Goal: Task Accomplishment & Management: Manage account settings

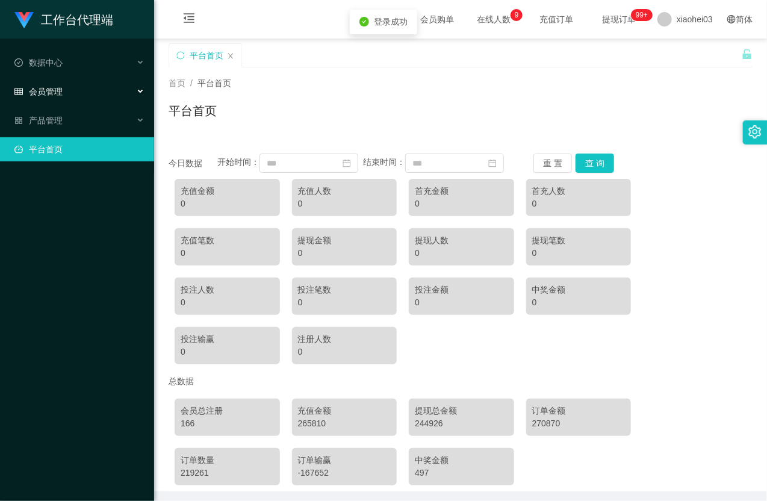
click at [49, 85] on div "会员管理" at bounding box center [77, 91] width 154 height 24
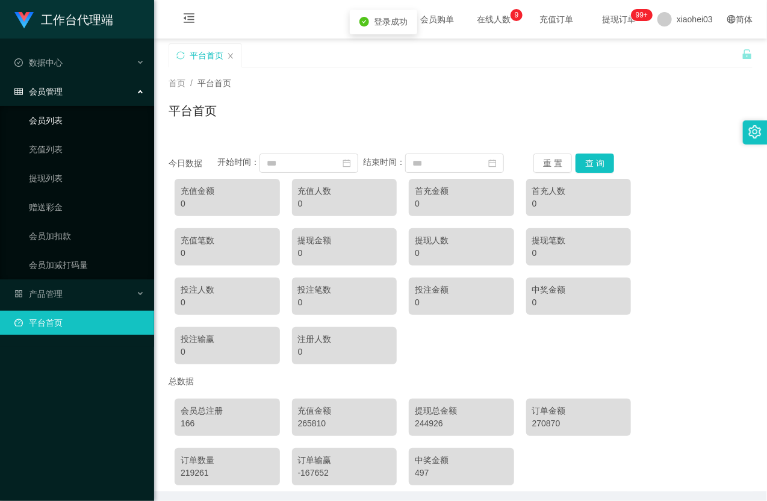
click at [48, 124] on link "会员列表" at bounding box center [87, 120] width 116 height 24
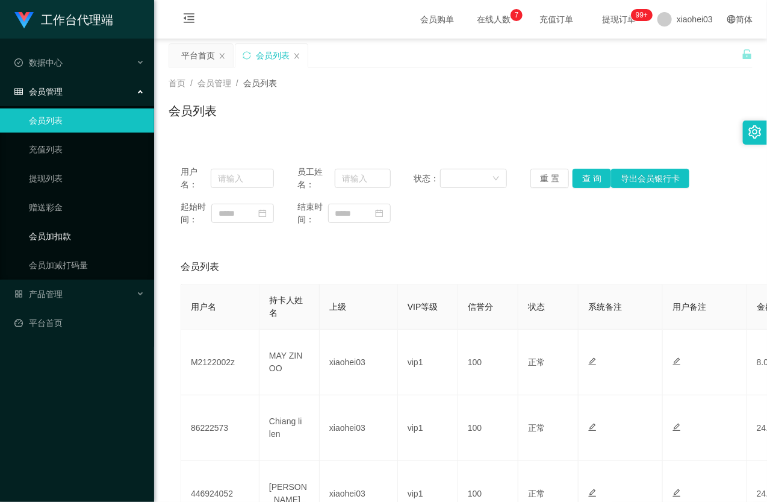
click at [69, 234] on link "会员加扣款" at bounding box center [87, 236] width 116 height 24
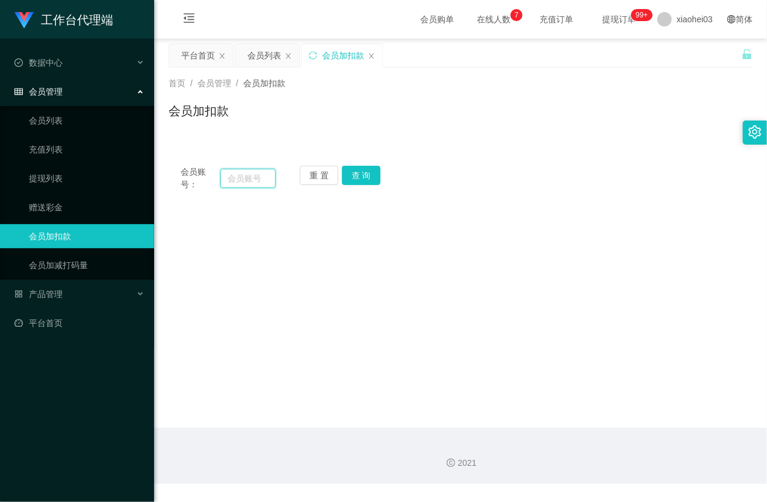
paste input "86222573"
type input "86222573"
click at [365, 170] on button "查 询" at bounding box center [361, 175] width 39 height 19
click at [365, 170] on button "查 询" at bounding box center [368, 175] width 52 height 19
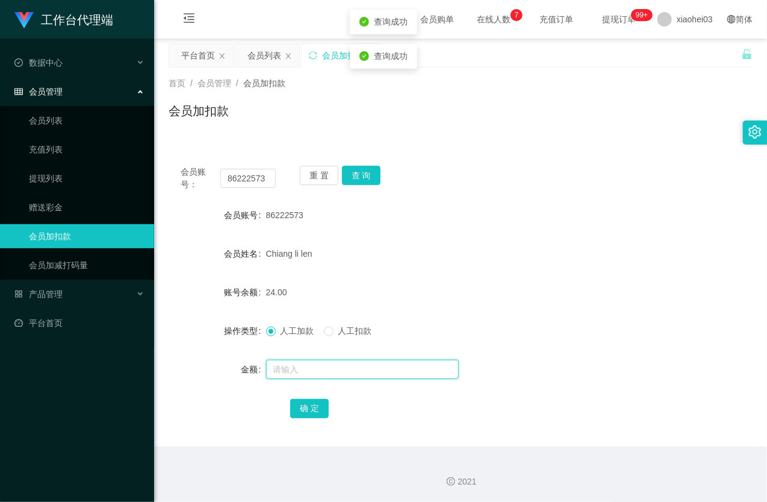
click at [321, 376] on input "text" at bounding box center [362, 368] width 193 height 19
type input "15"
drag, startPoint x: 316, startPoint y: 406, endPoint x: 325, endPoint y: 397, distance: 12.4
click at [316, 406] on button "确 定" at bounding box center [309, 408] width 39 height 19
click at [497, 253] on div "Chiang li len" at bounding box center [436, 253] width 341 height 24
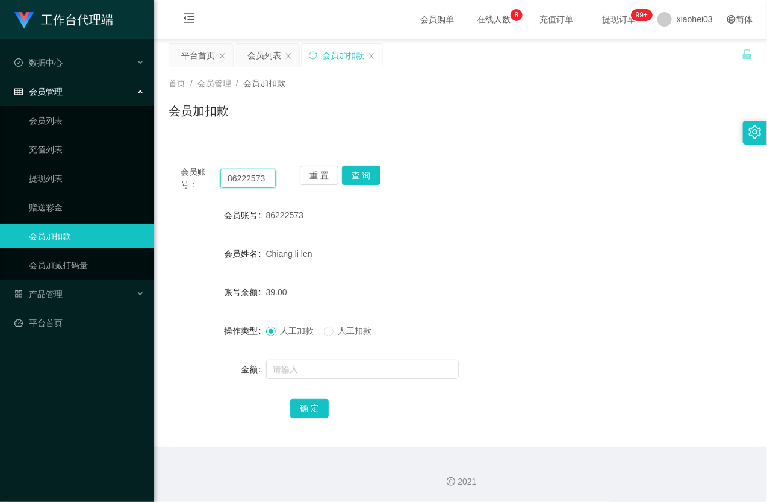
click at [258, 171] on input "86222573" at bounding box center [247, 178] width 55 height 19
paste input "teddy612"
type input "teddy612"
click at [357, 173] on button "查 询" at bounding box center [361, 175] width 39 height 19
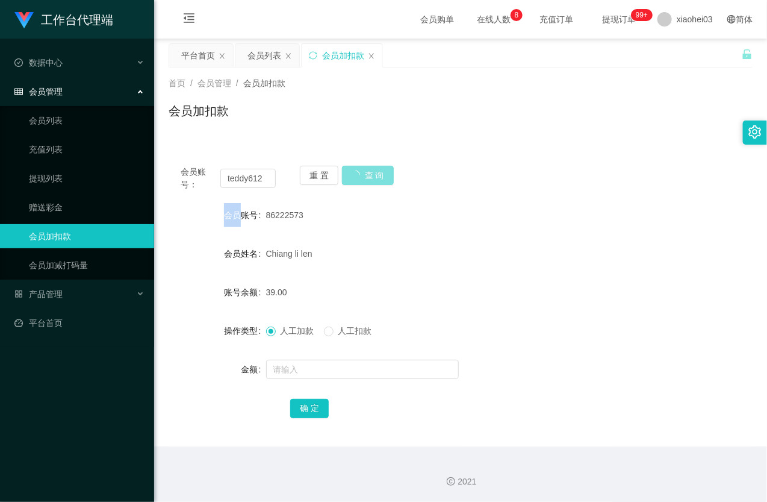
click at [357, 173] on div "重 置 查 询" at bounding box center [347, 178] width 95 height 25
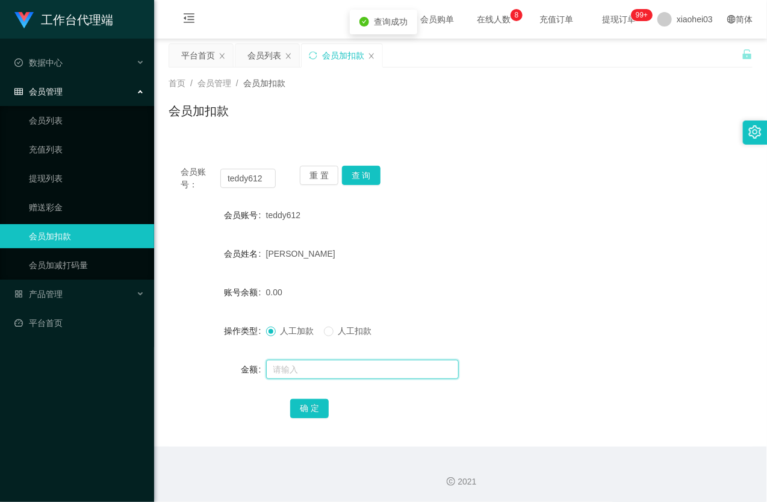
click at [307, 368] on input "text" at bounding box center [362, 368] width 193 height 19
type input "15"
click at [304, 408] on button "确 定" at bounding box center [309, 408] width 39 height 19
click at [59, 177] on link "提现列表" at bounding box center [87, 178] width 116 height 24
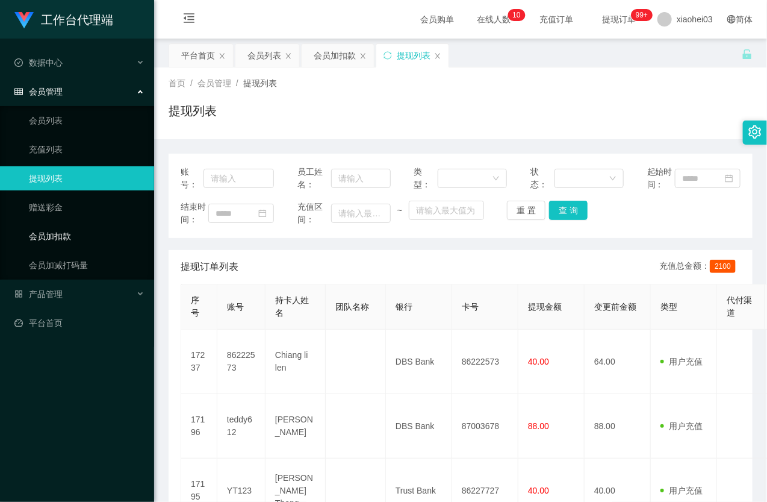
click at [93, 229] on link "会员加扣款" at bounding box center [87, 236] width 116 height 24
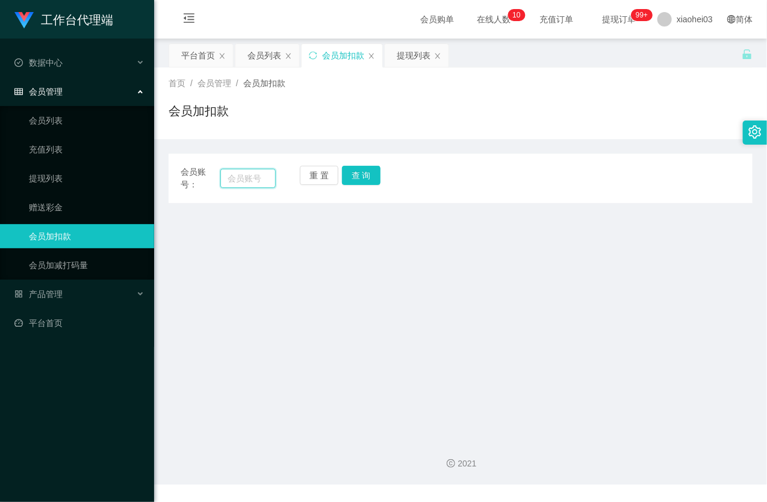
click at [261, 175] on input "text" at bounding box center [247, 178] width 55 height 19
paste input "446924052"
type input "446924052"
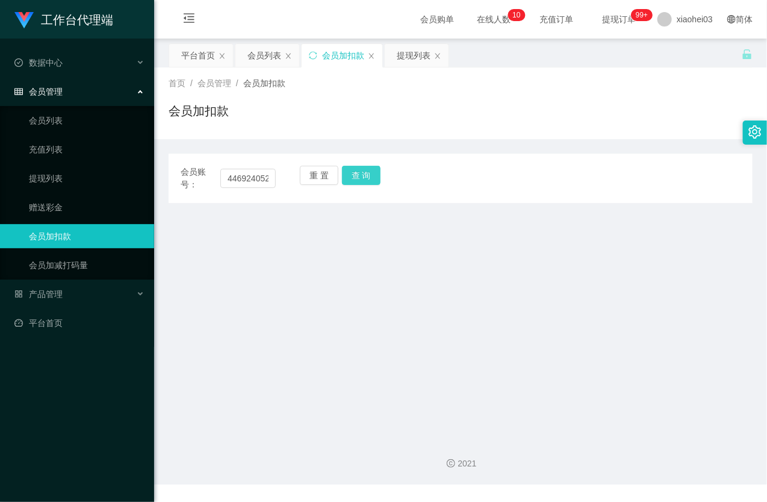
click at [362, 173] on button "查 询" at bounding box center [361, 175] width 39 height 19
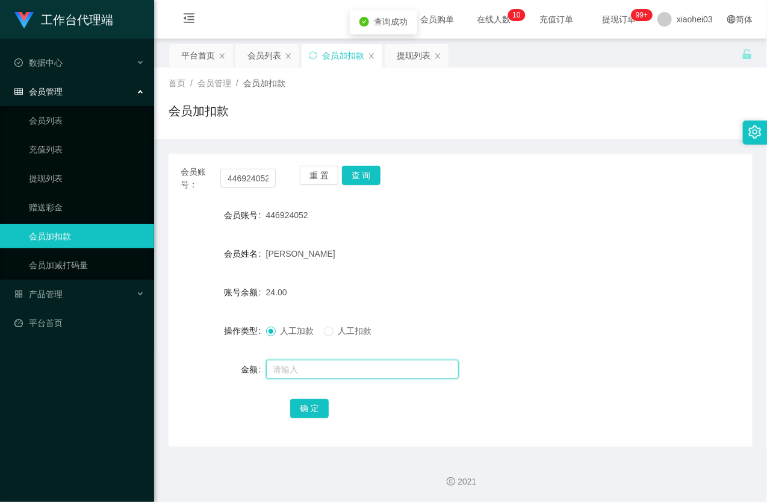
click at [335, 361] on input "text" at bounding box center [362, 368] width 193 height 19
type input "8"
click at [320, 402] on button "确 定" at bounding box center [309, 408] width 39 height 19
drag, startPoint x: 424, startPoint y: 290, endPoint x: 452, endPoint y: 266, distance: 37.2
click at [429, 285] on div "32.00" at bounding box center [436, 292] width 341 height 24
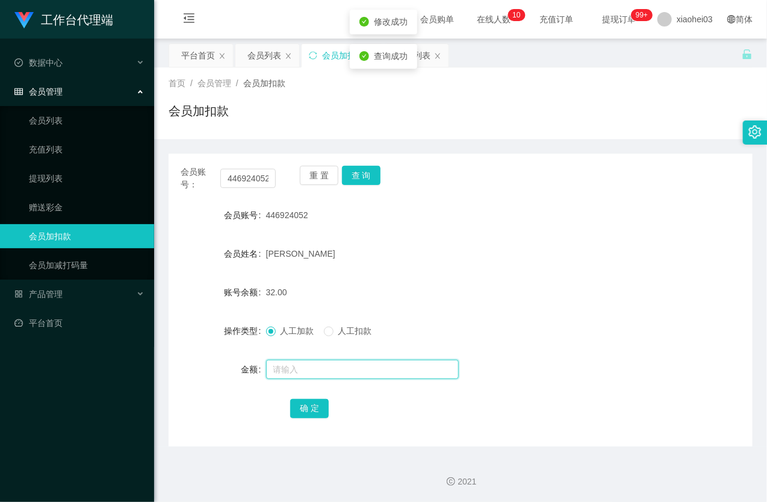
click at [287, 370] on input "text" at bounding box center [362, 368] width 193 height 19
type input "7"
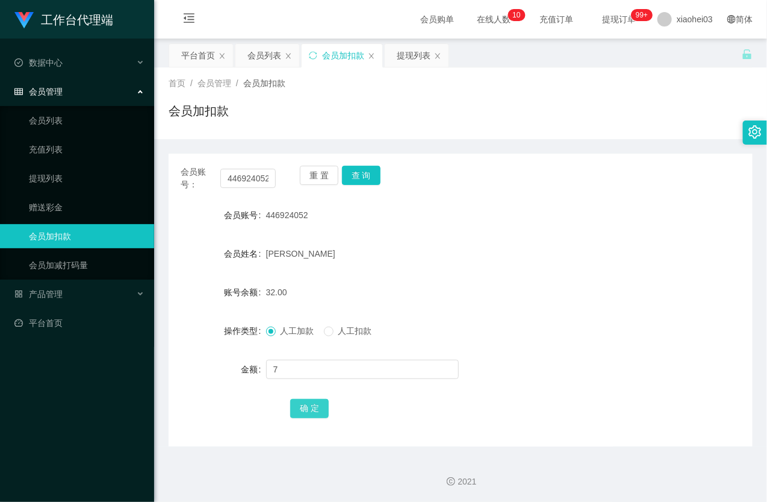
click at [308, 411] on button "确 定" at bounding box center [309, 408] width 39 height 19
click at [508, 269] on form "会员账号 446924052 会员姓名 NOBI NOOR 账号余额 39.00 操作类型 人工加款 人工扣款 金额 确 定" at bounding box center [461, 311] width 584 height 217
click at [266, 176] on input "446924052" at bounding box center [247, 178] width 55 height 19
click at [265, 175] on input "446924052" at bounding box center [247, 178] width 55 height 19
paste input "446924052"
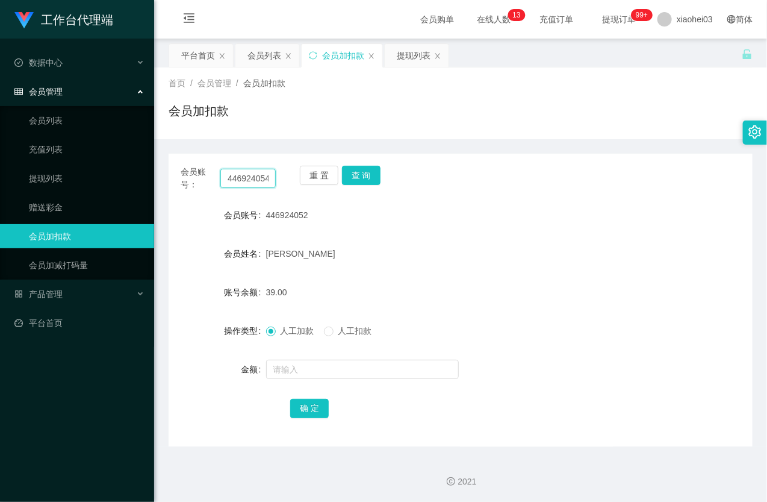
scroll to position [0, 37]
click at [245, 178] on input "446924054469240522" at bounding box center [247, 178] width 55 height 19
paste input "text"
type input "446924052"
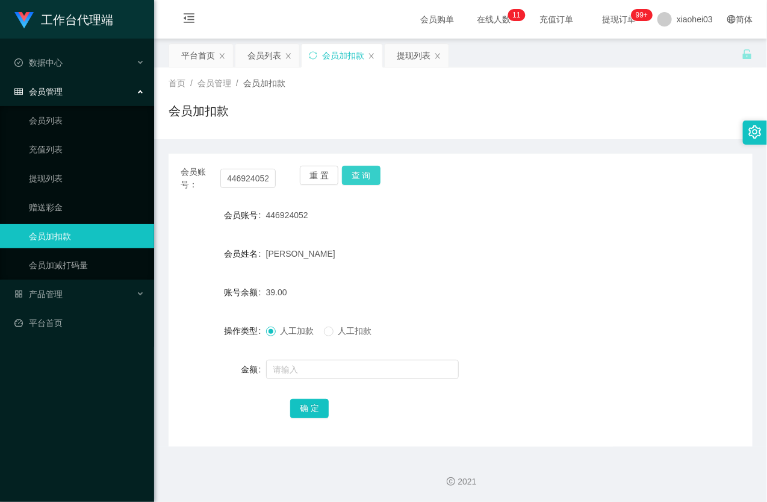
scroll to position [0, 0]
click at [361, 169] on button "查 询" at bounding box center [361, 175] width 39 height 19
click at [361, 169] on button "查 询" at bounding box center [368, 175] width 52 height 19
click at [258, 175] on input "446924052" at bounding box center [247, 178] width 55 height 19
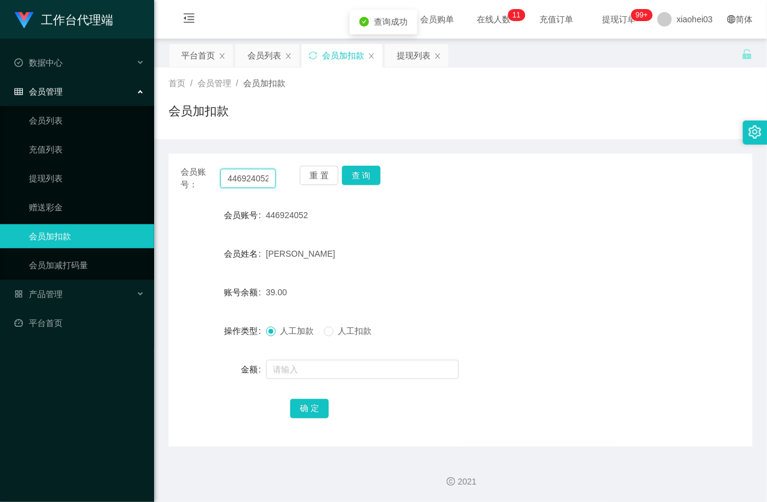
click at [258, 175] on input "446924052" at bounding box center [247, 178] width 55 height 19
click at [370, 178] on button "查 询" at bounding box center [361, 175] width 39 height 19
click at [370, 178] on div "重 置 查 询" at bounding box center [347, 178] width 95 height 25
click at [341, 370] on input "text" at bounding box center [362, 368] width 193 height 19
type input "8"
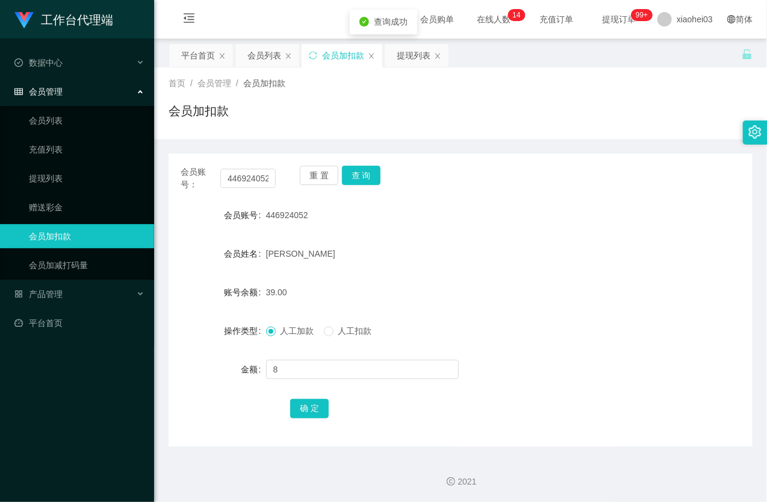
click at [318, 396] on div "确 定" at bounding box center [460, 408] width 341 height 24
click at [314, 402] on button "确 定" at bounding box center [309, 408] width 39 height 19
click at [257, 178] on input "446924052" at bounding box center [247, 178] width 55 height 19
click at [365, 175] on button "查 询" at bounding box center [361, 175] width 39 height 19
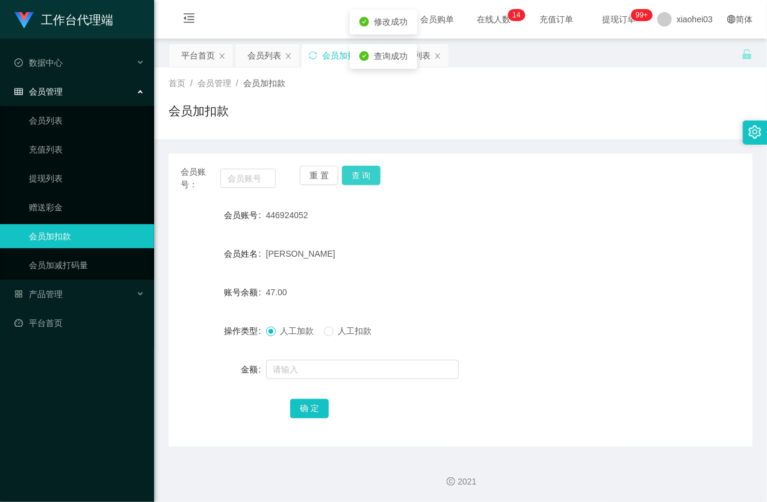
click at [365, 175] on button "查 询" at bounding box center [361, 175] width 39 height 19
click at [73, 185] on link "提现列表" at bounding box center [87, 178] width 116 height 24
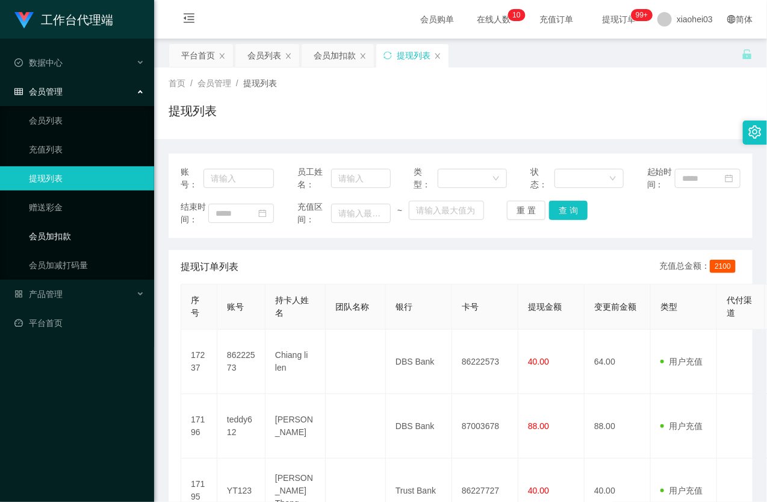
click at [85, 231] on link "会员加扣款" at bounding box center [87, 236] width 116 height 24
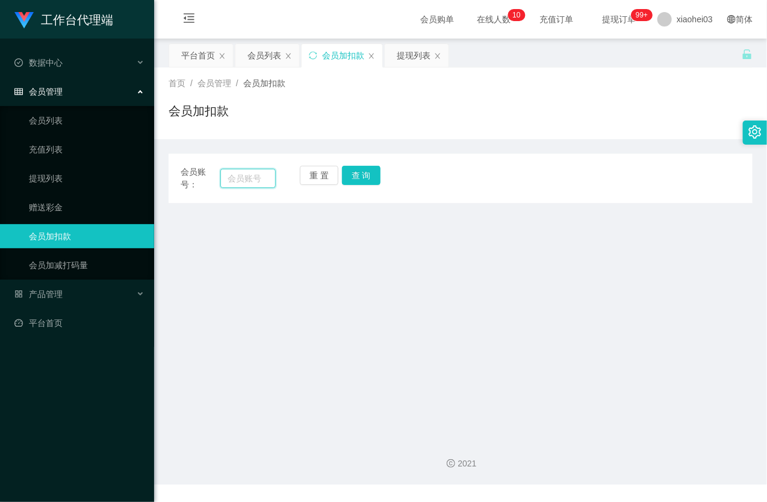
click at [230, 176] on input "text" at bounding box center [247, 178] width 55 height 19
paste input "teddy612"
type input "teddy612"
click at [363, 170] on button "查 询" at bounding box center [361, 175] width 39 height 19
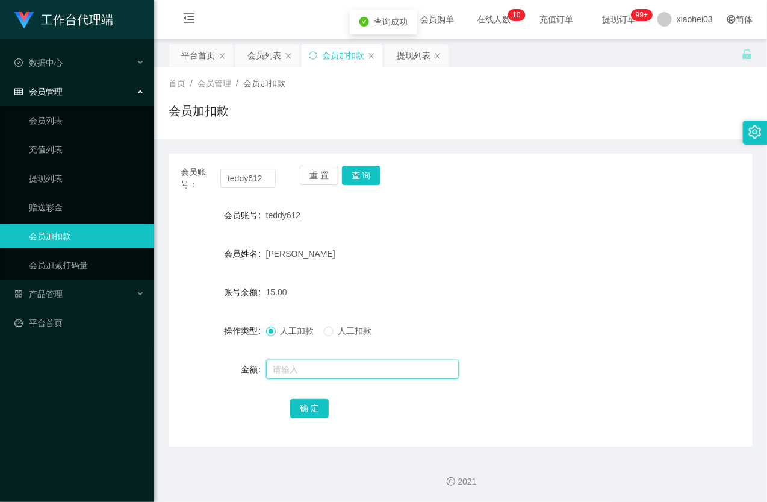
click at [317, 365] on input "text" at bounding box center [362, 368] width 193 height 19
type input "8"
click at [303, 405] on button "确 定" at bounding box center [309, 408] width 39 height 19
click at [459, 308] on form "会员账号 teddy612 会员姓名 [PERSON_NAME] 账号余额 23.00 操作类型 人工加款 人工扣款 金额 确 定" at bounding box center [461, 311] width 584 height 217
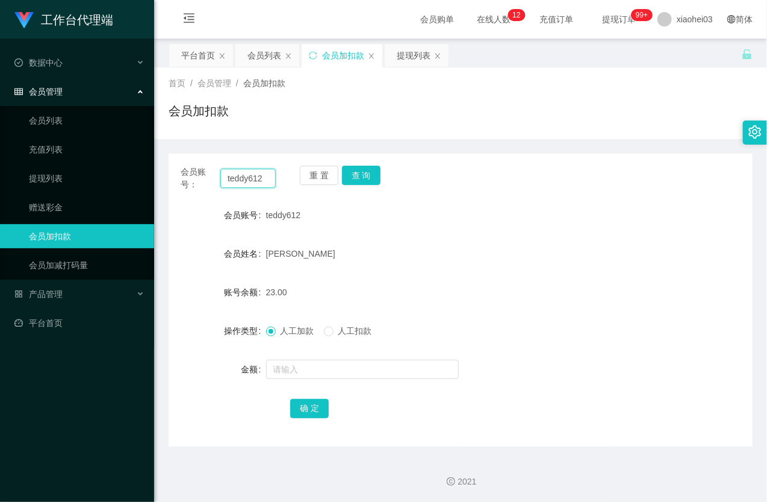
click at [243, 178] on input "teddy612" at bounding box center [247, 178] width 55 height 19
paste input "86222573"
type input "86222573"
click at [378, 176] on button "查 询" at bounding box center [361, 175] width 39 height 19
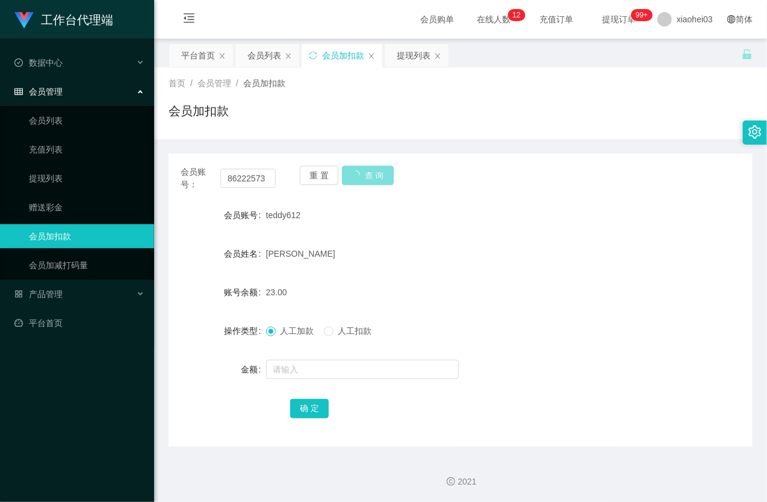
click at [378, 176] on button "查 询" at bounding box center [368, 175] width 52 height 19
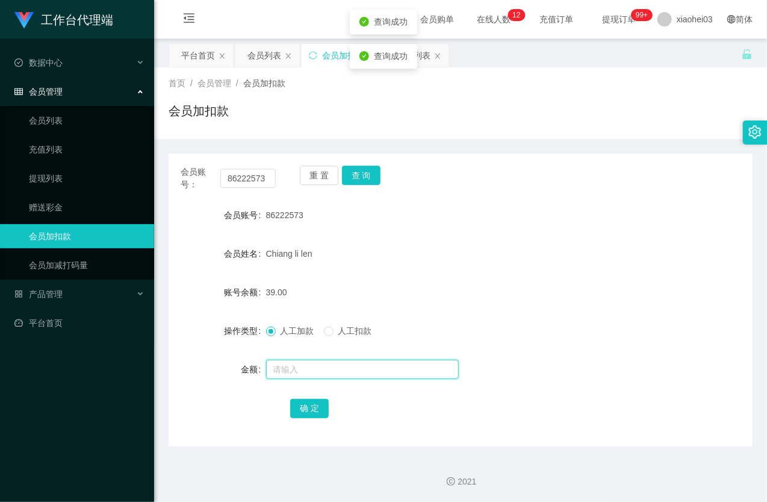
click at [343, 377] on input "text" at bounding box center [362, 368] width 193 height 19
type input "8"
click at [309, 403] on button "确 定" at bounding box center [309, 408] width 39 height 19
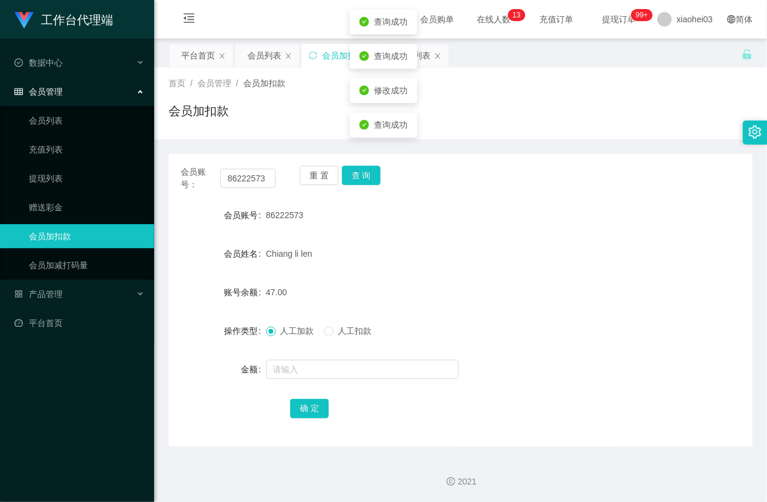
click at [496, 214] on div "86222573" at bounding box center [436, 215] width 341 height 24
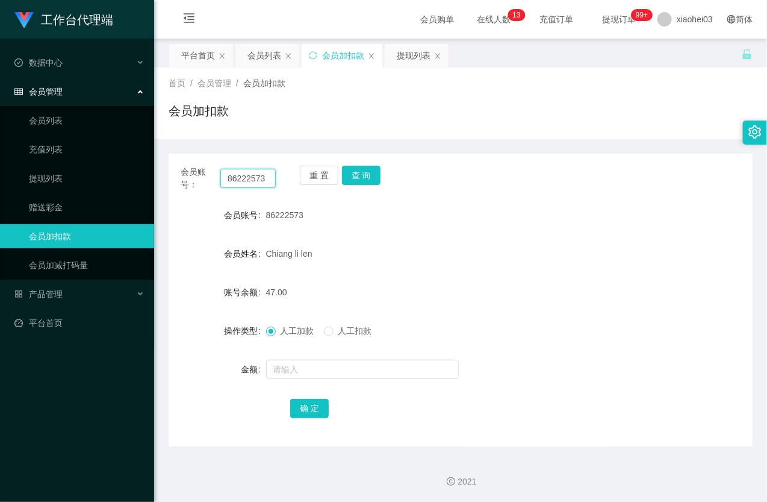
click at [243, 176] on input "86222573" at bounding box center [247, 178] width 55 height 19
paste input "m2122002z"
type input "m2122002z"
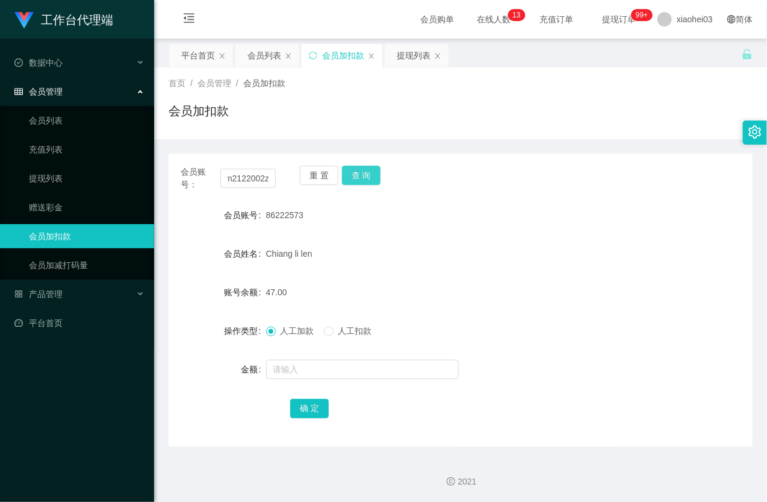
scroll to position [0, 0]
click at [359, 175] on button "查 询" at bounding box center [361, 175] width 39 height 19
click at [359, 175] on button "查 询" at bounding box center [368, 175] width 52 height 19
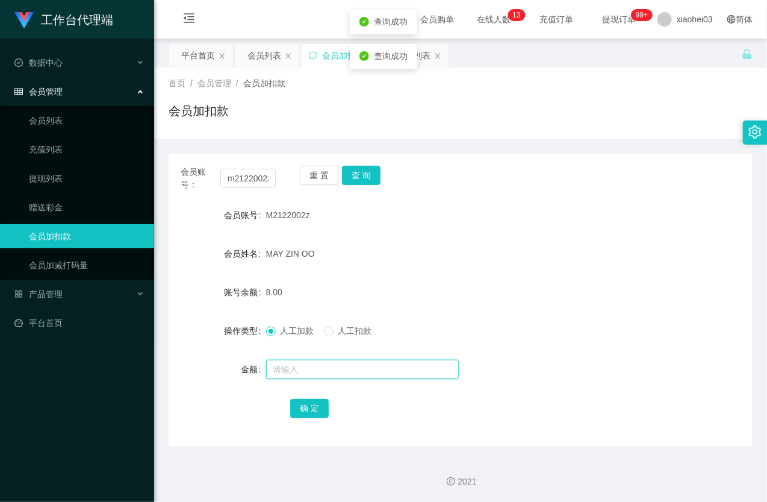
click at [330, 369] on input "text" at bounding box center [362, 368] width 193 height 19
type input "100"
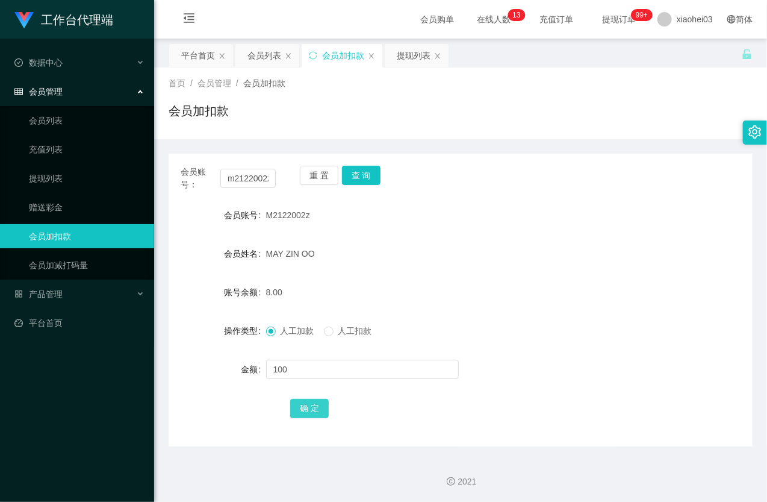
click at [309, 405] on button "确 定" at bounding box center [309, 408] width 39 height 19
drag, startPoint x: 488, startPoint y: 285, endPoint x: 491, endPoint y: 264, distance: 21.9
click at [485, 289] on div "108.00" at bounding box center [436, 292] width 341 height 24
click at [61, 163] on ul "会员列表 充值列表 提现列表 赠送彩金 会员加扣款 会员加减打码量" at bounding box center [77, 192] width 154 height 173
click at [57, 176] on link "提现列表" at bounding box center [87, 178] width 116 height 24
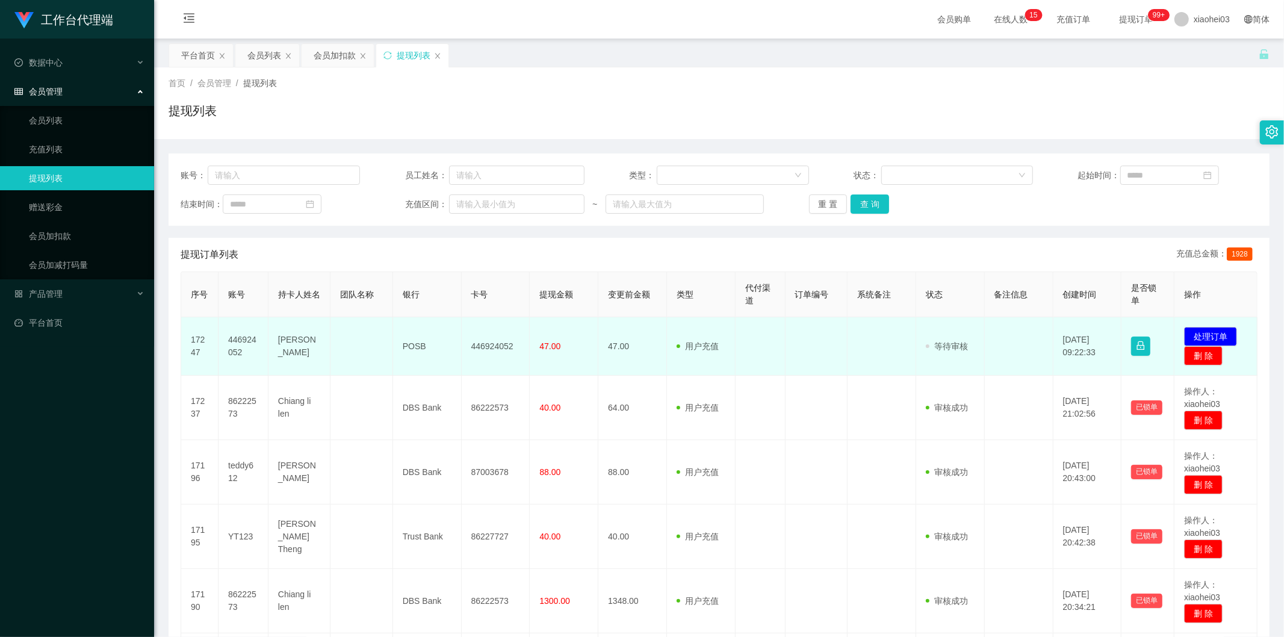
click at [246, 344] on td "446924052" at bounding box center [244, 346] width 50 height 58
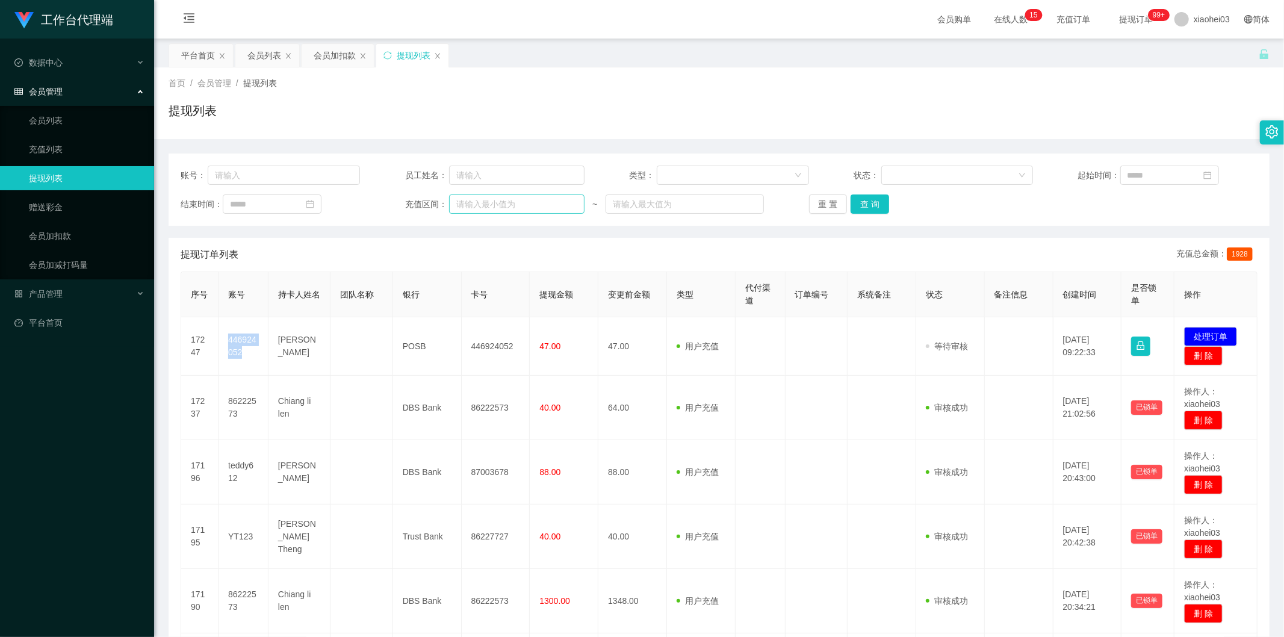
copy td "446924052"
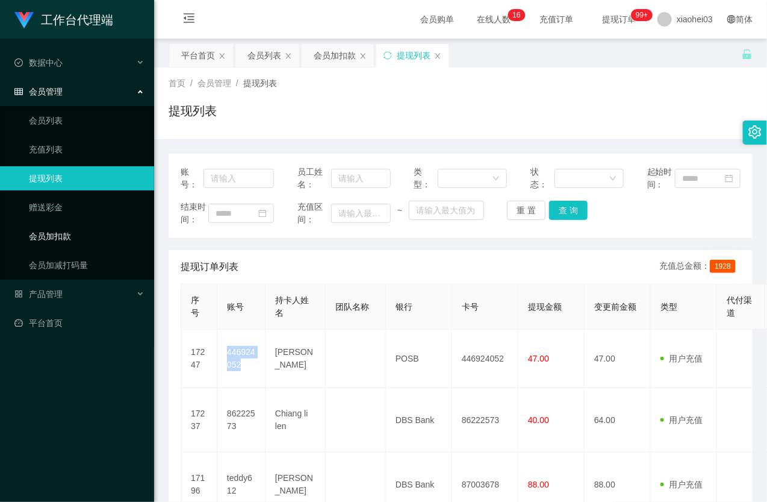
click at [73, 237] on link "会员加扣款" at bounding box center [87, 236] width 116 height 24
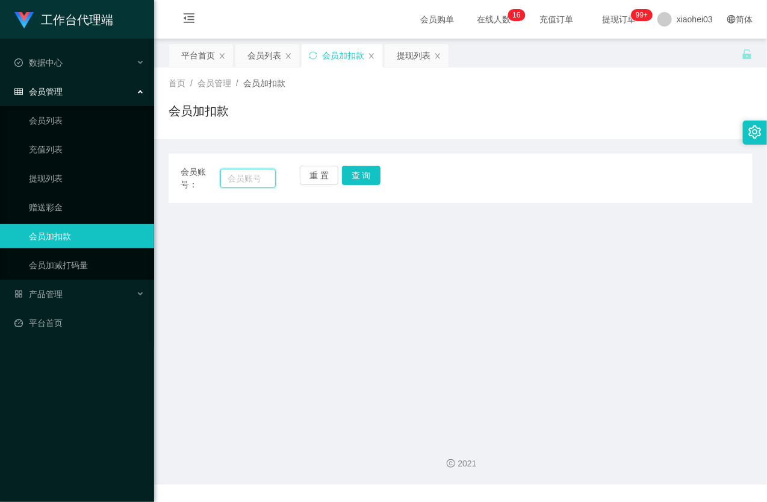
click at [261, 181] on input "text" at bounding box center [247, 178] width 55 height 19
paste input "m2122002z"
type input "m2122002z"
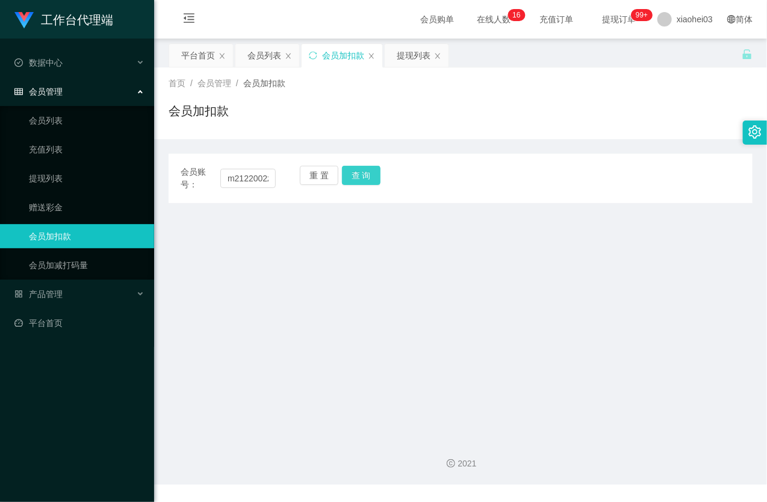
click at [363, 175] on button "查 询" at bounding box center [361, 175] width 39 height 19
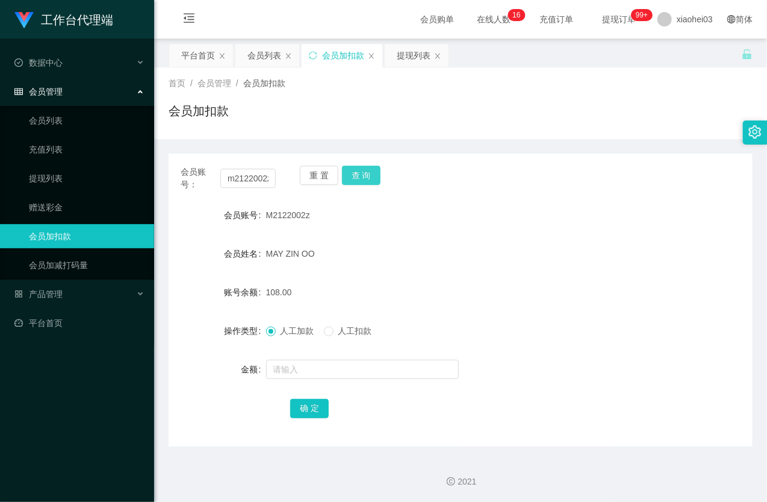
click at [363, 175] on button "查 询" at bounding box center [361, 175] width 39 height 19
drag, startPoint x: 363, startPoint y: 175, endPoint x: 335, endPoint y: 269, distance: 98.1
click at [363, 175] on div "重 置 查 询" at bounding box center [347, 178] width 95 height 25
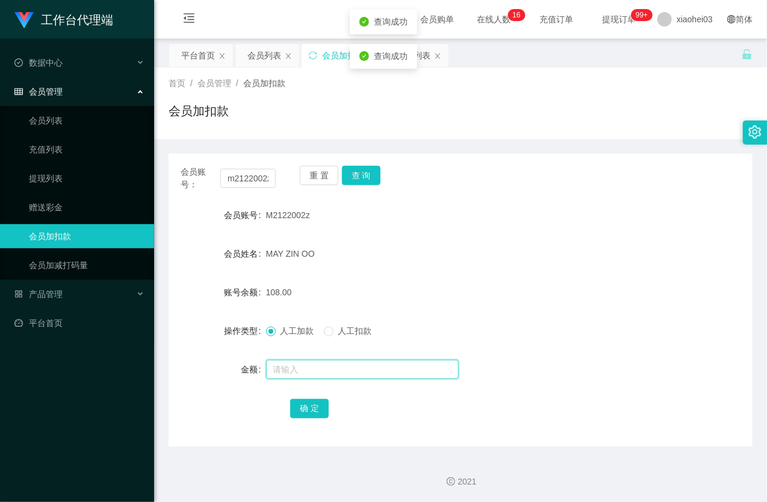
click at [314, 363] on input "text" at bounding box center [362, 368] width 193 height 19
type input "8"
click at [310, 406] on button "确 定" at bounding box center [309, 408] width 39 height 19
click at [462, 248] on div "MAY ZIN OO" at bounding box center [436, 253] width 341 height 24
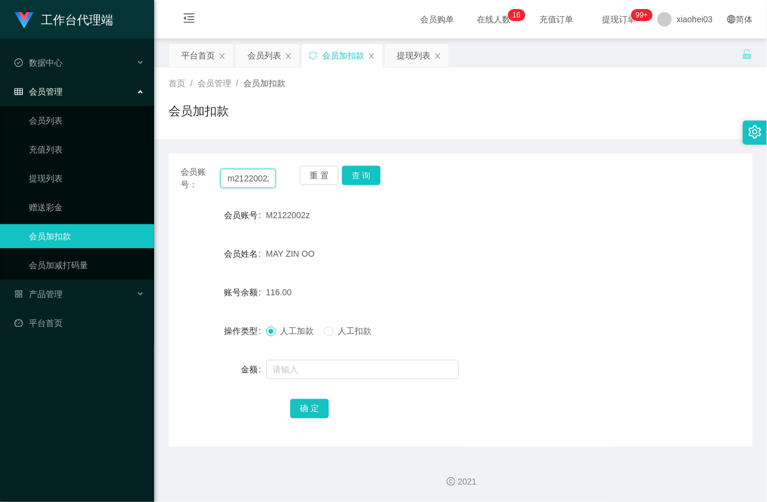
click at [248, 175] on input "m2122002z" at bounding box center [247, 178] width 55 height 19
click at [249, 175] on input "m2122002z" at bounding box center [247, 178] width 55 height 19
paste input "teddy612"
type input "teddy612"
click at [355, 178] on button "查 询" at bounding box center [361, 175] width 39 height 19
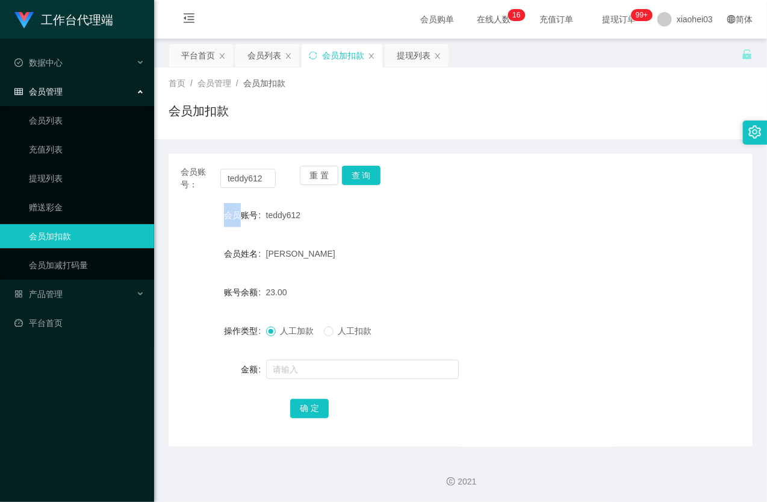
click at [355, 178] on div "重 置 查 询" at bounding box center [347, 178] width 95 height 25
click at [314, 390] on form "会员账号 teddy612 会员姓名 Wang Pan 账号余额 23.00 操作类型 人工加款 人工扣款 金额 确 定" at bounding box center [461, 311] width 584 height 217
click at [310, 376] on input "text" at bounding box center [362, 368] width 193 height 19
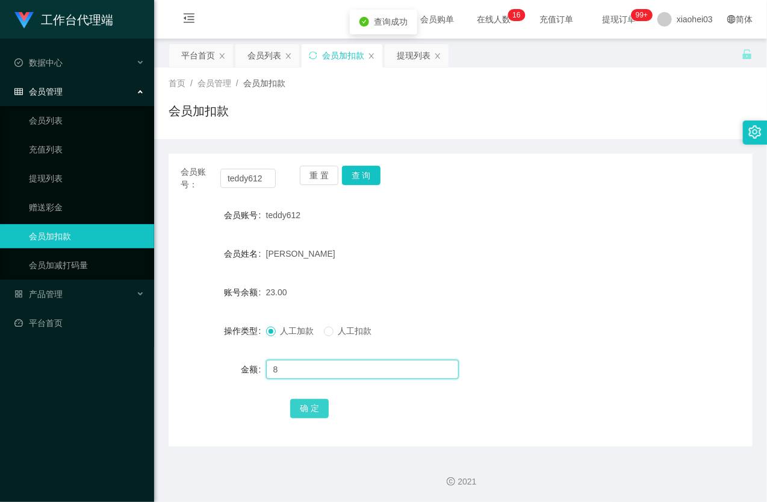
type input "8"
click at [308, 410] on button "确 定" at bounding box center [309, 408] width 39 height 19
drag, startPoint x: 467, startPoint y: 250, endPoint x: 497, endPoint y: 251, distance: 29.5
click at [468, 250] on div "[PERSON_NAME]" at bounding box center [436, 253] width 341 height 24
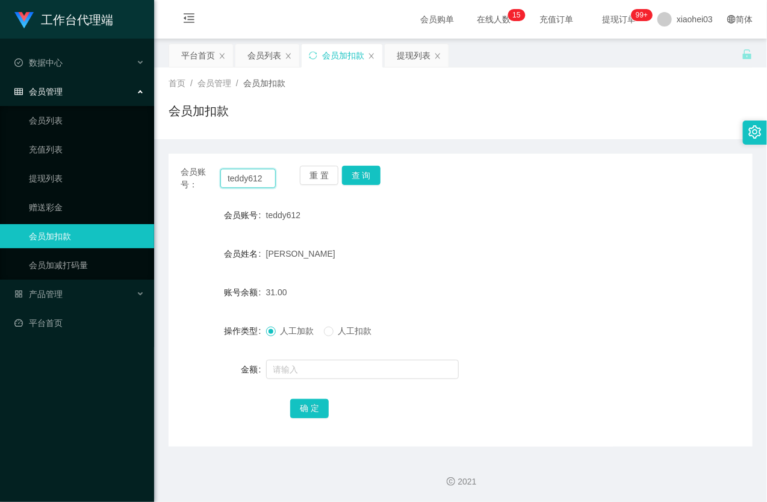
click at [242, 184] on input "teddy612" at bounding box center [247, 178] width 55 height 19
paste input "44692405"
type input "446924052"
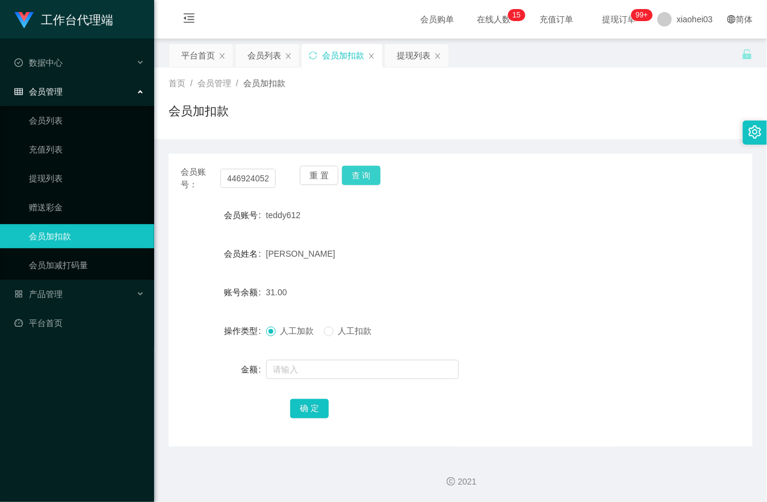
scroll to position [0, 0]
click at [364, 175] on button "查 询" at bounding box center [361, 175] width 39 height 19
click at [364, 175] on div "重 置 查 询" at bounding box center [347, 178] width 95 height 25
click at [303, 358] on div at bounding box center [436, 369] width 341 height 24
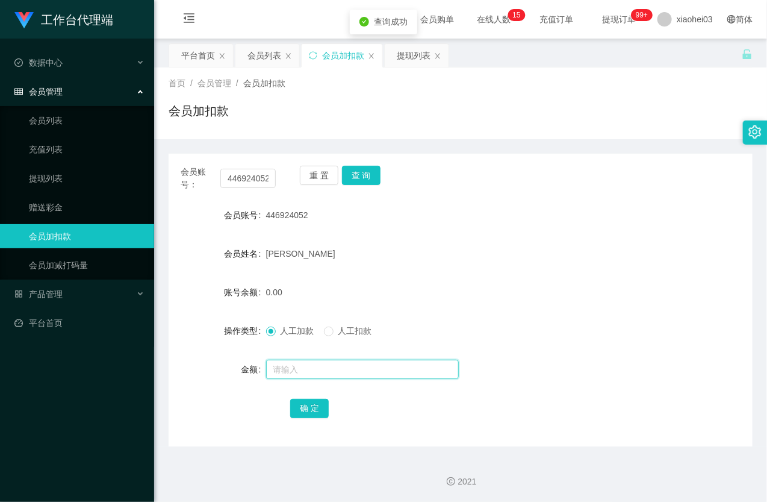
click at [317, 363] on input "text" at bounding box center [362, 368] width 193 height 19
type input "8"
click at [302, 420] on div "会员账号： 446924052 重 置 查 询 会员账号 446924052 会员姓名 NOBI NOOR 账号余额 0.00 操作类型 人工加款 人工扣款 …" at bounding box center [461, 300] width 584 height 293
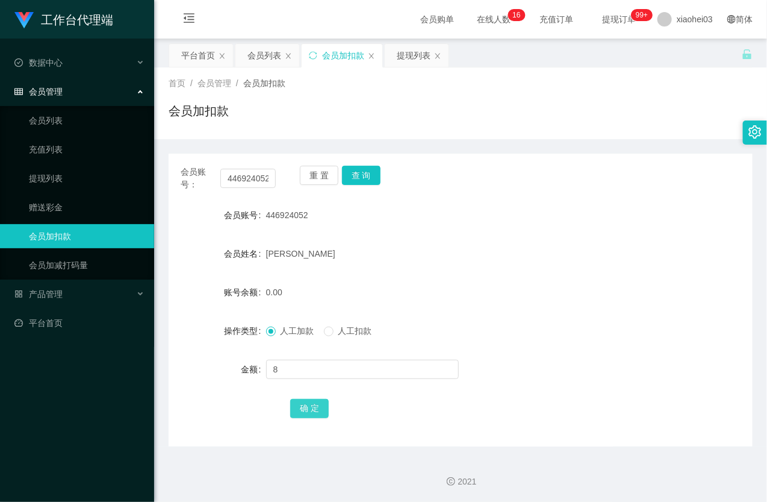
click at [306, 405] on button "确 定" at bounding box center [309, 408] width 39 height 19
click at [486, 290] on div "8.00" at bounding box center [436, 292] width 341 height 24
click at [352, 240] on form "会员账号 446924052 会员姓名 NOBI NOOR 账号余额 8.00 操作类型 人工加款 人工扣款 金额 确 定" at bounding box center [461, 311] width 584 height 217
click at [72, 170] on link "提现列表" at bounding box center [87, 178] width 116 height 24
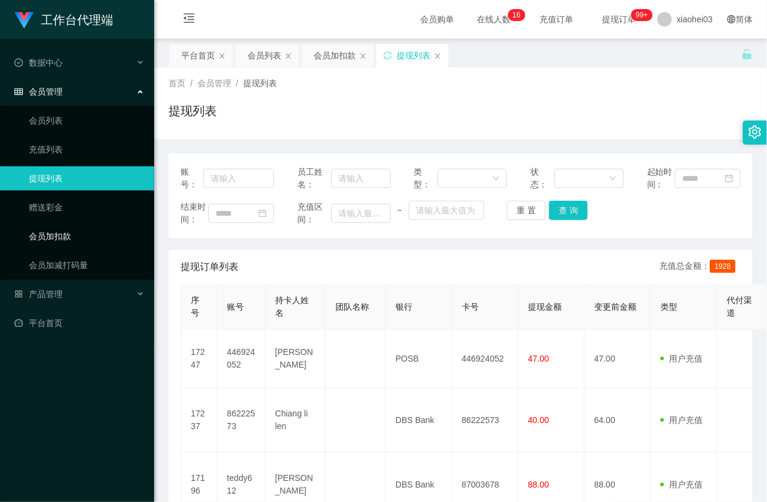
click at [51, 232] on link "会员加扣款" at bounding box center [87, 236] width 116 height 24
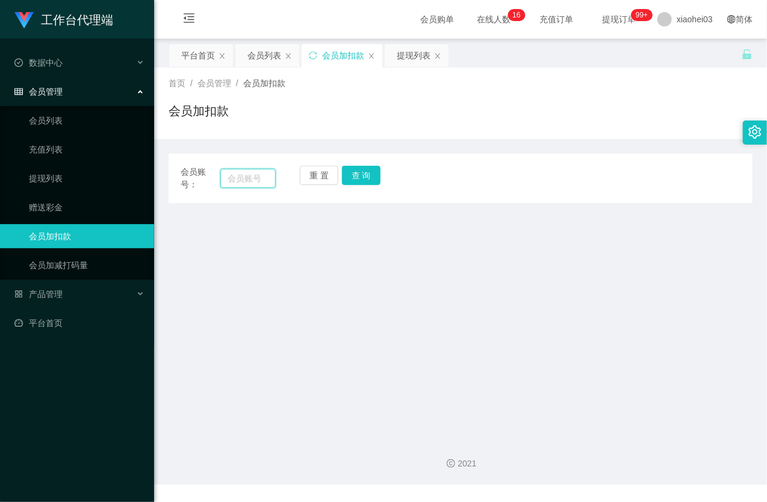
click at [235, 177] on input "text" at bounding box center [247, 178] width 55 height 19
paste input "m2122002z"
type input "m2122002z"
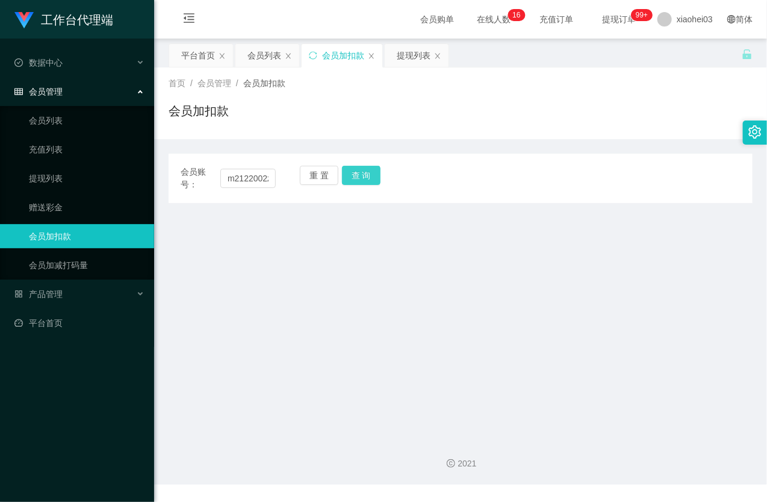
click at [368, 176] on button "查 询" at bounding box center [361, 175] width 39 height 19
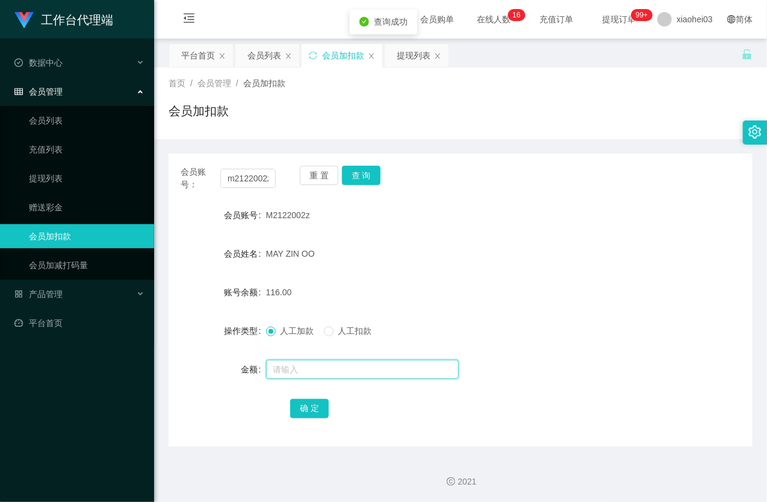
click at [329, 365] on input "text" at bounding box center [362, 368] width 193 height 19
type input "8"
click at [314, 404] on button "确 定" at bounding box center [309, 408] width 39 height 19
click at [429, 285] on div "124.00" at bounding box center [436, 292] width 341 height 24
click at [366, 119] on div "会员加扣款" at bounding box center [461, 116] width 584 height 28
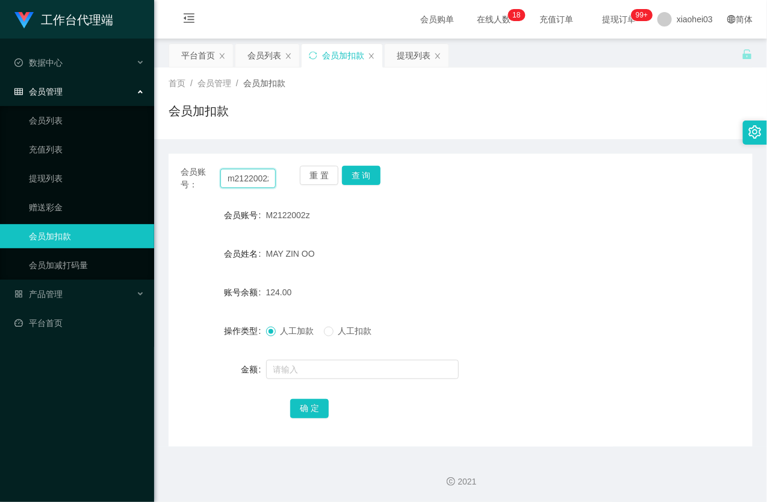
click at [245, 176] on input "m2122002z" at bounding box center [247, 178] width 55 height 19
paste input "86222573"
type input "86222573"
click at [362, 169] on button "查 询" at bounding box center [361, 175] width 39 height 19
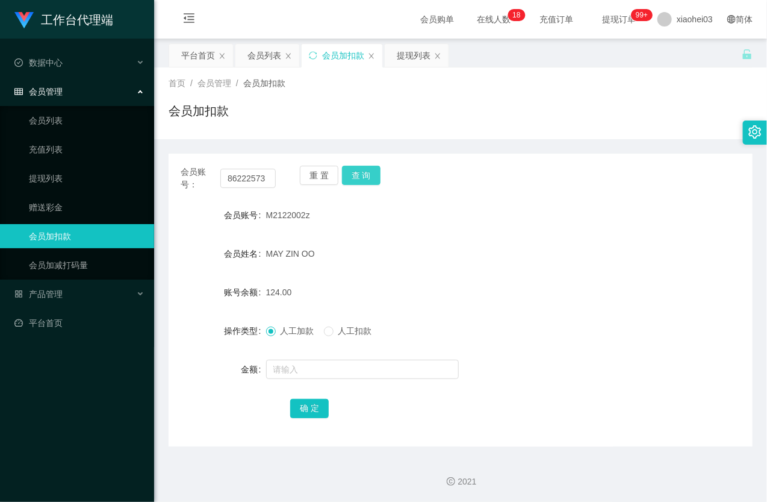
click at [362, 170] on button "查 询" at bounding box center [361, 175] width 39 height 19
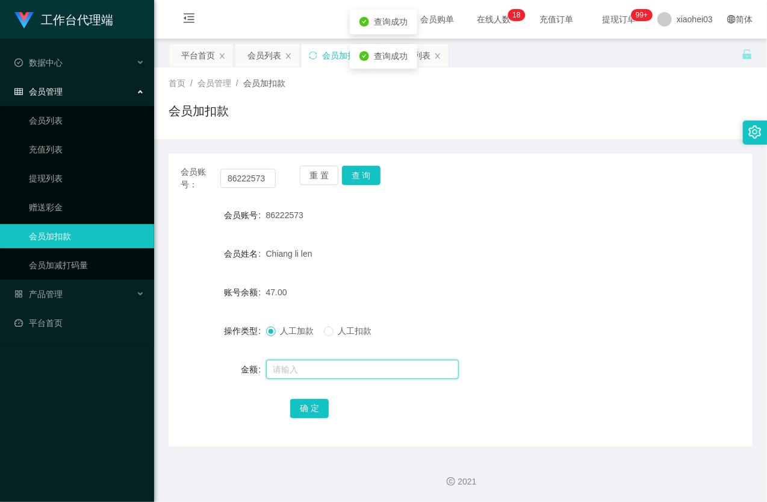
click at [326, 369] on input "text" at bounding box center [362, 368] width 193 height 19
type input "9"
type input "8"
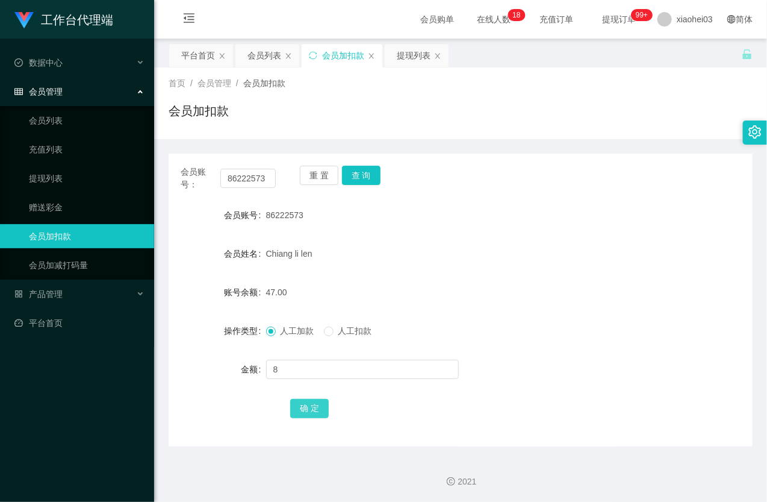
click at [319, 404] on button "确 定" at bounding box center [309, 408] width 39 height 19
drag, startPoint x: 47, startPoint y: 173, endPoint x: 72, endPoint y: 199, distance: 36.2
click at [47, 173] on link "提现列表" at bounding box center [87, 178] width 116 height 24
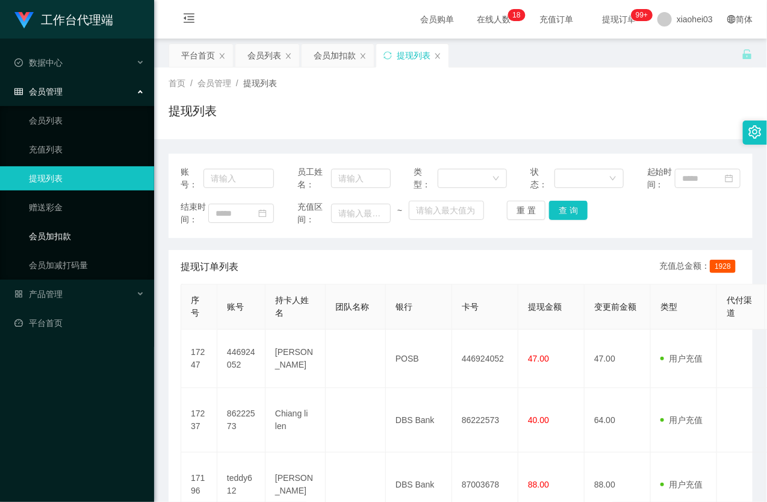
click at [67, 237] on link "会员加扣款" at bounding box center [87, 236] width 116 height 24
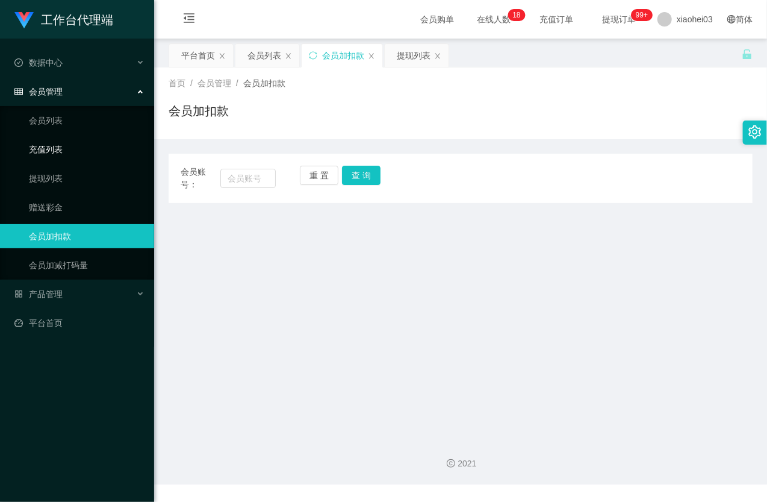
click at [46, 157] on link "充值列表" at bounding box center [87, 149] width 116 height 24
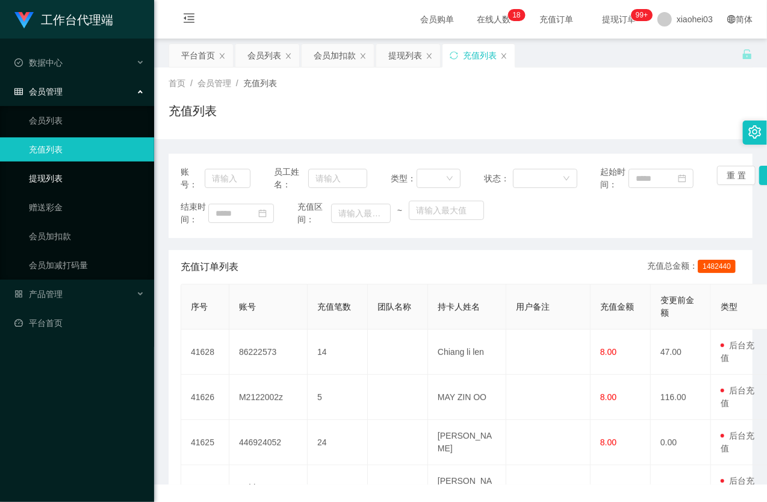
click at [43, 171] on link "提现列表" at bounding box center [87, 178] width 116 height 24
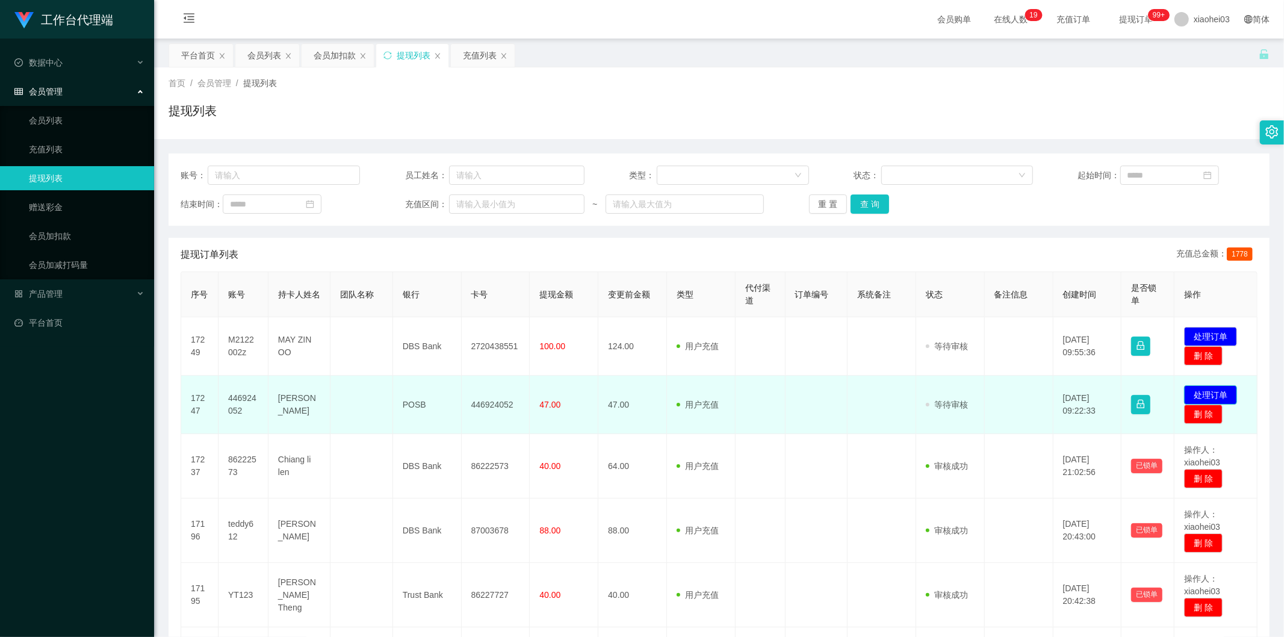
click at [1211, 393] on button "处理订单" at bounding box center [1210, 394] width 53 height 19
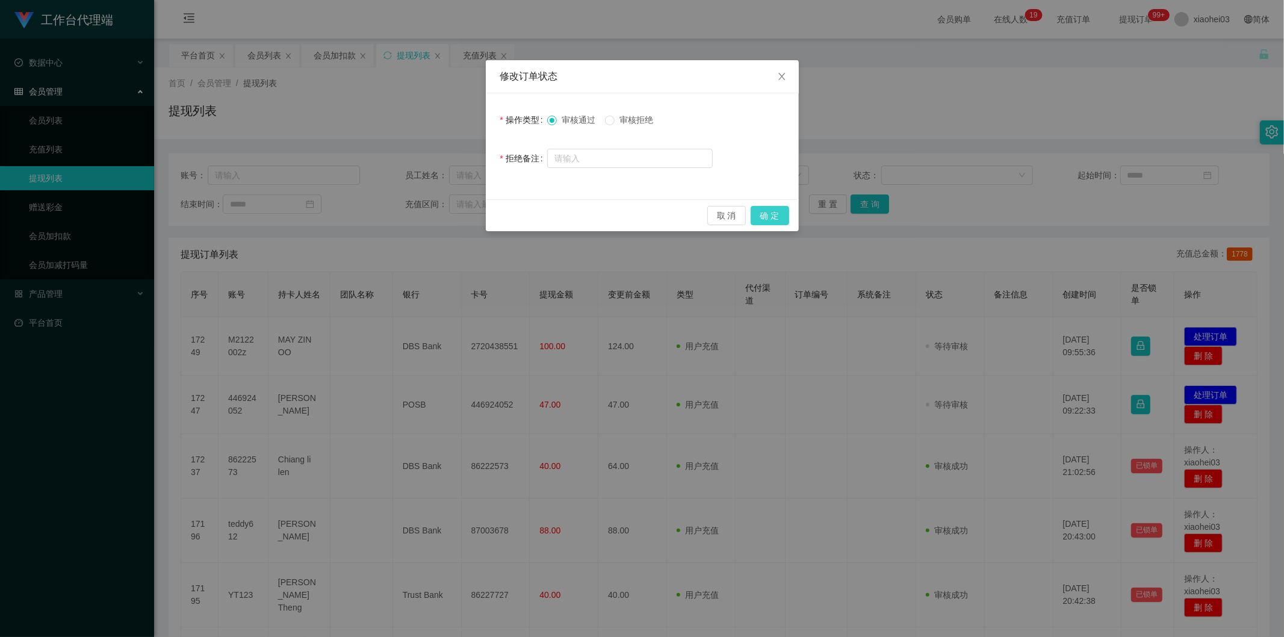
drag, startPoint x: 772, startPoint y: 214, endPoint x: 726, endPoint y: 250, distance: 58.4
click at [772, 214] on button "确 定" at bounding box center [770, 215] width 39 height 19
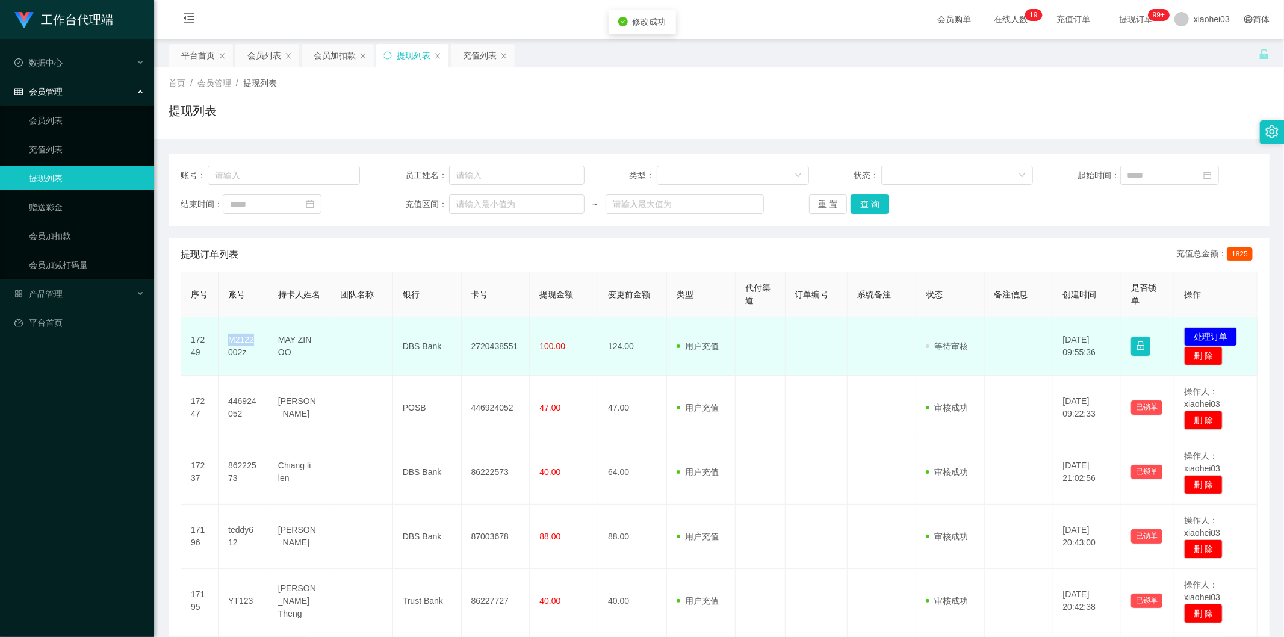
click at [229, 345] on td "M2122002z" at bounding box center [244, 346] width 50 height 58
click at [232, 344] on td "M2122002z" at bounding box center [244, 346] width 50 height 58
click at [235, 345] on td "M2122002z" at bounding box center [244, 346] width 50 height 58
click at [237, 346] on td "M2122002z" at bounding box center [244, 346] width 50 height 58
click at [228, 337] on td "M2122002z" at bounding box center [244, 346] width 50 height 58
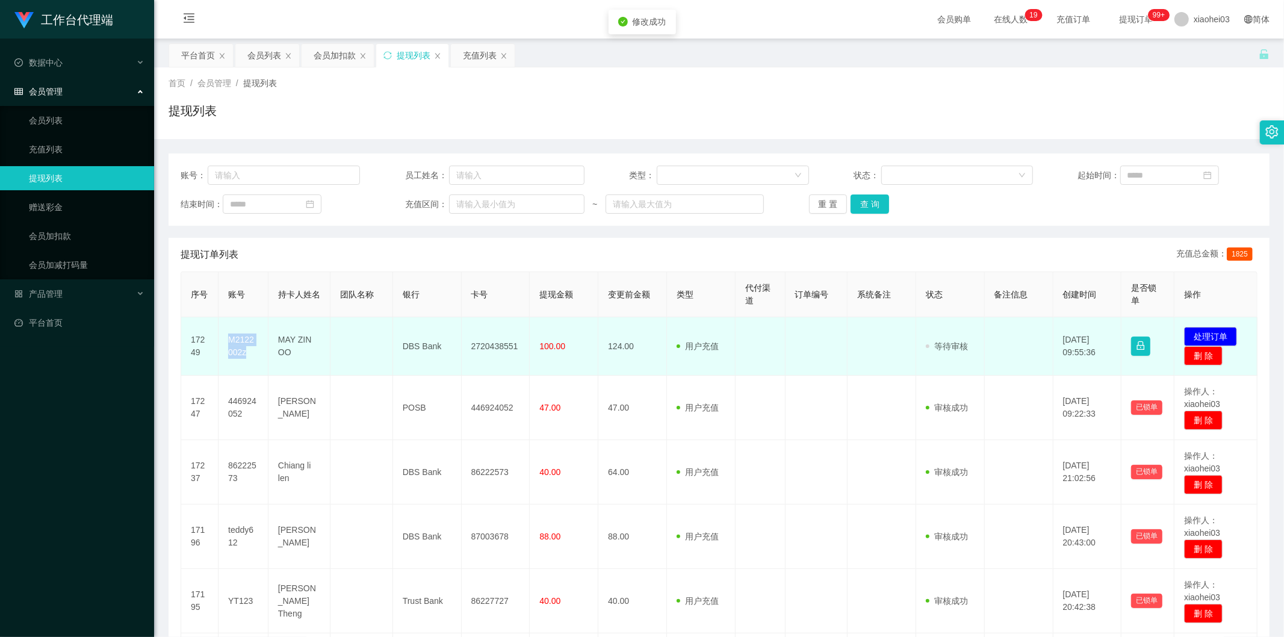
click at [228, 337] on td "M2122002z" at bounding box center [244, 346] width 50 height 58
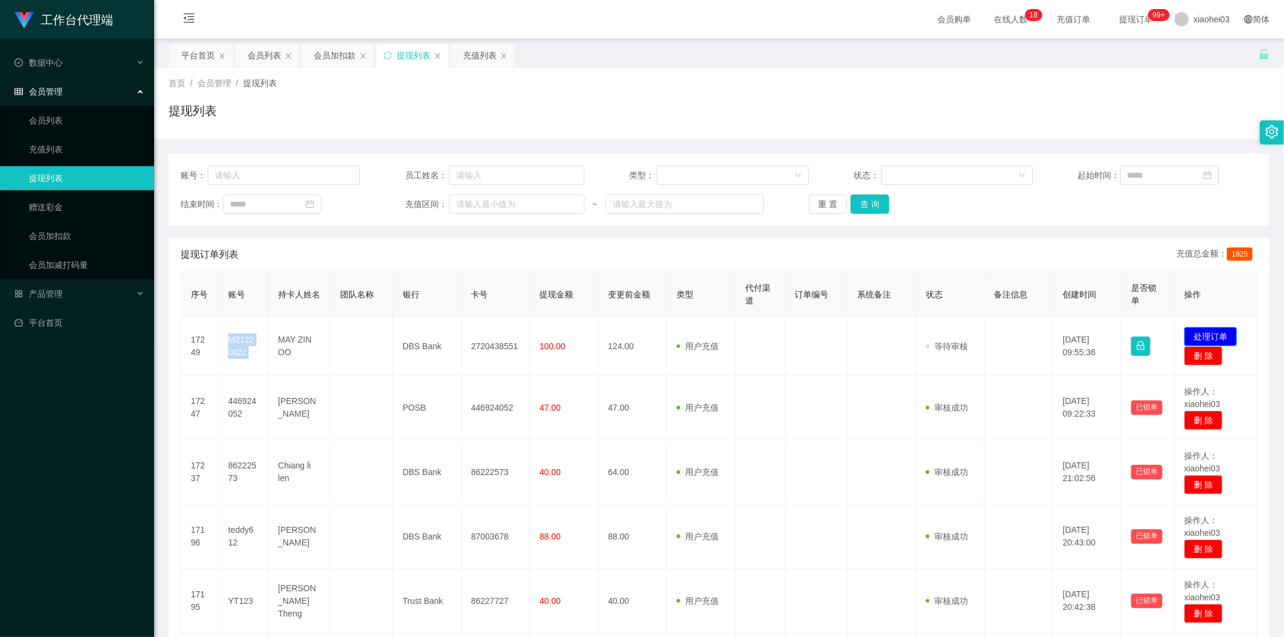
click at [1200, 329] on button "处理订单" at bounding box center [1210, 336] width 53 height 19
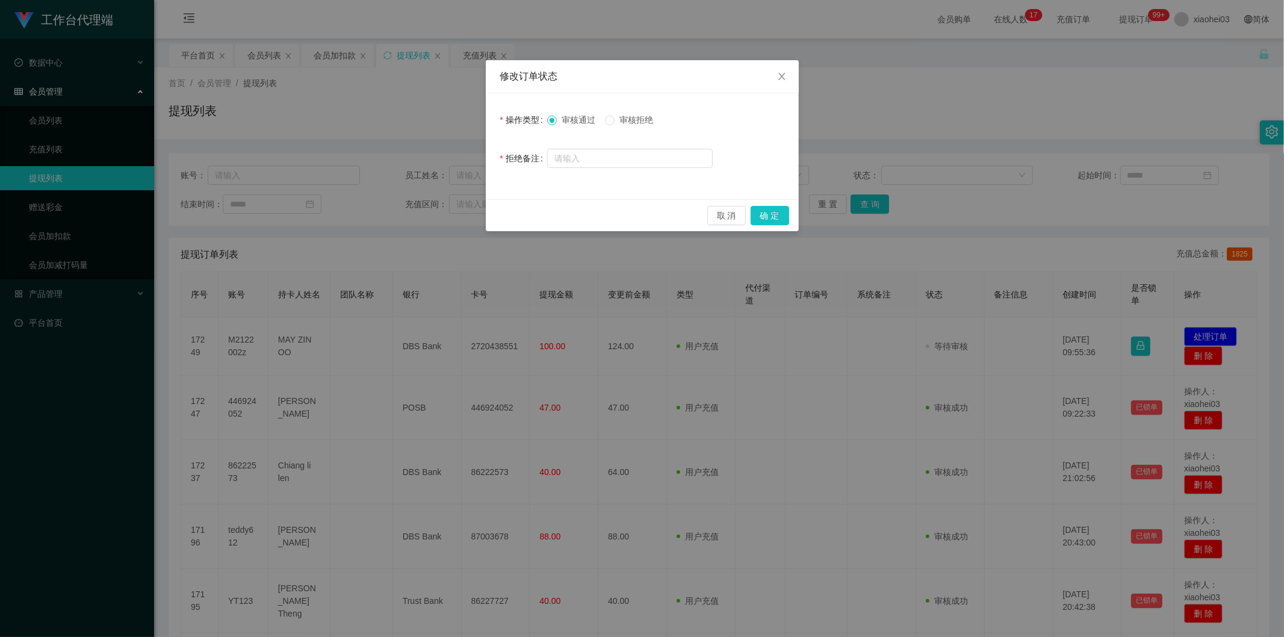
click at [630, 116] on span "审核拒绝" at bounding box center [636, 120] width 43 height 10
click at [630, 123] on span "审核拒绝" at bounding box center [636, 120] width 43 height 10
click at [624, 155] on input "text" at bounding box center [630, 158] width 166 height 19
type input "系"
click at [765, 211] on button "确 定" at bounding box center [770, 215] width 39 height 19
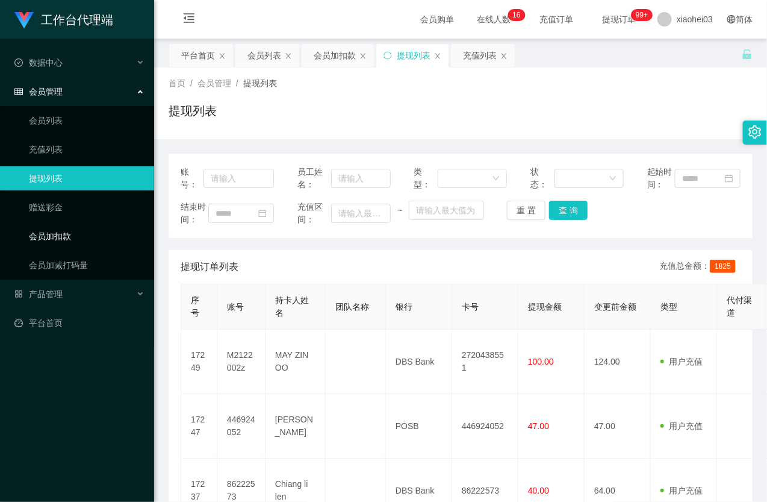
drag, startPoint x: 70, startPoint y: 226, endPoint x: 83, endPoint y: 220, distance: 14.3
click at [70, 226] on link "会员加扣款" at bounding box center [87, 236] width 116 height 24
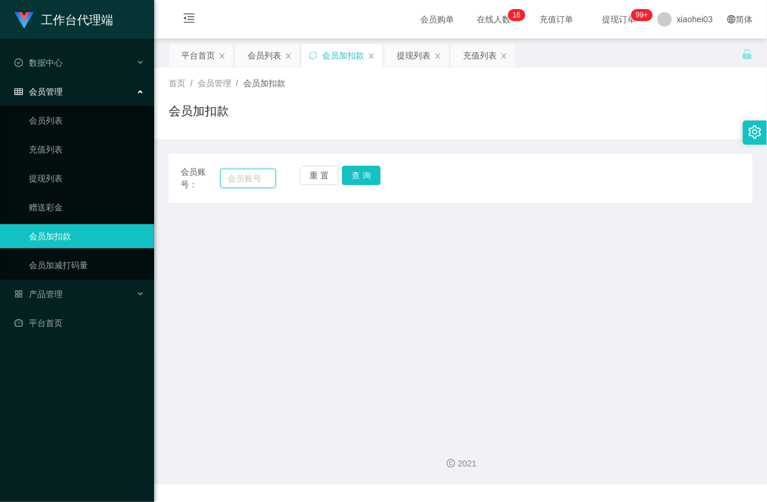
click at [237, 181] on input "text" at bounding box center [247, 178] width 55 height 19
paste input "446924052"
type input "446924052"
click at [388, 184] on div "重 置 查 询" at bounding box center [347, 178] width 95 height 25
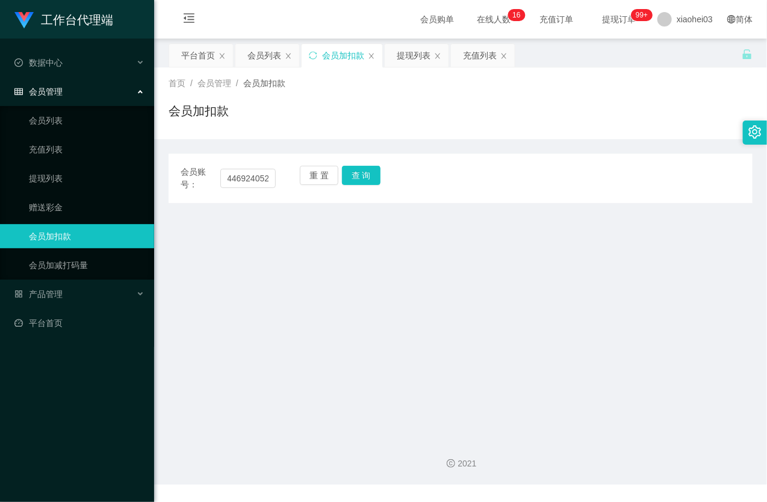
scroll to position [0, 0]
click at [380, 176] on div "重 置 查 询" at bounding box center [347, 178] width 95 height 25
click at [370, 176] on button "查 询" at bounding box center [361, 175] width 39 height 19
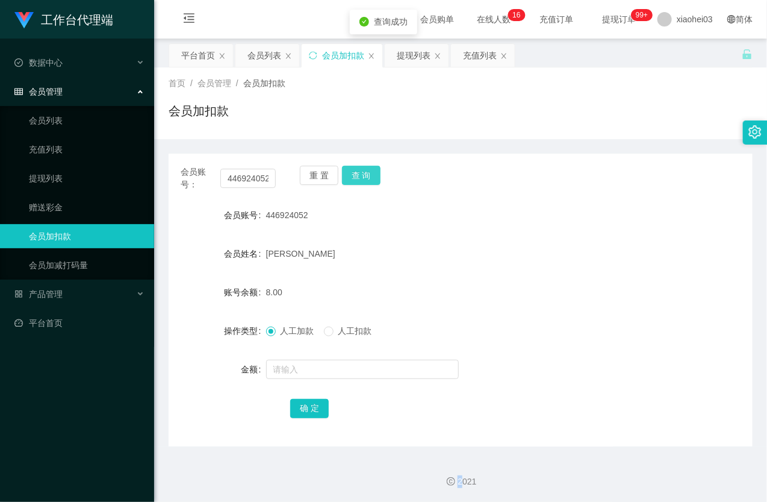
click at [370, 176] on div "重 置 查 询" at bounding box center [347, 178] width 95 height 25
click at [296, 364] on input "text" at bounding box center [362, 368] width 193 height 19
type input "8"
drag, startPoint x: 302, startPoint y: 406, endPoint x: 346, endPoint y: 375, distance: 53.5
click at [303, 406] on button "确 定" at bounding box center [309, 408] width 39 height 19
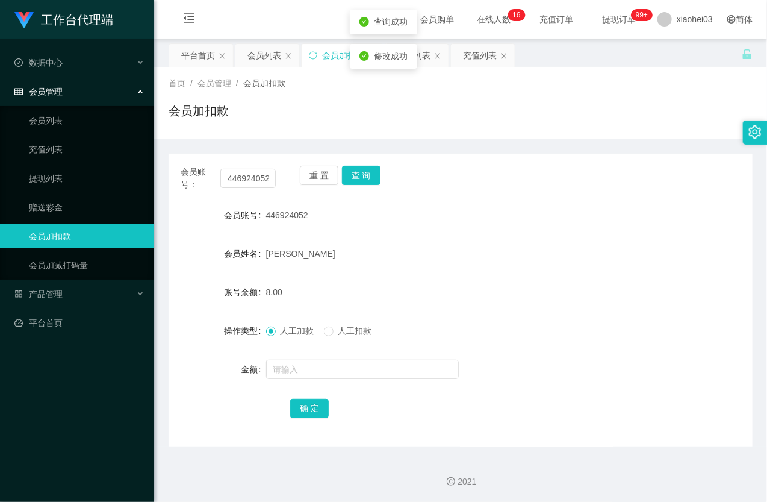
drag, startPoint x: 447, startPoint y: 281, endPoint x: 539, endPoint y: 141, distance: 167.3
click at [449, 279] on form "会员账号 446924052 会员姓名 NOBI NOOR 账号余额 8.00 操作类型 人工加款 人工扣款 金额 确 定" at bounding box center [461, 311] width 584 height 217
click at [256, 171] on input "446924052" at bounding box center [247, 178] width 55 height 19
paste input "86222573"
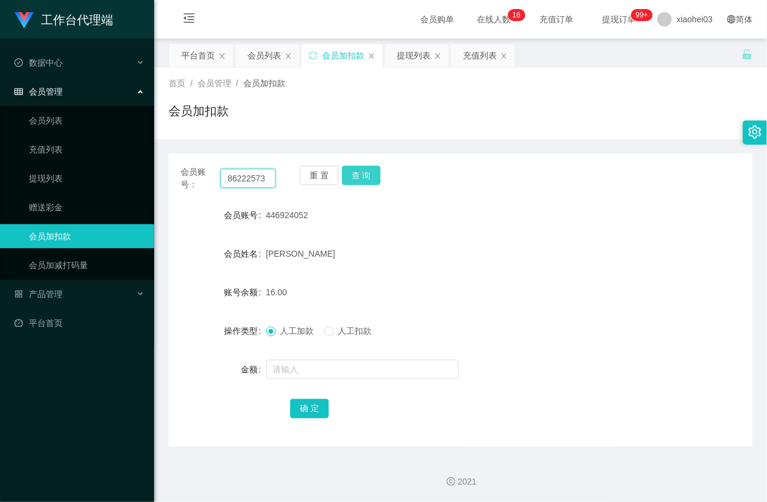
type input "86222573"
click at [365, 170] on button "查 询" at bounding box center [361, 175] width 39 height 19
click at [365, 170] on div "重 置 查 询" at bounding box center [347, 178] width 95 height 25
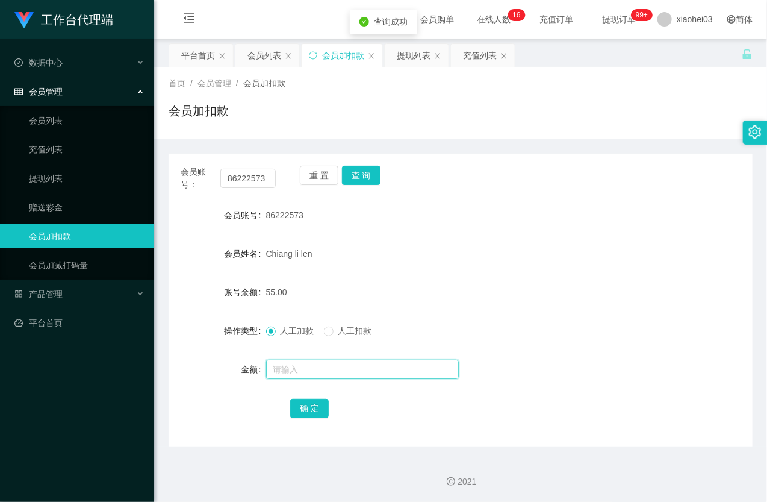
click at [340, 368] on input "text" at bounding box center [362, 368] width 193 height 19
type input "8"
click at [314, 404] on button "确 定" at bounding box center [309, 408] width 39 height 19
click at [408, 317] on form "会员账号 86222573 会员姓名 Chiang li len 账号余额 63.00 操作类型 人工加款 人工扣款 金额 确 定" at bounding box center [461, 311] width 584 height 217
click at [69, 176] on link "提现列表" at bounding box center [87, 178] width 116 height 24
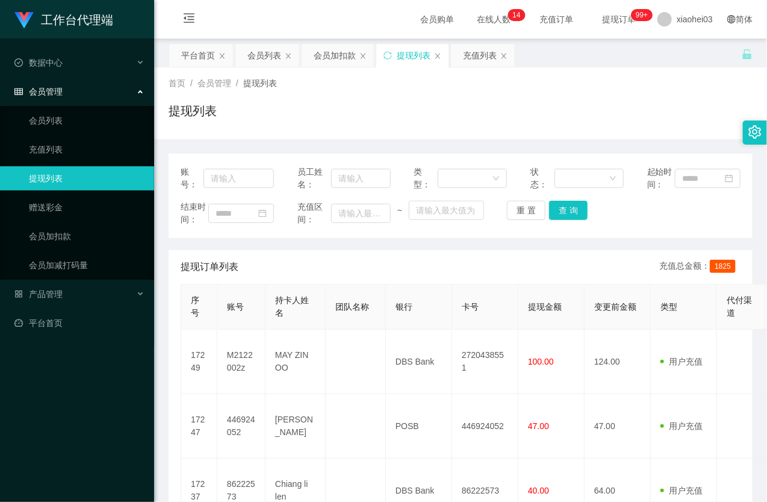
click at [86, 220] on ul "会员列表 充值列表 提现列表 赠送彩金 会员加扣款 会员加减打码量" at bounding box center [77, 192] width 154 height 173
click at [81, 235] on link "会员加扣款" at bounding box center [87, 236] width 116 height 24
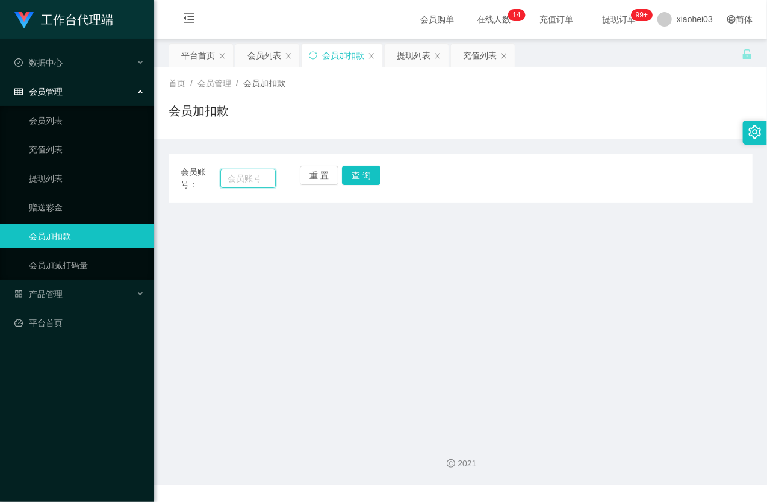
click at [237, 173] on input "text" at bounding box center [247, 178] width 55 height 19
paste input "m2122002z"
type input "m2122002z"
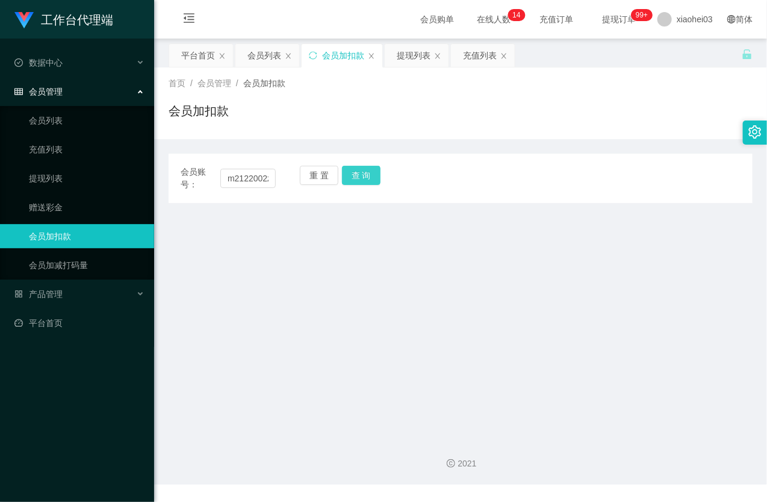
click at [375, 178] on button "查 询" at bounding box center [361, 175] width 39 height 19
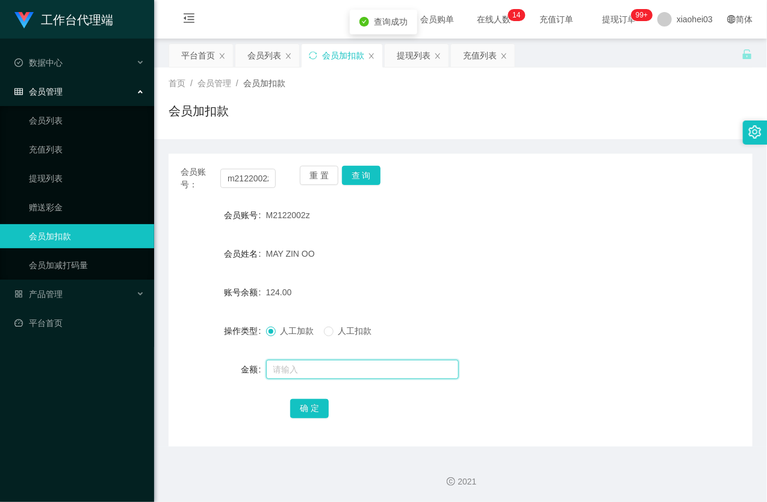
click at [316, 367] on input "text" at bounding box center [362, 368] width 193 height 19
type input "8"
click at [306, 405] on button "确 定" at bounding box center [309, 408] width 39 height 19
click at [412, 264] on div "MAY ZIN OO" at bounding box center [436, 253] width 341 height 24
click at [70, 179] on link "提现列表" at bounding box center [87, 178] width 116 height 24
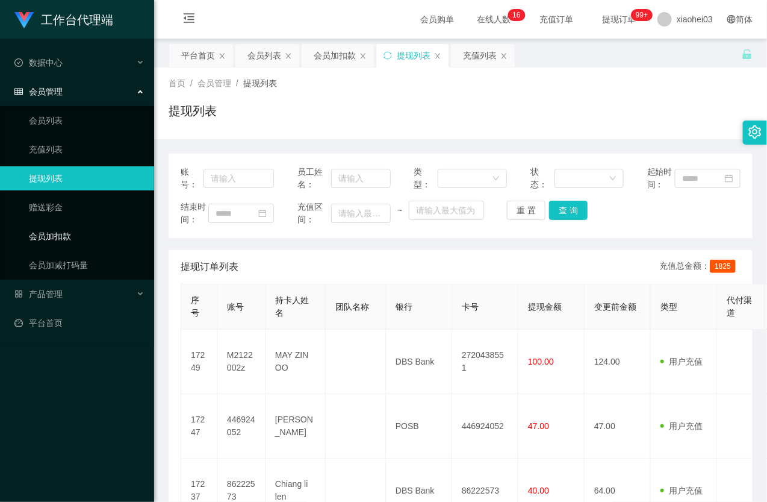
click at [61, 232] on link "会员加扣款" at bounding box center [87, 236] width 116 height 24
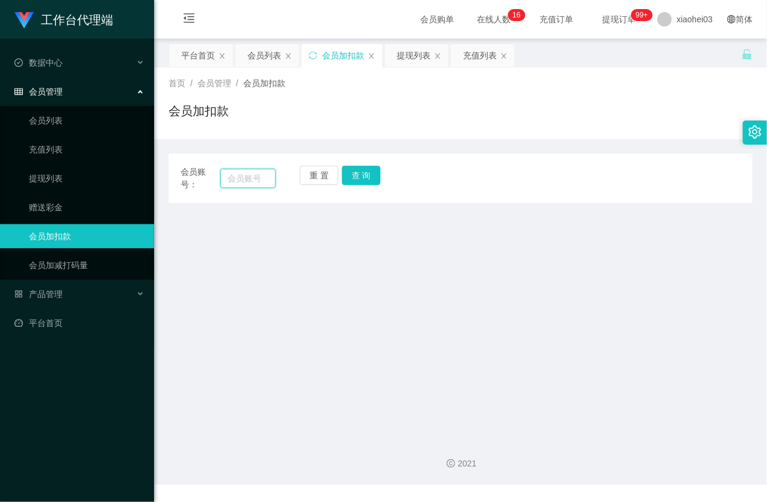
paste input "teddy612"
type input "teddy612"
click at [362, 173] on button "查 询" at bounding box center [361, 175] width 39 height 19
click at [362, 173] on button "查 询" at bounding box center [368, 175] width 52 height 19
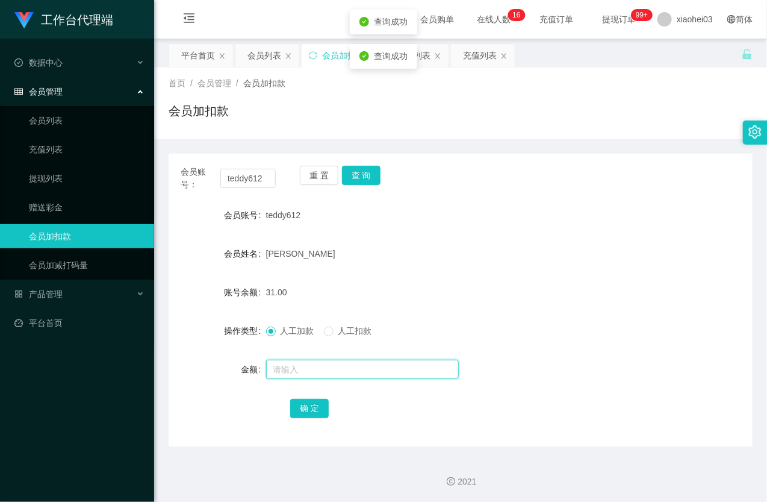
click at [308, 373] on input "text" at bounding box center [362, 368] width 193 height 19
type input "8"
click at [314, 406] on button "确 定" at bounding box center [309, 408] width 39 height 19
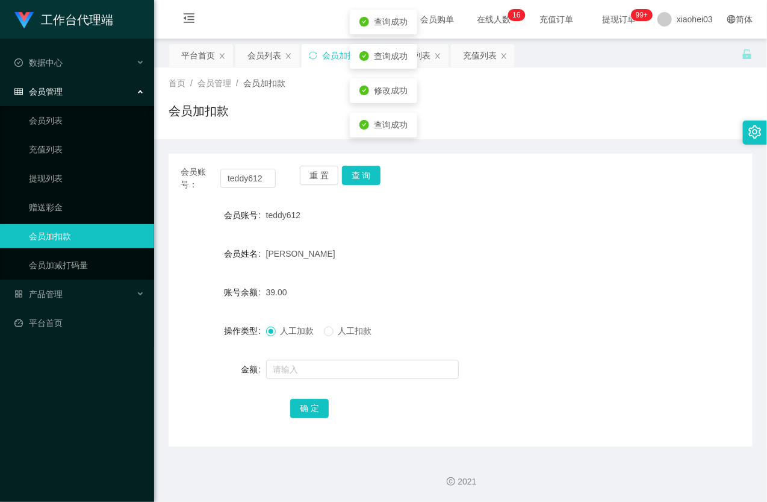
click at [449, 284] on div "39.00" at bounding box center [436, 292] width 341 height 24
click at [51, 181] on link "提现列表" at bounding box center [87, 178] width 116 height 24
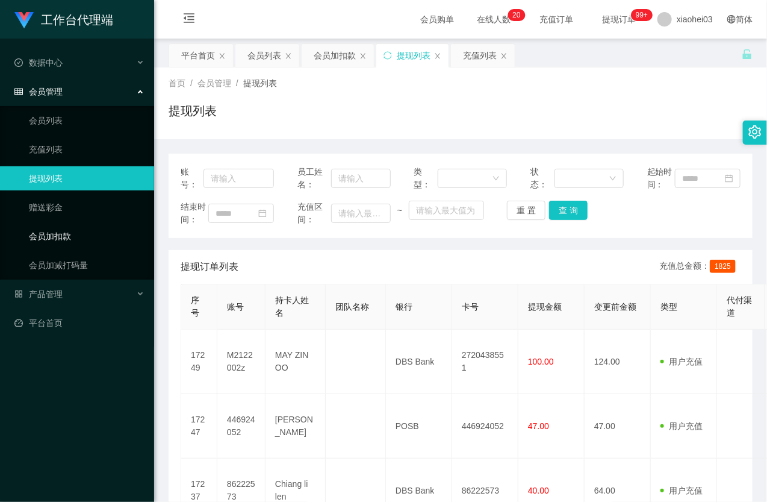
click at [81, 232] on link "会员加扣款" at bounding box center [87, 236] width 116 height 24
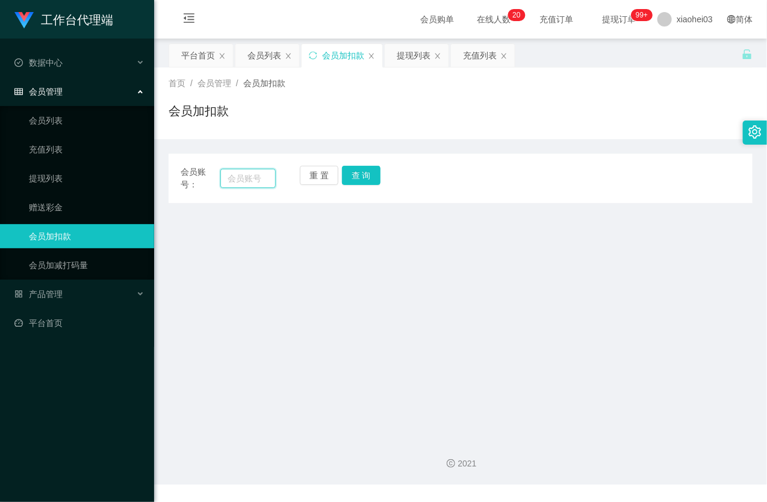
paste input "m2122002z"
type input "m2122002z"
click at [371, 175] on button "查 询" at bounding box center [361, 175] width 39 height 19
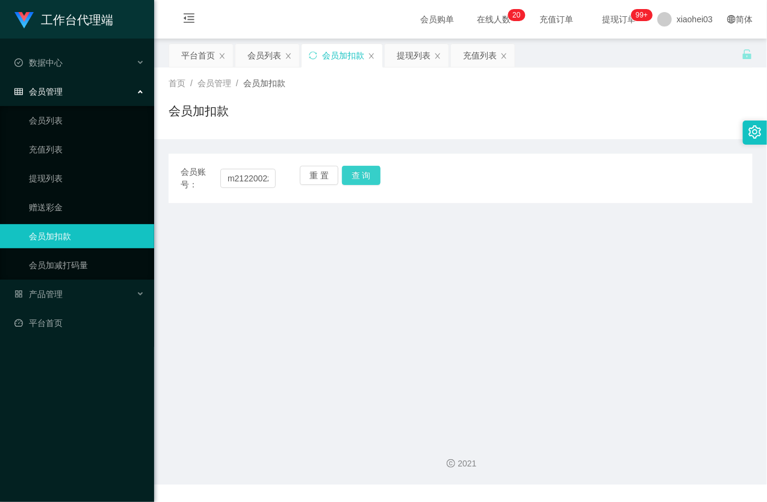
click at [371, 175] on button "查 询" at bounding box center [361, 175] width 39 height 19
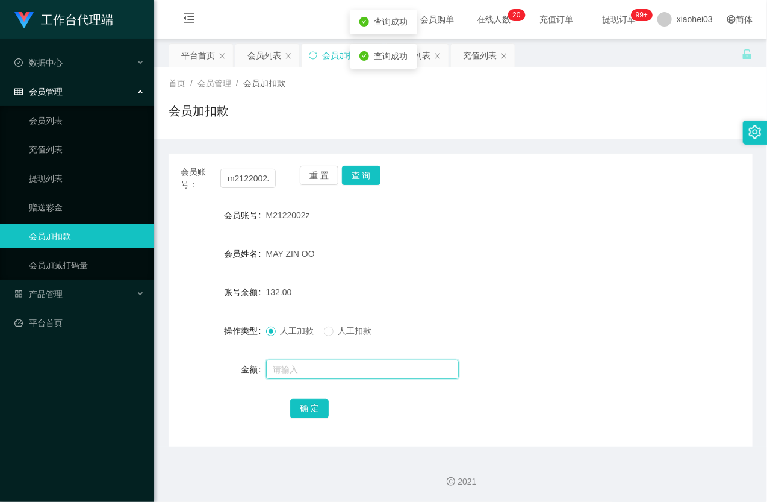
drag, startPoint x: 344, startPoint y: 363, endPoint x: 352, endPoint y: 363, distance: 7.8
click at [349, 363] on input "text" at bounding box center [362, 368] width 193 height 19
type input "8"
click at [309, 402] on button "确 定" at bounding box center [309, 408] width 39 height 19
drag, startPoint x: 452, startPoint y: 260, endPoint x: 617, endPoint y: 67, distance: 253.7
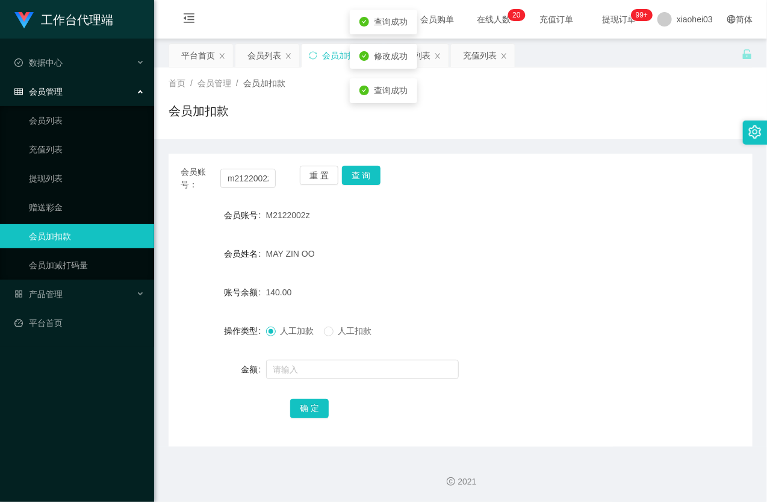
click at [466, 250] on div "MAY ZIN OO" at bounding box center [436, 253] width 341 height 24
click at [238, 160] on div "会员账号： m2122002z 重 置 查 询 会员账号 M2122002z 会员姓名 MAY ZIN OO 账号余额 140.00 操作类型 人工加款 人工…" at bounding box center [461, 300] width 584 height 293
click at [253, 181] on input "m2122002z" at bounding box center [247, 178] width 55 height 19
paste input "teddy612"
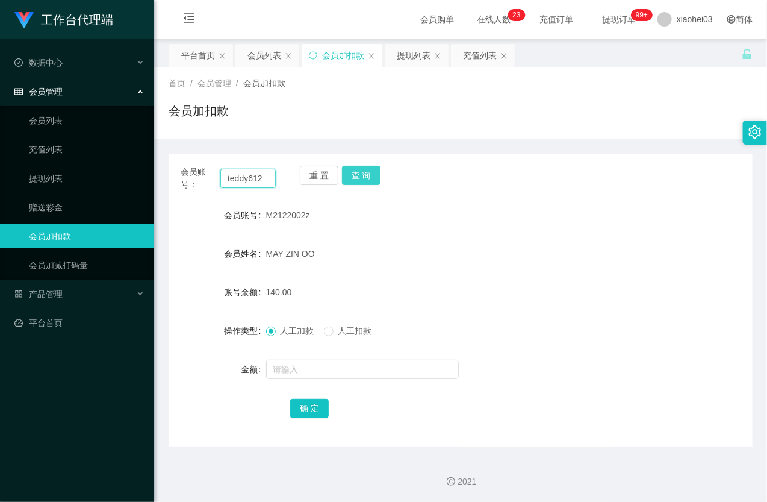
type input "teddy612"
click at [365, 177] on button "查 询" at bounding box center [361, 175] width 39 height 19
click at [365, 177] on div "重 置 查 询" at bounding box center [347, 178] width 95 height 25
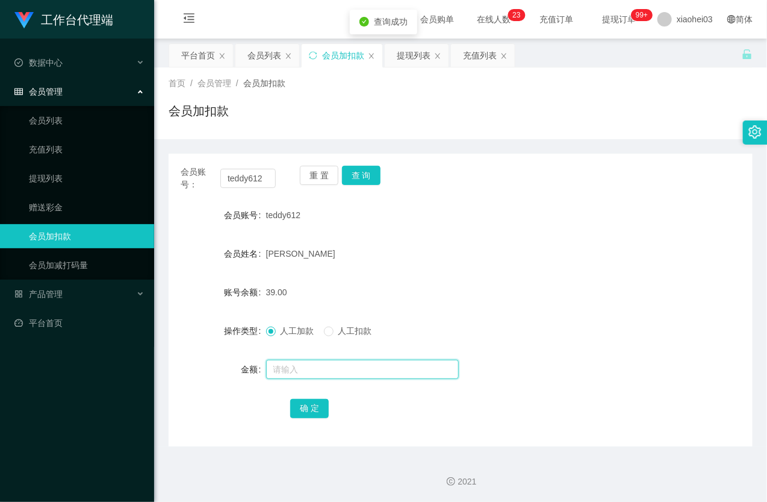
click at [341, 363] on input "text" at bounding box center [362, 368] width 193 height 19
type input "8"
click at [325, 405] on button "确 定" at bounding box center [309, 408] width 39 height 19
drag, startPoint x: 417, startPoint y: 293, endPoint x: 452, endPoint y: 262, distance: 47.0
click at [435, 277] on form "会员账号 teddy612 会员姓名 Wang Pan 账号余额 47.00 操作类型 人工加款 人工扣款 金额 确 定" at bounding box center [461, 311] width 584 height 217
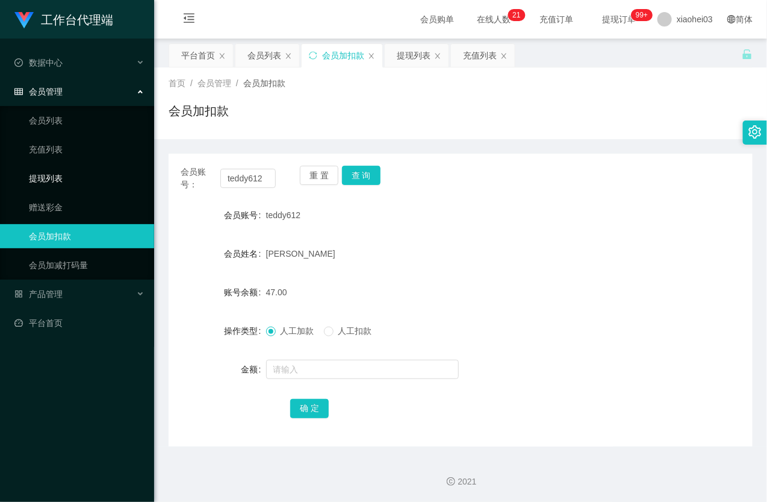
drag, startPoint x: 51, startPoint y: 178, endPoint x: 58, endPoint y: 154, distance: 25.6
click at [51, 178] on link "提现列表" at bounding box center [87, 178] width 116 height 24
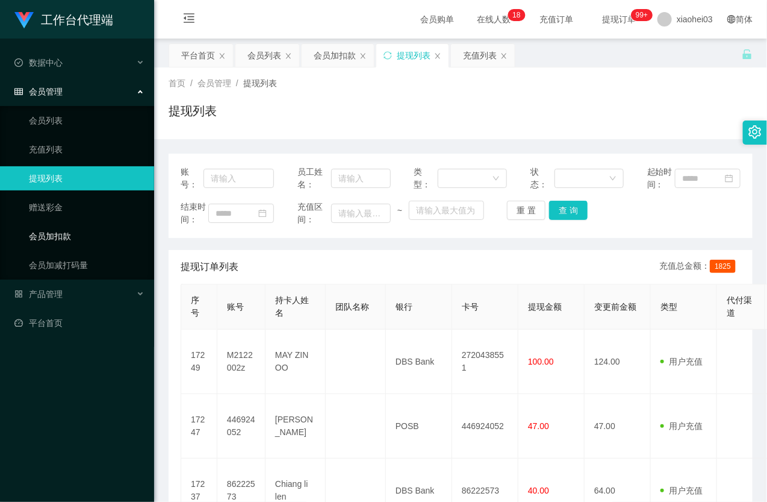
drag, startPoint x: 92, startPoint y: 231, endPoint x: 163, endPoint y: 221, distance: 71.7
click at [92, 231] on link "会员加扣款" at bounding box center [87, 236] width 116 height 24
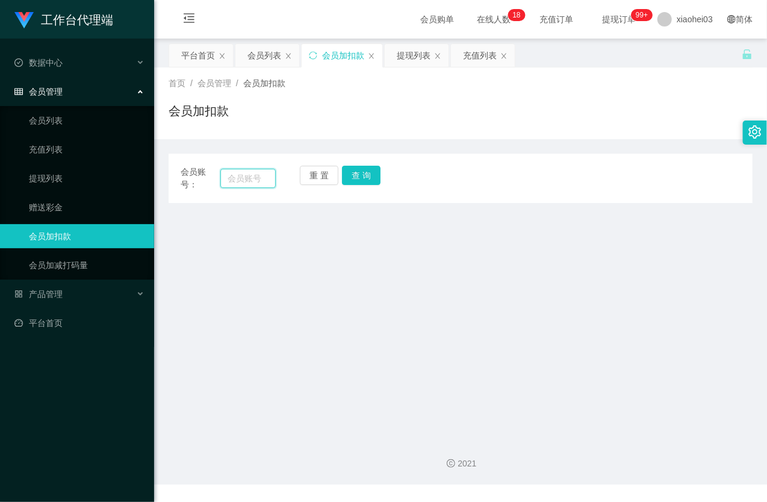
click at [267, 179] on input "text" at bounding box center [247, 178] width 55 height 19
paste input "teddy612"
type input "teddy612"
click at [358, 176] on button "查 询" at bounding box center [361, 175] width 39 height 19
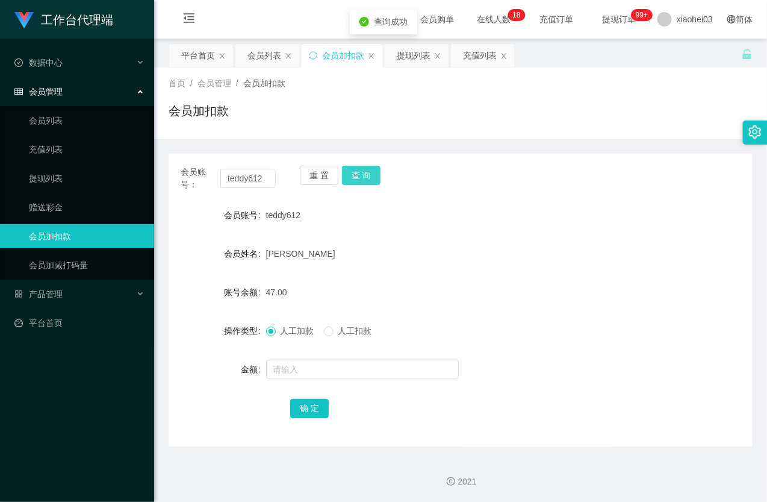
click at [358, 176] on button "查 询" at bounding box center [361, 175] width 39 height 19
click at [358, 176] on div "重 置 查 询" at bounding box center [347, 178] width 95 height 25
click at [301, 373] on input "text" at bounding box center [362, 368] width 193 height 19
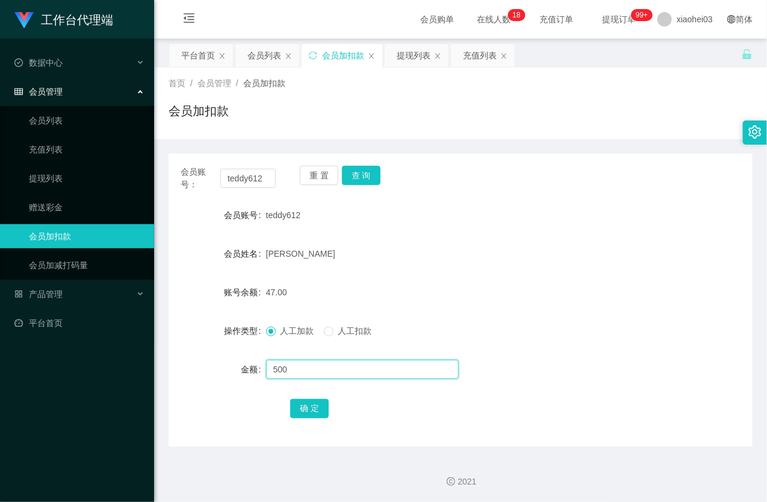
type input "500"
click at [320, 397] on div "确 定" at bounding box center [460, 408] width 341 height 24
click at [316, 408] on button "确 定" at bounding box center [309, 408] width 39 height 19
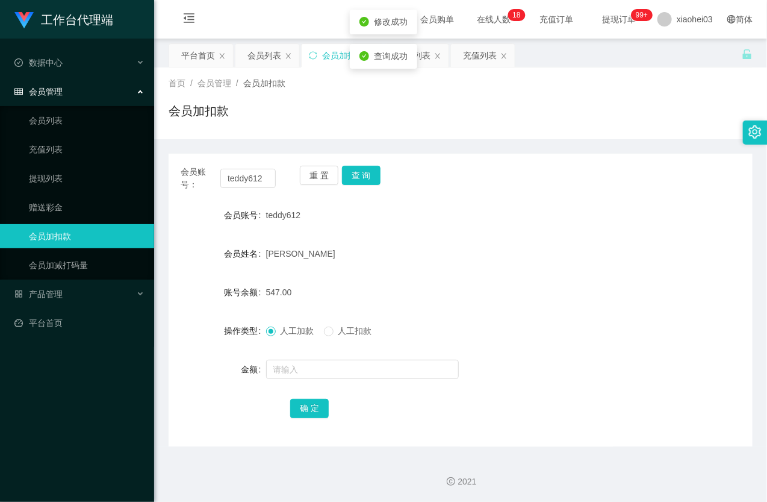
drag, startPoint x: 433, startPoint y: 267, endPoint x: 425, endPoint y: 256, distance: 13.3
click at [433, 266] on form "会员账号 teddy612 会员姓名 Wang Pan 账号余额 547.00 操作类型 人工加款 人工扣款 金额 确 定" at bounding box center [461, 311] width 584 height 217
click at [374, 181] on button "查 询" at bounding box center [361, 175] width 39 height 19
click at [374, 178] on button "查 询" at bounding box center [368, 175] width 52 height 19
drag, startPoint x: 452, startPoint y: 238, endPoint x: 471, endPoint y: 255, distance: 25.1
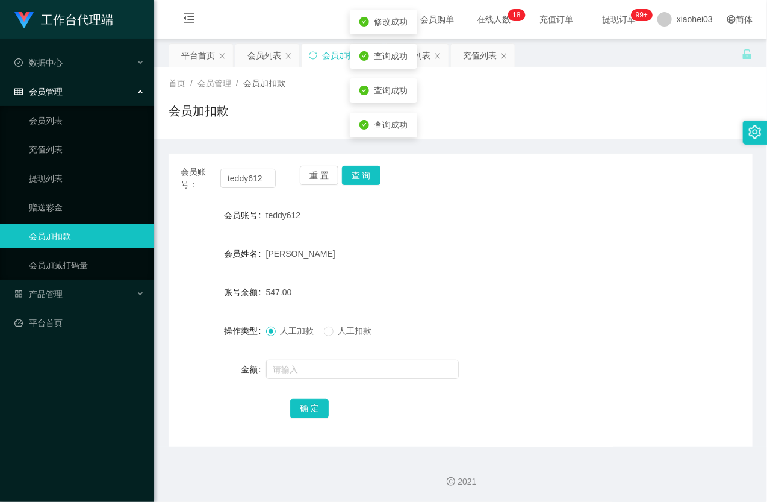
click at [455, 241] on form "会员账号 teddy612 会员姓名 Wang Pan 账号余额 547.00 操作类型 人工加款 人工扣款 金额 确 定" at bounding box center [461, 311] width 584 height 217
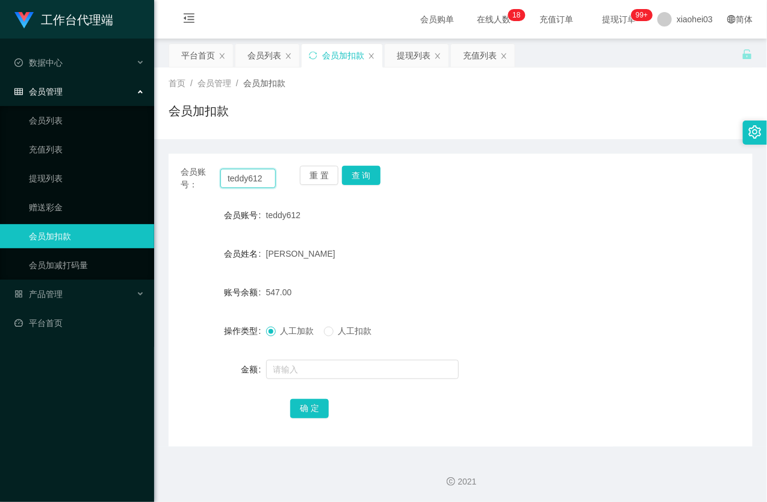
click at [263, 179] on input "teddy612" at bounding box center [247, 178] width 55 height 19
paste input "86222573"
type input "86222573"
click at [367, 172] on button "查 询" at bounding box center [361, 175] width 39 height 19
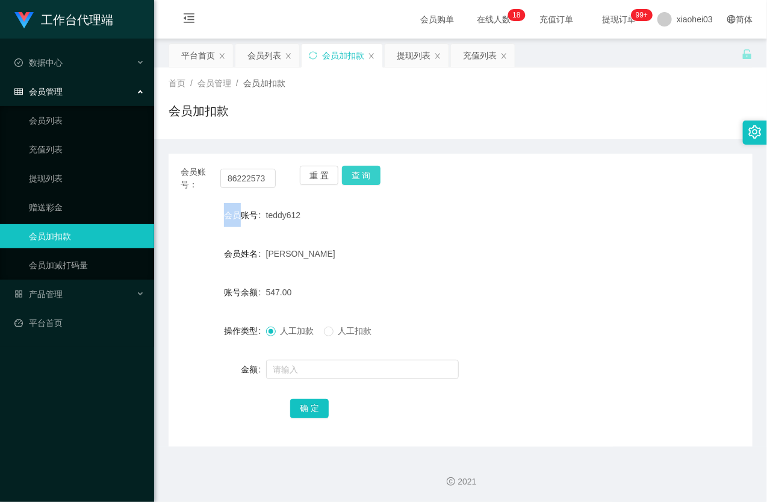
click at [365, 172] on div "重 置 查 询" at bounding box center [347, 178] width 95 height 25
click at [365, 172] on button "查 询" at bounding box center [361, 175] width 39 height 19
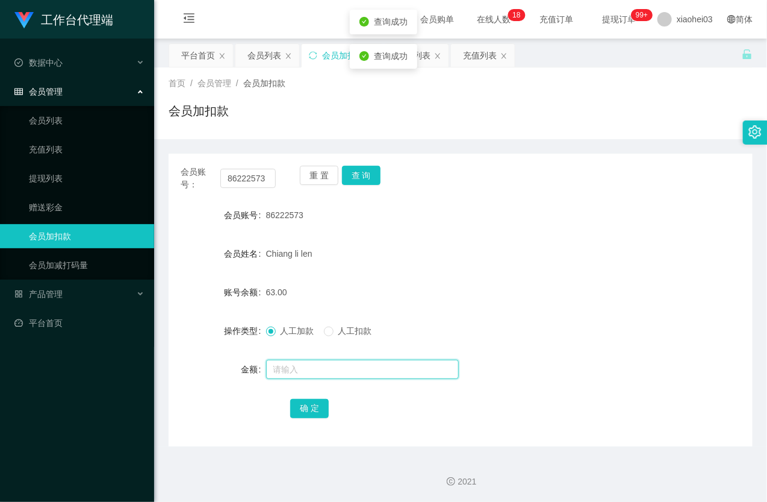
drag, startPoint x: 360, startPoint y: 364, endPoint x: 357, endPoint y: 380, distance: 16.5
click at [357, 370] on input "text" at bounding box center [362, 368] width 193 height 19
type input "1000"
click at [315, 400] on button "确 定" at bounding box center [309, 408] width 39 height 19
click at [397, 280] on div "1063.00" at bounding box center [436, 292] width 341 height 24
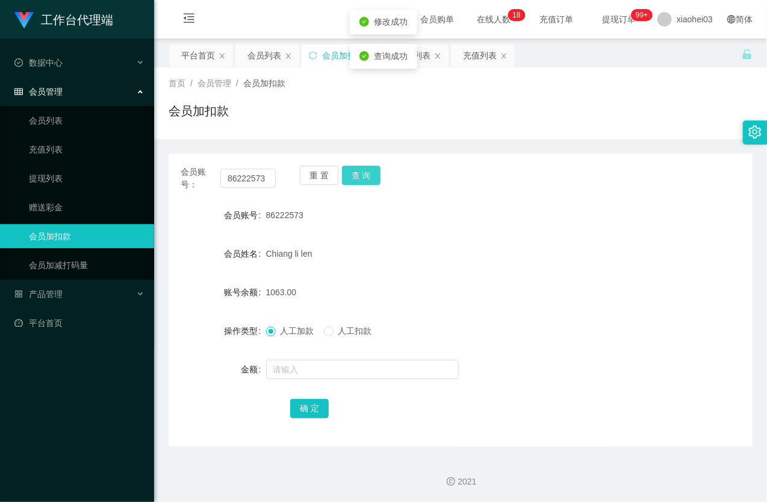
click at [373, 170] on button "查 询" at bounding box center [361, 175] width 39 height 19
click at [373, 170] on div "重 置 查 询" at bounding box center [347, 178] width 95 height 25
drag, startPoint x: 78, startPoint y: 232, endPoint x: 234, endPoint y: 175, distance: 165.7
click at [77, 232] on link "会员加扣款" at bounding box center [87, 236] width 116 height 24
click at [73, 296] on div "产品管理" at bounding box center [77, 294] width 154 height 24
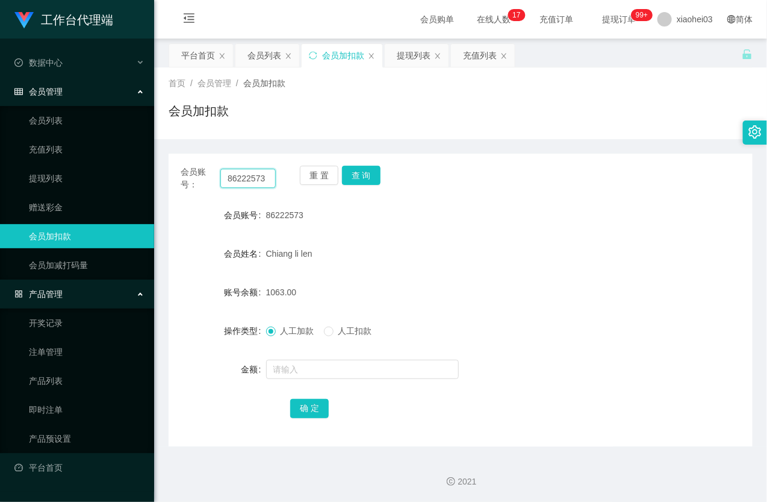
click at [238, 179] on input "86222573" at bounding box center [247, 178] width 55 height 19
click at [382, 172] on div "重 置 查 询" at bounding box center [347, 178] width 95 height 25
click at [364, 175] on button "查 询" at bounding box center [361, 175] width 39 height 19
click at [364, 175] on div "重 置 查 询" at bounding box center [347, 178] width 95 height 25
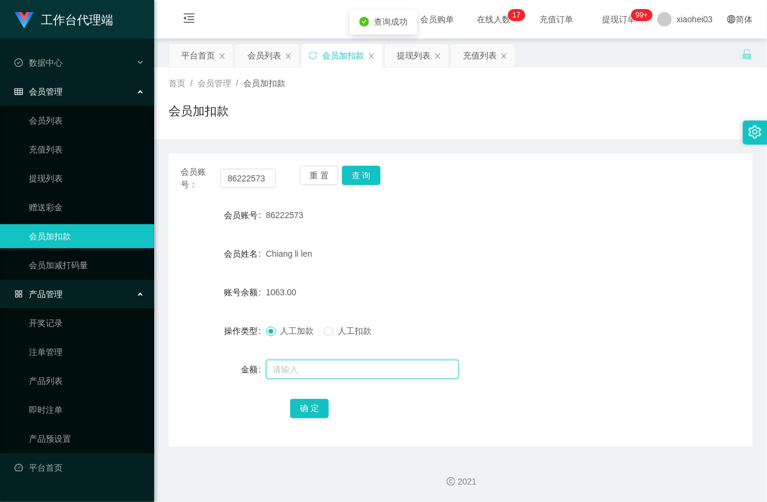
click at [338, 370] on input "text" at bounding box center [362, 368] width 193 height 19
type input "8"
click at [310, 408] on button "确 定" at bounding box center [309, 408] width 39 height 19
click at [458, 319] on div "人工加款 人工扣款" at bounding box center [436, 330] width 341 height 24
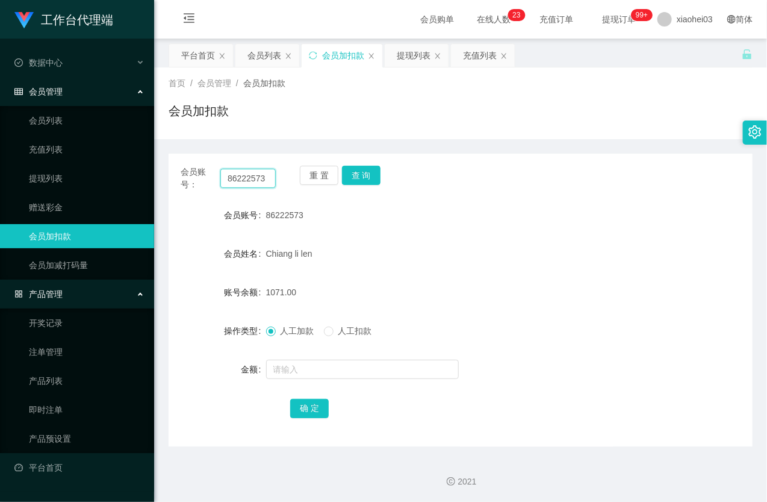
click at [253, 170] on input "86222573" at bounding box center [247, 178] width 55 height 19
paste input "m2122002z"
type input "m2122002z"
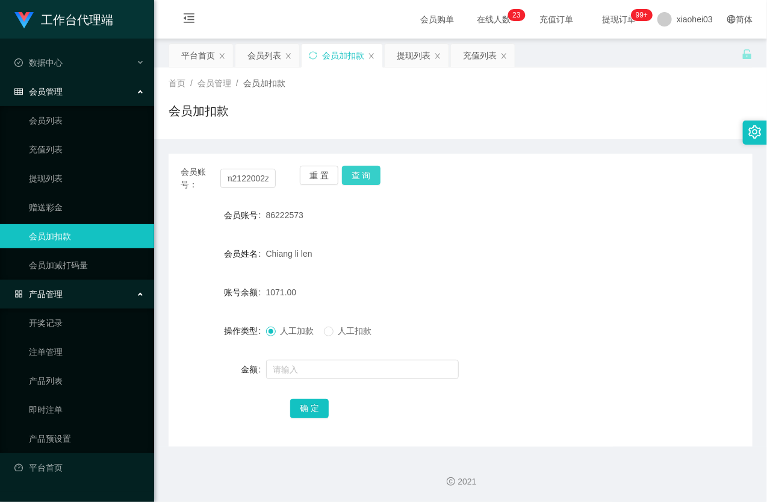
click at [365, 170] on button "查 询" at bounding box center [361, 175] width 39 height 19
drag, startPoint x: 365, startPoint y: 170, endPoint x: 380, endPoint y: 215, distance: 47.2
click at [365, 172] on div "重 置 查 询" at bounding box center [347, 178] width 95 height 25
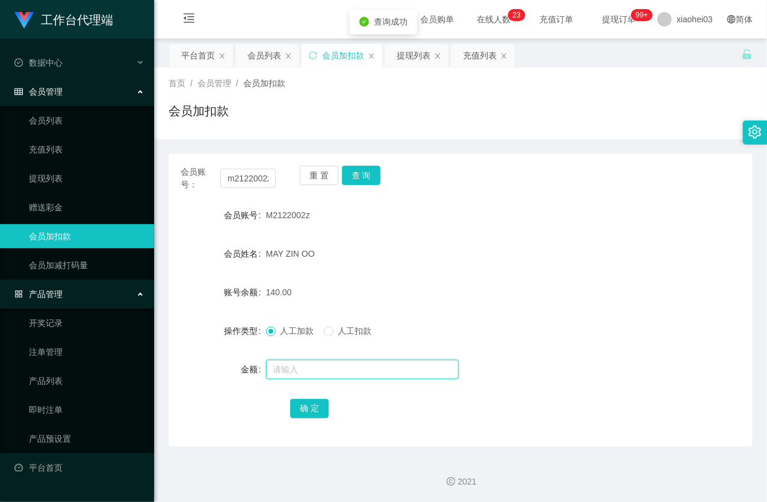
click at [328, 377] on input "text" at bounding box center [362, 368] width 193 height 19
type input "8"
click at [317, 409] on button "确 定" at bounding box center [309, 408] width 39 height 19
drag, startPoint x: 408, startPoint y: 261, endPoint x: 281, endPoint y: 256, distance: 127.7
click at [407, 262] on div "MAY ZIN OO" at bounding box center [436, 253] width 341 height 24
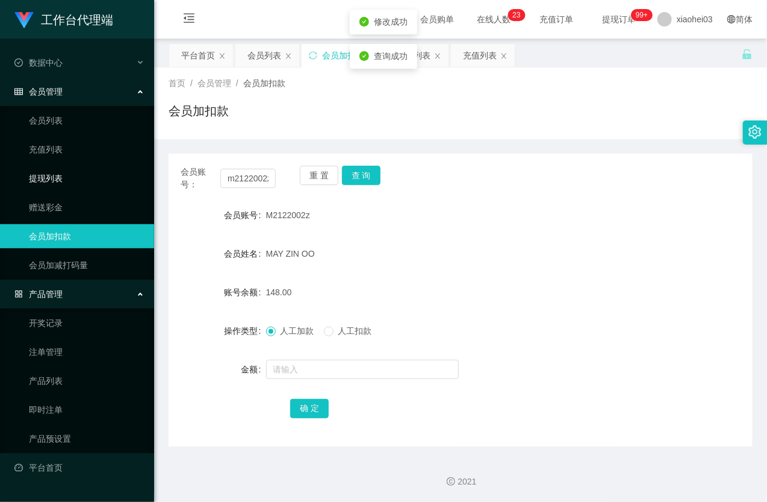
click at [64, 172] on link "提现列表" at bounding box center [87, 178] width 116 height 24
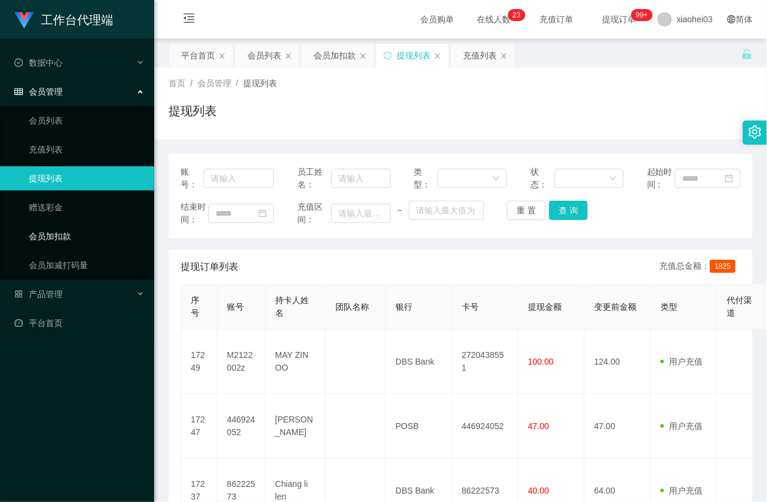
click at [51, 224] on link "会员加扣款" at bounding box center [87, 236] width 116 height 24
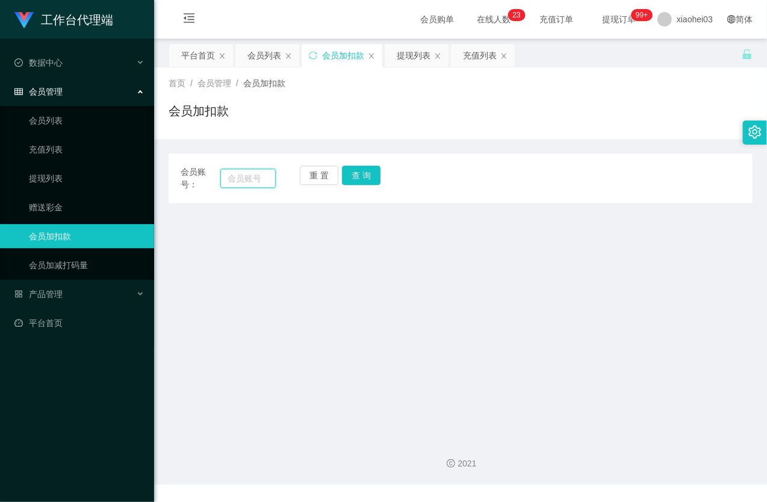
drag, startPoint x: 240, startPoint y: 184, endPoint x: 287, endPoint y: 184, distance: 47.6
click at [241, 184] on input "text" at bounding box center [247, 178] width 55 height 19
paste input "m2122002z"
type input "m2122002z"
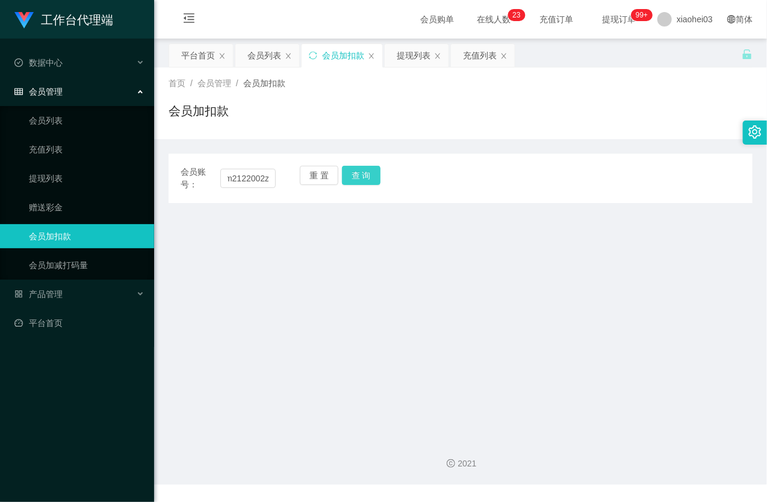
click at [367, 175] on button "查 询" at bounding box center [361, 175] width 39 height 19
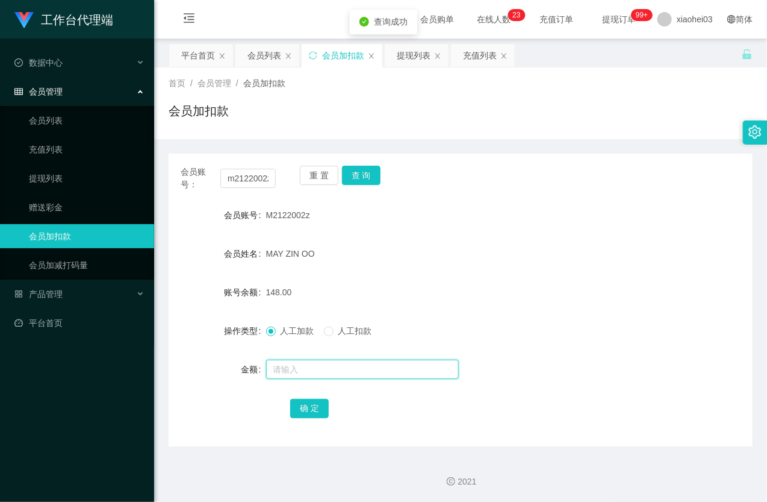
drag, startPoint x: 311, startPoint y: 366, endPoint x: 326, endPoint y: 369, distance: 15.3
click at [312, 366] on input "text" at bounding box center [362, 368] width 193 height 19
type input "8"
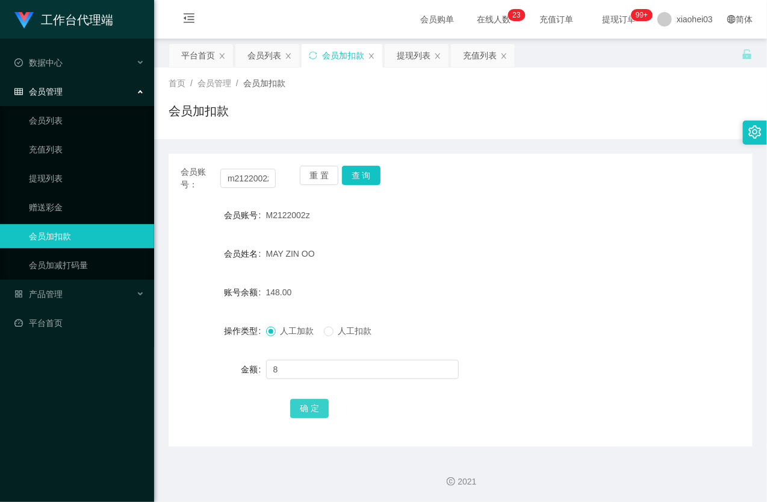
click at [305, 415] on button "确 定" at bounding box center [309, 408] width 39 height 19
click at [89, 203] on link "赠送彩金" at bounding box center [87, 207] width 116 height 24
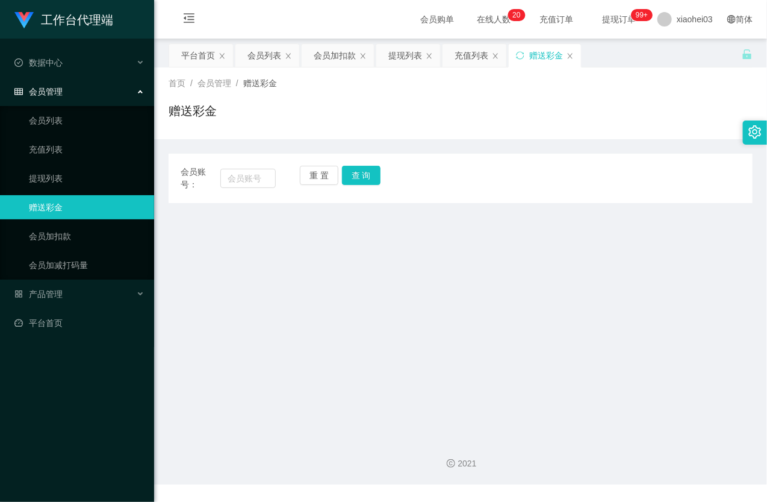
drag, startPoint x: 69, startPoint y: 223, endPoint x: 98, endPoint y: 215, distance: 30.5
click at [69, 224] on ul "会员列表 充值列表 提现列表 赠送彩金 会员加扣款 会员加减打码量" at bounding box center [77, 192] width 154 height 173
click at [85, 231] on link "会员加扣款" at bounding box center [87, 236] width 116 height 24
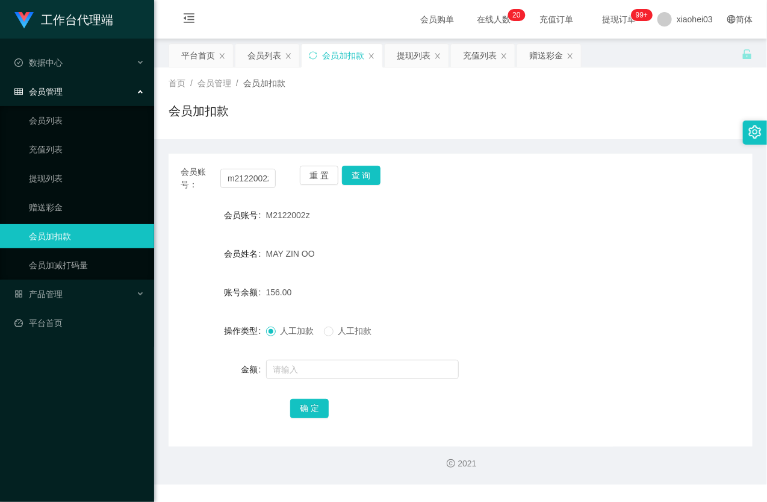
click at [275, 185] on div "会员账号： m2122002z 重 置 查 询" at bounding box center [461, 178] width 584 height 25
click at [276, 182] on div "会员账号： m2122002z 重 置 查 询" at bounding box center [461, 178] width 584 height 25
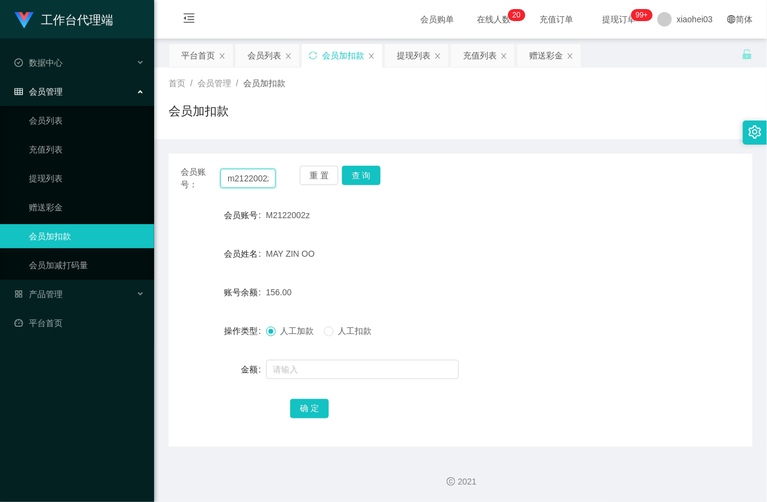
click at [261, 176] on input "m2122002z" at bounding box center [247, 178] width 55 height 19
paste input "446924052"
type input "446924052"
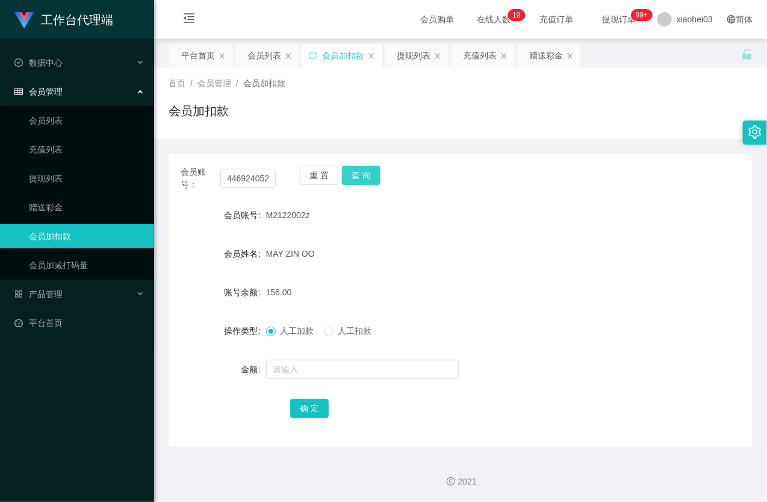
scroll to position [0, 0]
click at [368, 176] on button "查 询" at bounding box center [361, 175] width 39 height 19
click at [368, 175] on div "重 置 查 询" at bounding box center [347, 178] width 95 height 25
click at [71, 172] on link "提现列表" at bounding box center [87, 178] width 116 height 24
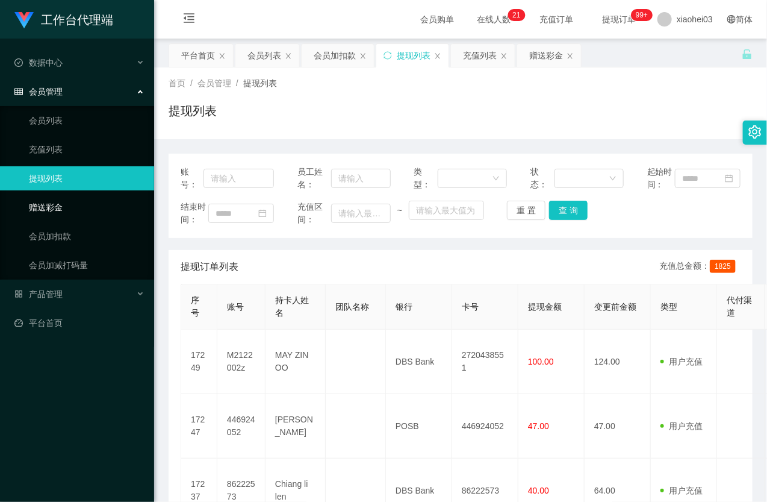
click at [53, 211] on link "赠送彩金" at bounding box center [87, 207] width 116 height 24
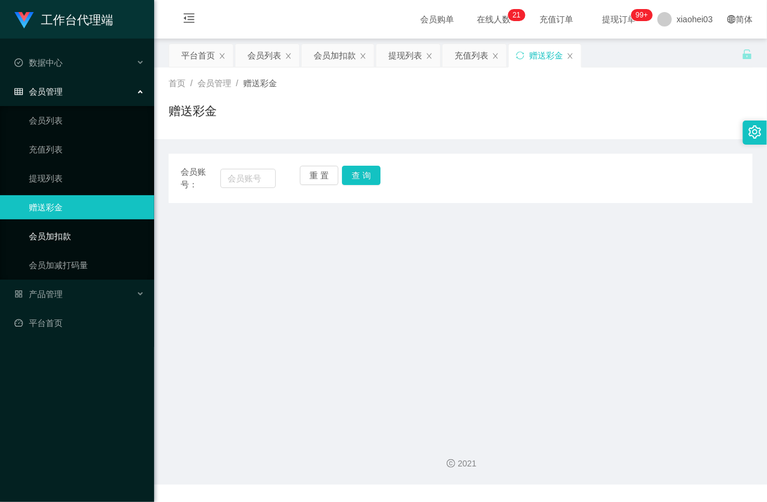
click at [42, 235] on link "会员加扣款" at bounding box center [87, 236] width 116 height 24
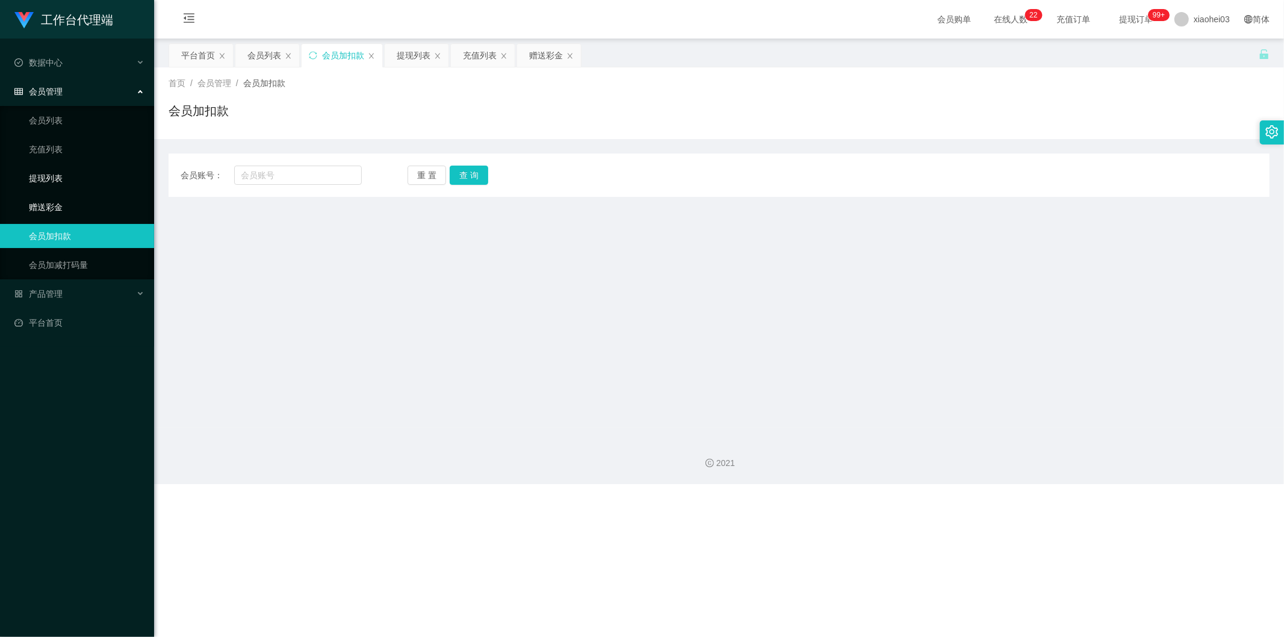
click at [81, 199] on link "赠送彩金" at bounding box center [87, 207] width 116 height 24
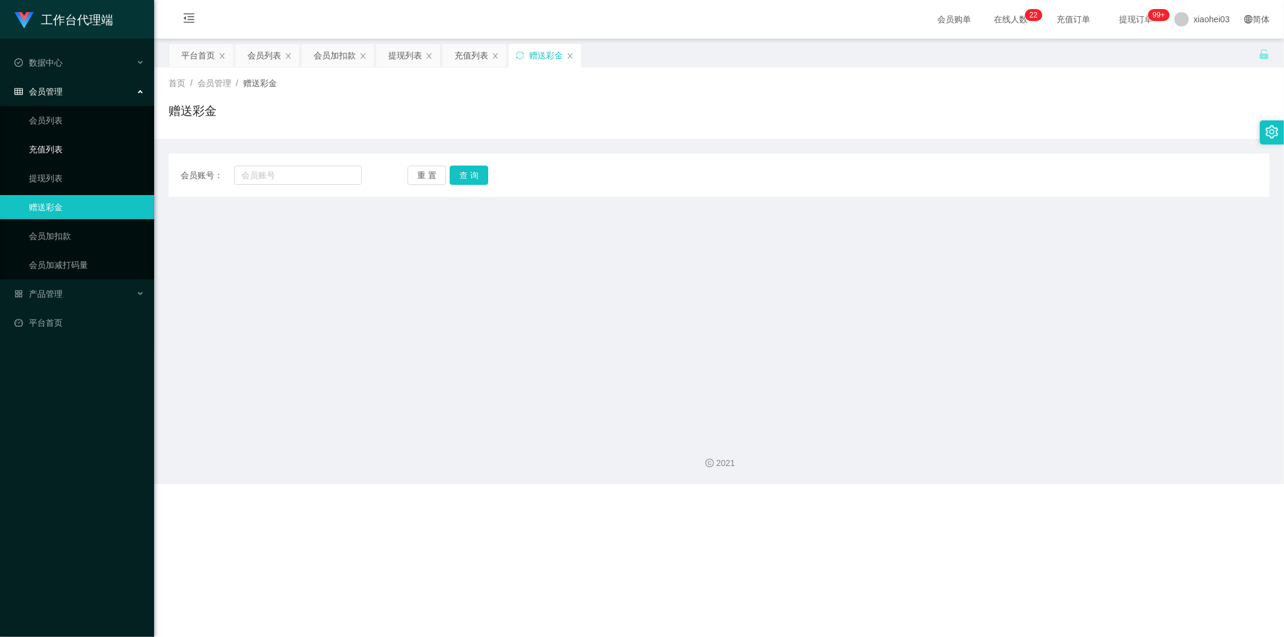
click at [73, 159] on link "充值列表" at bounding box center [87, 149] width 116 height 24
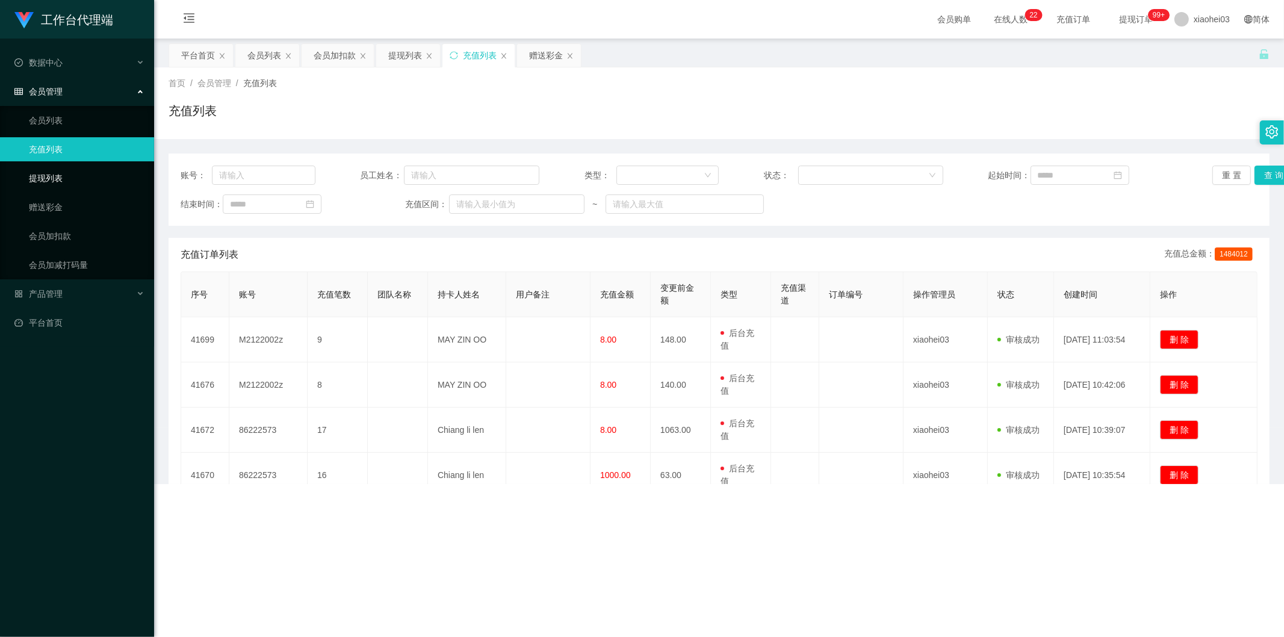
click at [55, 177] on link "提现列表" at bounding box center [87, 178] width 116 height 24
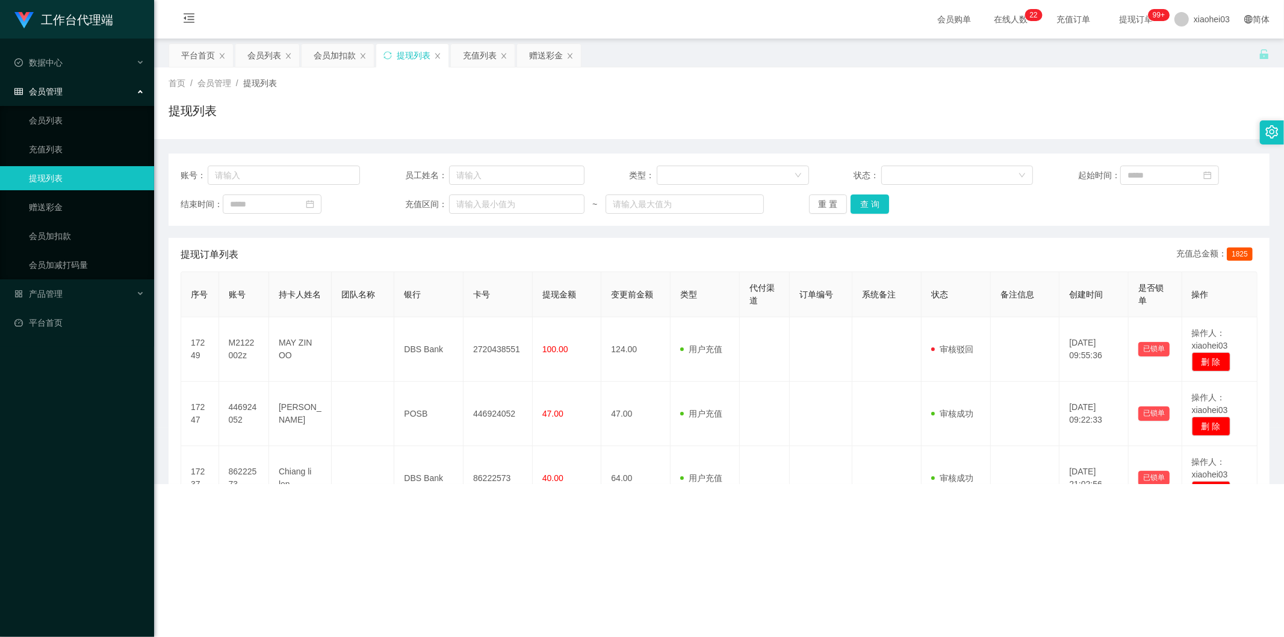
click at [44, 177] on link "提现列表" at bounding box center [87, 178] width 116 height 24
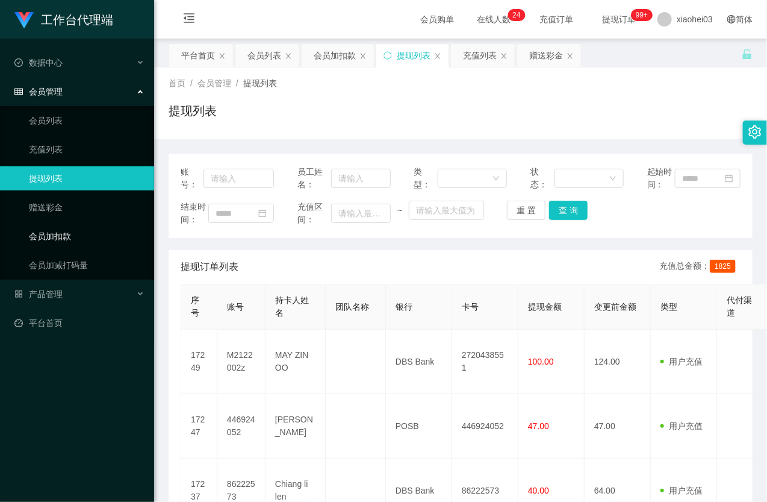
click at [72, 232] on link "会员加扣款" at bounding box center [87, 236] width 116 height 24
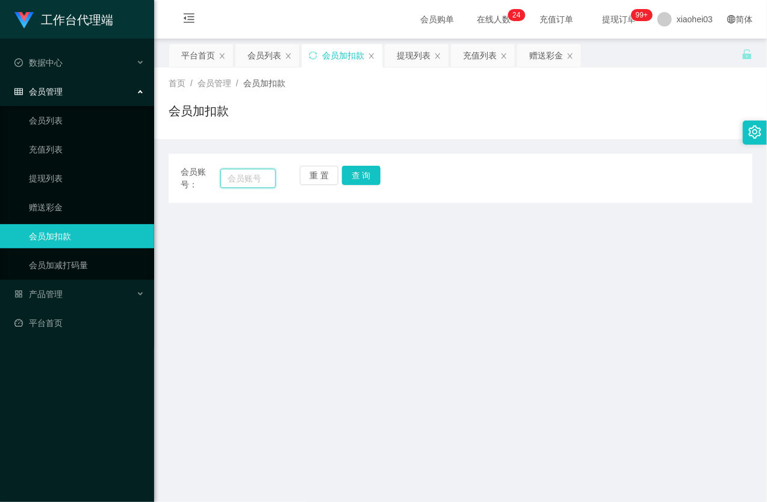
click at [235, 181] on input "text" at bounding box center [247, 178] width 55 height 19
paste input "teddy612"
type input "teddy612"
click at [367, 179] on button "查 询" at bounding box center [361, 175] width 39 height 19
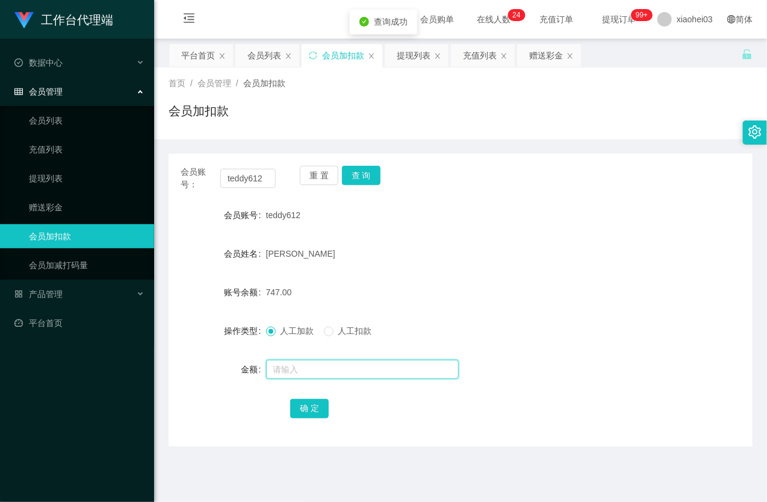
click at [314, 375] on input "text" at bounding box center [362, 368] width 193 height 19
type input "1800"
click at [326, 369] on input "1800" at bounding box center [362, 368] width 193 height 19
click at [371, 370] on input "1800" at bounding box center [362, 368] width 193 height 19
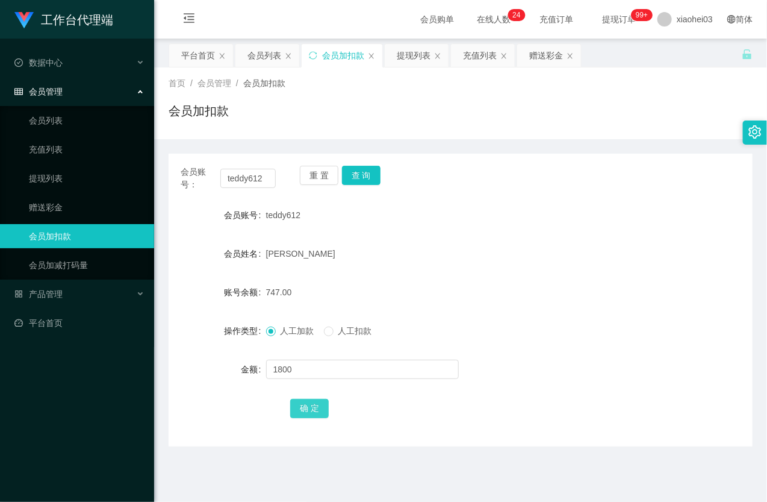
click at [303, 410] on button "确 定" at bounding box center [309, 408] width 39 height 19
drag, startPoint x: 453, startPoint y: 255, endPoint x: 462, endPoint y: 252, distance: 9.0
click at [454, 255] on div "[PERSON_NAME]" at bounding box center [436, 253] width 341 height 24
click at [432, 235] on form "会员账号 teddy612 会员姓名 Wang Pan 账号余额 2547.00 操作类型 人工加款 人工扣款 金额 确 定" at bounding box center [461, 311] width 584 height 217
click at [376, 176] on button "查 询" at bounding box center [361, 175] width 39 height 19
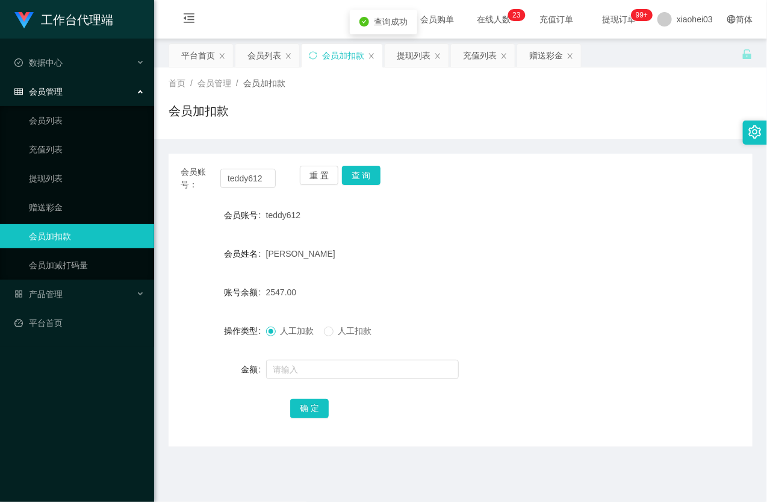
click at [365, 229] on form "会员账号 teddy612 会员姓名 Wang Pan 账号余额 2547.00 操作类型 人工加款 人工扣款 金额 确 定" at bounding box center [461, 311] width 584 height 217
click at [540, 254] on div "[PERSON_NAME]" at bounding box center [436, 253] width 341 height 24
click at [447, 250] on div "[PERSON_NAME]" at bounding box center [436, 253] width 341 height 24
click at [247, 176] on input "teddy612" at bounding box center [247, 178] width 55 height 19
click at [248, 176] on input "teddy612" at bounding box center [247, 178] width 55 height 19
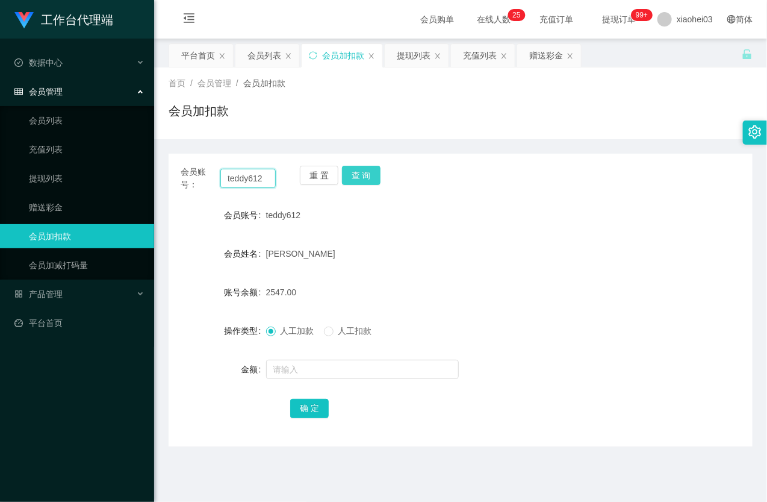
paste input "m2122002z"
type input "m2122002z"
click at [356, 173] on button "查 询" at bounding box center [361, 175] width 39 height 19
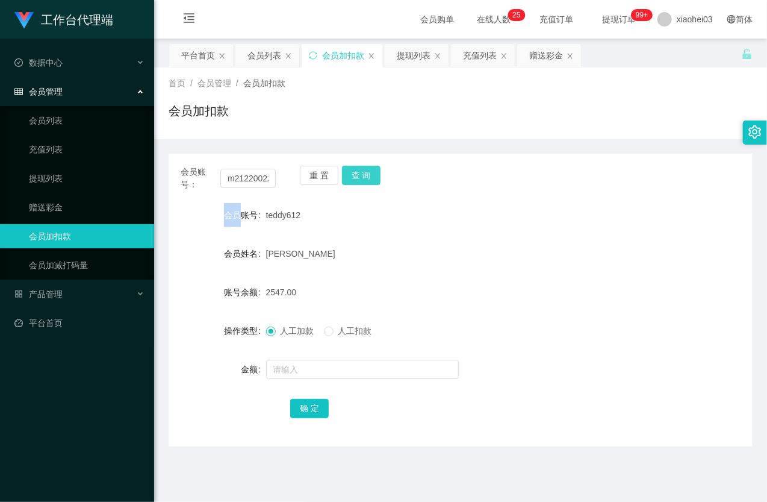
click at [356, 175] on div "重 置 查 询" at bounding box center [347, 178] width 95 height 25
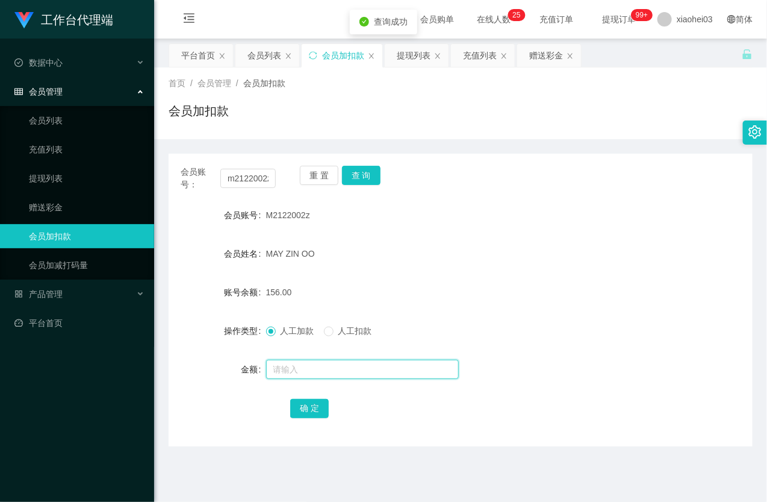
click at [347, 367] on input "text" at bounding box center [362, 368] width 193 height 19
type input "8"
click at [315, 394] on form "会员账号 M2122002z 会员姓名 MAY ZIN OO 账号余额 156.00 操作类型 人工加款 人工扣款 金额 8 确 定" at bounding box center [461, 311] width 584 height 217
click at [312, 405] on button "确 定" at bounding box center [309, 408] width 39 height 19
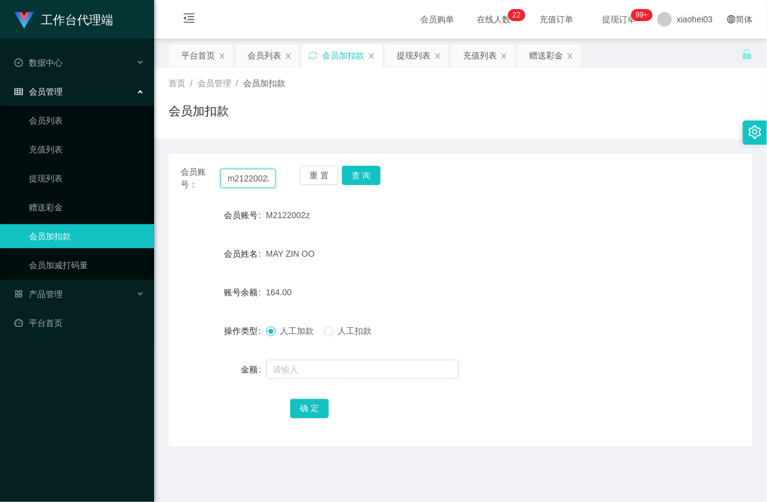
click at [248, 172] on input "m2122002z" at bounding box center [247, 178] width 55 height 19
drag, startPoint x: 248, startPoint y: 172, endPoint x: 261, endPoint y: 173, distance: 13.3
click at [248, 172] on input "m2122002z" at bounding box center [247, 178] width 55 height 19
paste input "86222573"
type input "86222573"
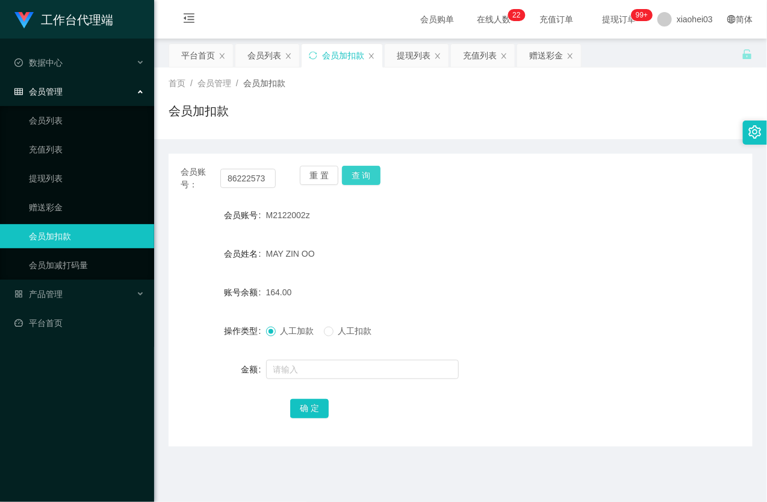
click at [360, 182] on button "查 询" at bounding box center [361, 175] width 39 height 19
click at [360, 182] on button "查 询" at bounding box center [368, 175] width 52 height 19
drag, startPoint x: 360, startPoint y: 182, endPoint x: 362, endPoint y: 195, distance: 13.5
click at [361, 182] on div "重 置 查 询" at bounding box center [347, 178] width 95 height 25
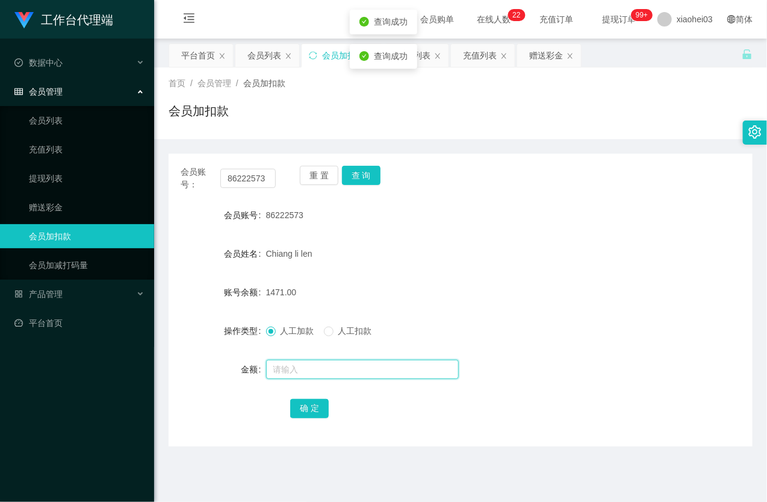
click at [317, 372] on input "text" at bounding box center [362, 368] width 193 height 19
type input "2600"
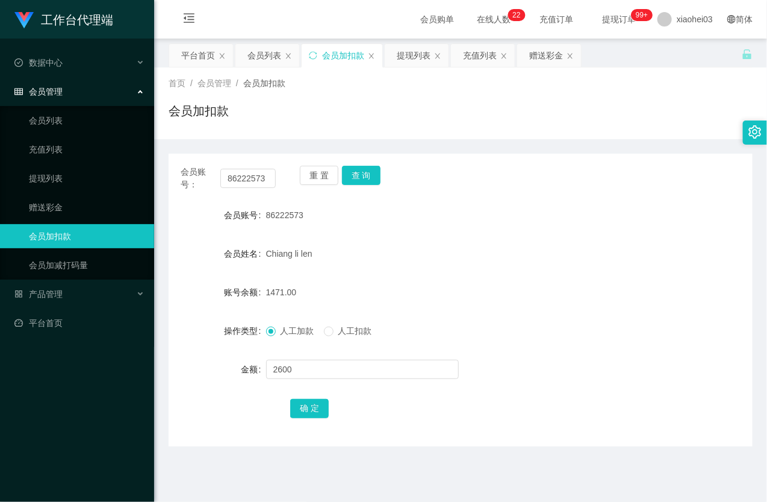
drag, startPoint x: 389, startPoint y: 256, endPoint x: 391, endPoint y: 263, distance: 7.6
click at [390, 255] on div "Chiang li len" at bounding box center [436, 253] width 341 height 24
drag, startPoint x: 313, startPoint y: 410, endPoint x: 315, endPoint y: 404, distance: 6.5
click at [313, 410] on button "确 定" at bounding box center [309, 408] width 39 height 19
click at [468, 256] on div "Chiang li len" at bounding box center [436, 253] width 341 height 24
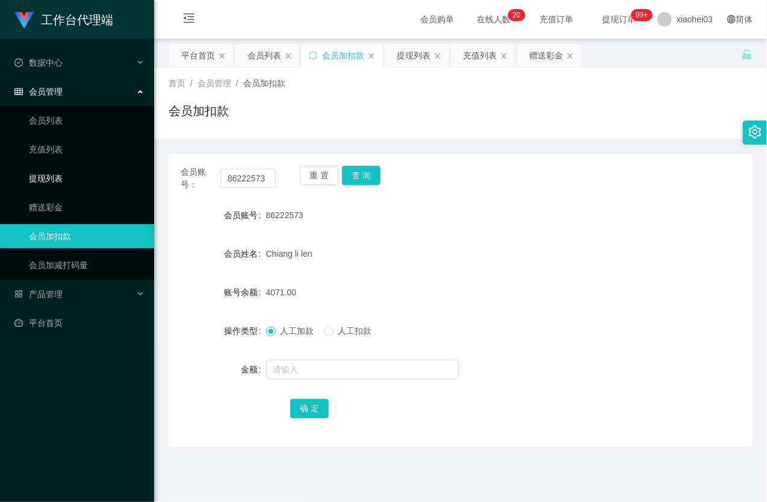
click at [79, 179] on link "提现列表" at bounding box center [87, 178] width 116 height 24
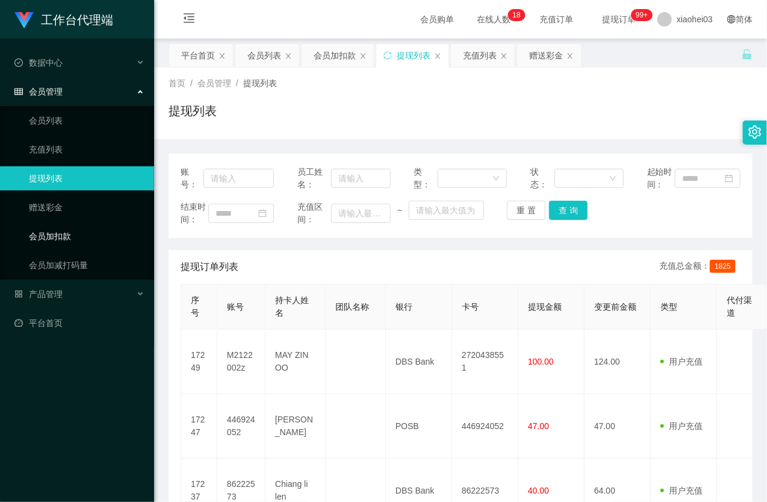
click at [73, 229] on link "会员加扣款" at bounding box center [87, 236] width 116 height 24
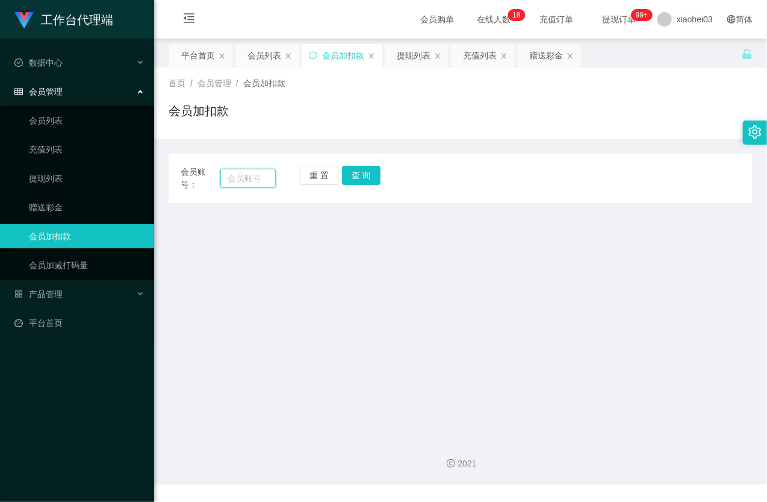
click at [256, 183] on input "text" at bounding box center [247, 178] width 55 height 19
paste input "m2122002z"
type input "m2122002z"
click at [358, 169] on button "查 询" at bounding box center [361, 175] width 39 height 19
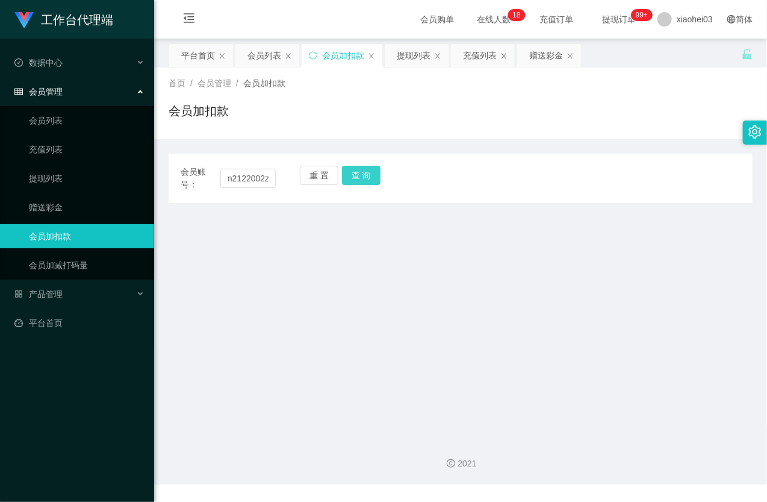
scroll to position [0, 0]
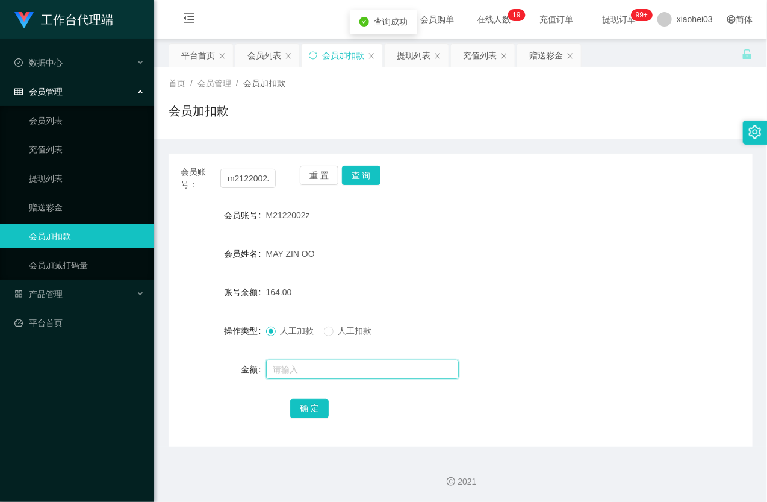
click at [297, 367] on input "text" at bounding box center [362, 368] width 193 height 19
type input "8"
drag, startPoint x: 314, startPoint y: 406, endPoint x: 320, endPoint y: 394, distance: 14.0
click at [314, 406] on button "确 定" at bounding box center [309, 408] width 39 height 19
click at [447, 259] on div "MAY ZIN OO" at bounding box center [436, 253] width 341 height 24
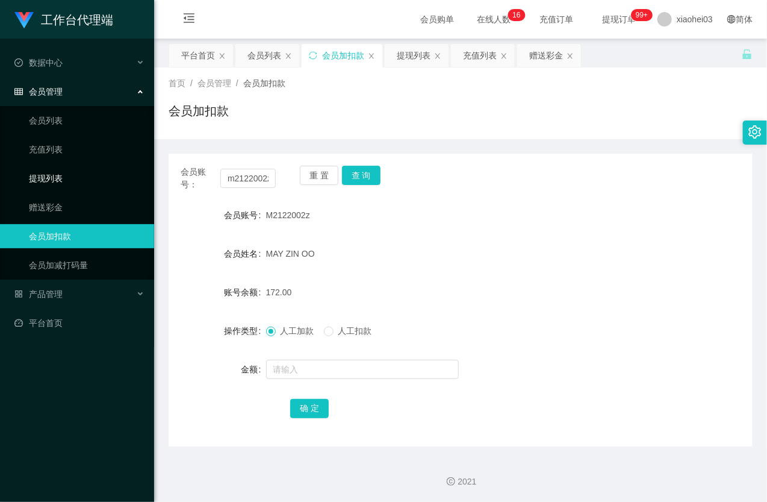
click at [52, 179] on link "提现列表" at bounding box center [87, 178] width 116 height 24
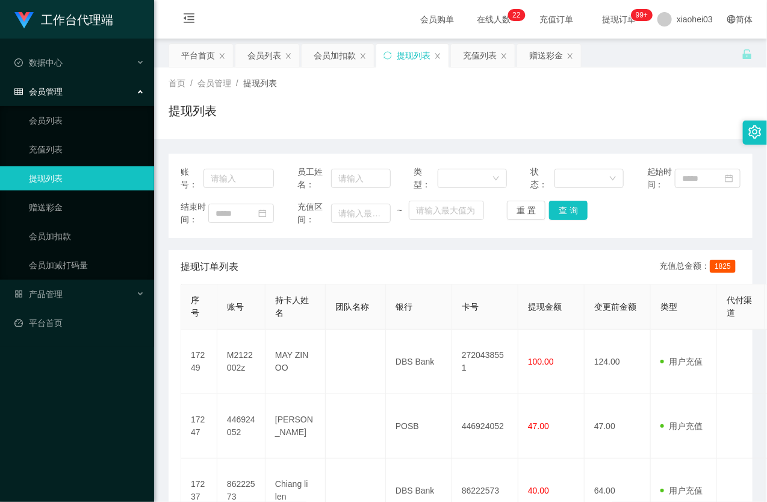
click at [54, 250] on ul "会员列表 充值列表 提现列表 赠送彩金 会员加扣款 会员加减打码量" at bounding box center [77, 192] width 154 height 173
click at [53, 244] on link "会员加扣款" at bounding box center [87, 236] width 116 height 24
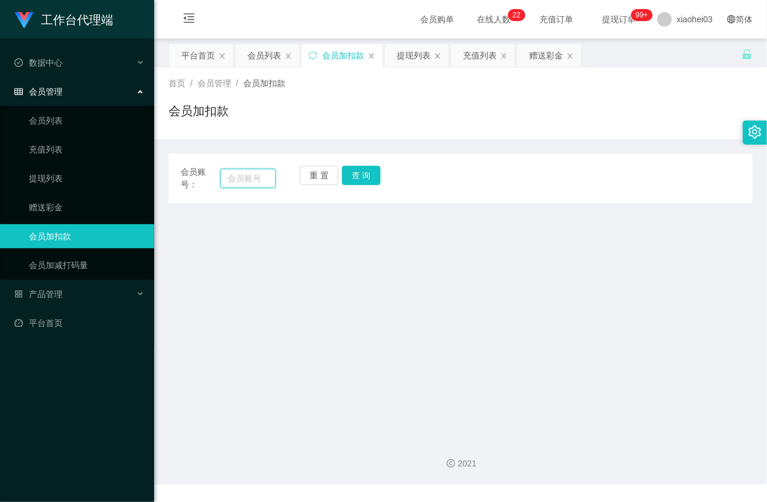
click at [236, 175] on input "text" at bounding box center [247, 178] width 55 height 19
paste input "m2122002z"
type input "m2122002z"
drag, startPoint x: 354, startPoint y: 175, endPoint x: 363, endPoint y: 178, distance: 9.5
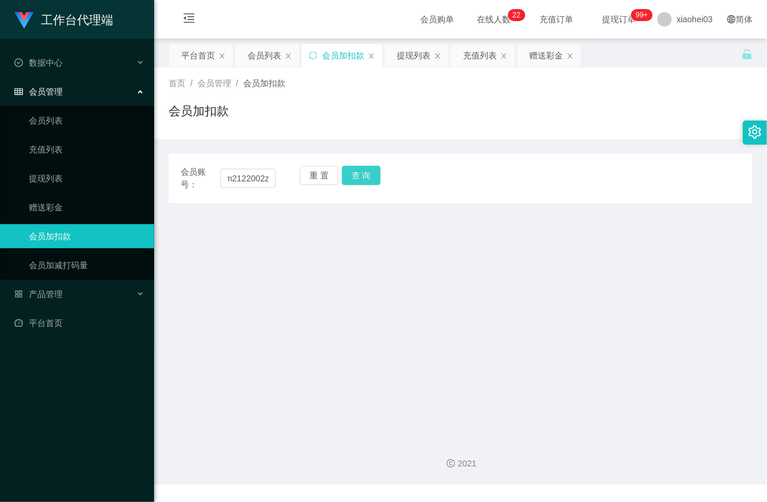
click at [354, 175] on button "查 询" at bounding box center [361, 175] width 39 height 19
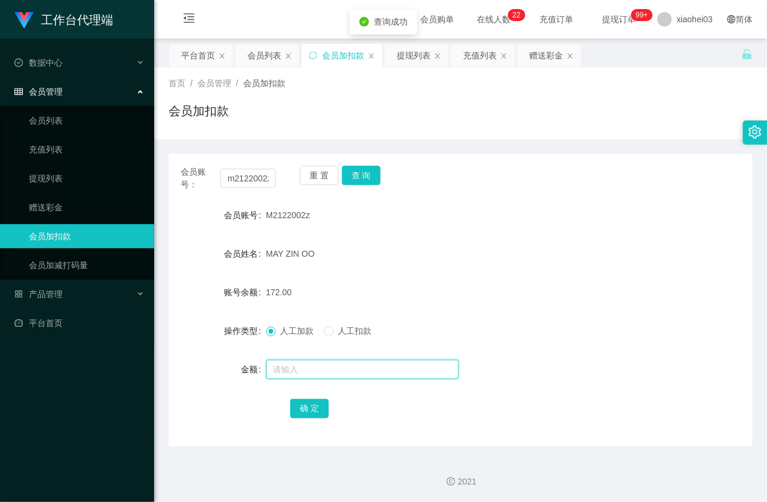
click at [344, 369] on input "text" at bounding box center [362, 368] width 193 height 19
type input "8"
click at [304, 400] on button "确 定" at bounding box center [309, 408] width 39 height 19
click at [399, 299] on div "180.00" at bounding box center [436, 292] width 341 height 24
click at [56, 175] on link "提现列表" at bounding box center [87, 178] width 116 height 24
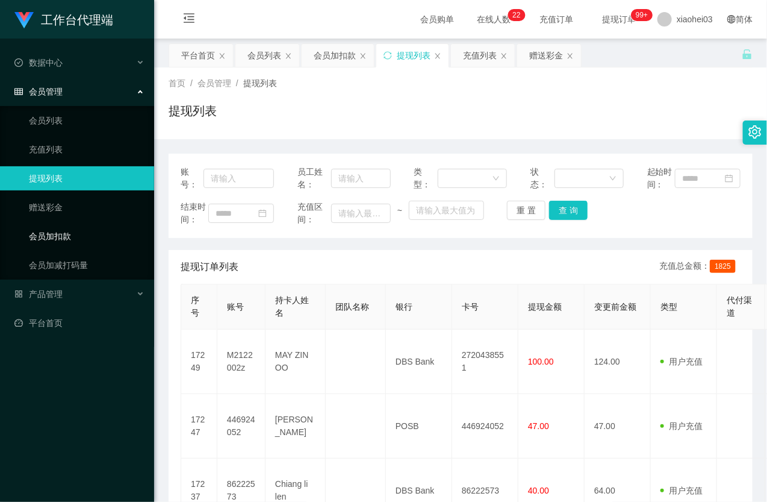
click at [47, 243] on link "会员加扣款" at bounding box center [87, 236] width 116 height 24
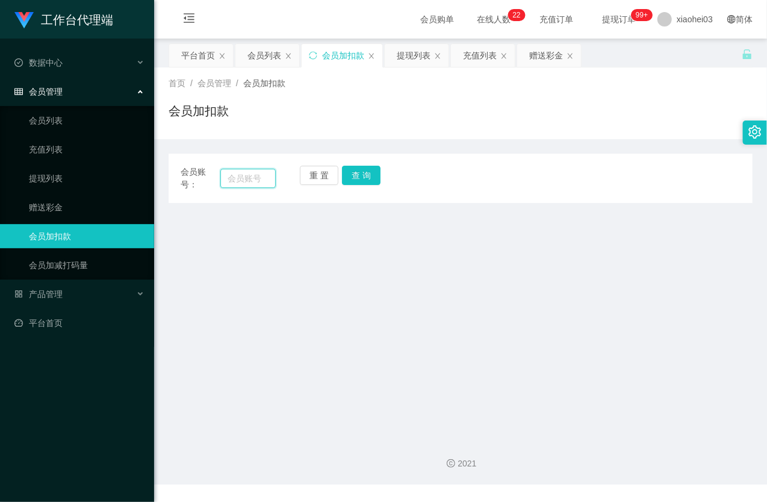
click at [238, 179] on input "text" at bounding box center [247, 178] width 55 height 19
paste input "teddy612"
type input "teddy612"
click at [358, 178] on button "查 询" at bounding box center [361, 175] width 39 height 19
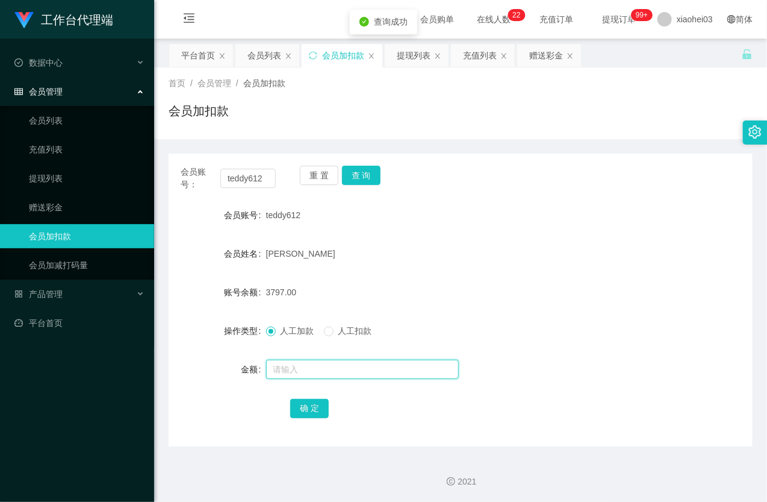
click at [329, 364] on input "text" at bounding box center [362, 368] width 193 height 19
type input "5000"
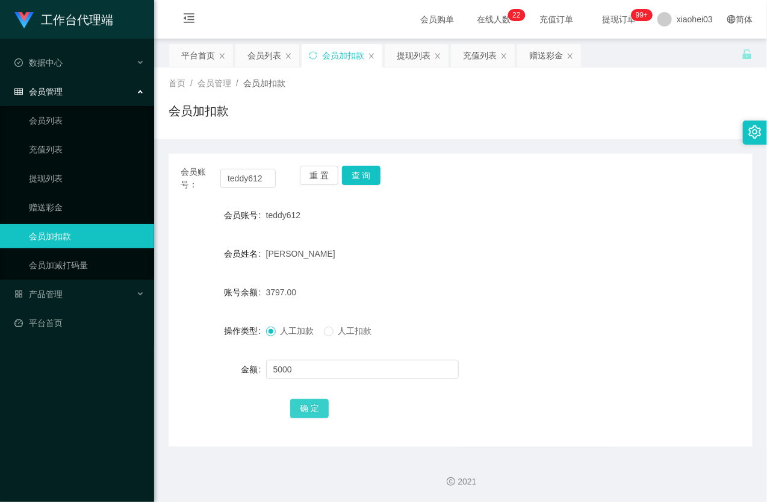
click at [310, 401] on button "确 定" at bounding box center [309, 408] width 39 height 19
drag, startPoint x: 473, startPoint y: 303, endPoint x: 512, endPoint y: 262, distance: 57.1
click at [473, 302] on div "8797.00" at bounding box center [436, 292] width 341 height 24
click at [231, 170] on input "teddy612" at bounding box center [247, 178] width 55 height 19
click at [237, 175] on input "teddy612" at bounding box center [247, 178] width 55 height 19
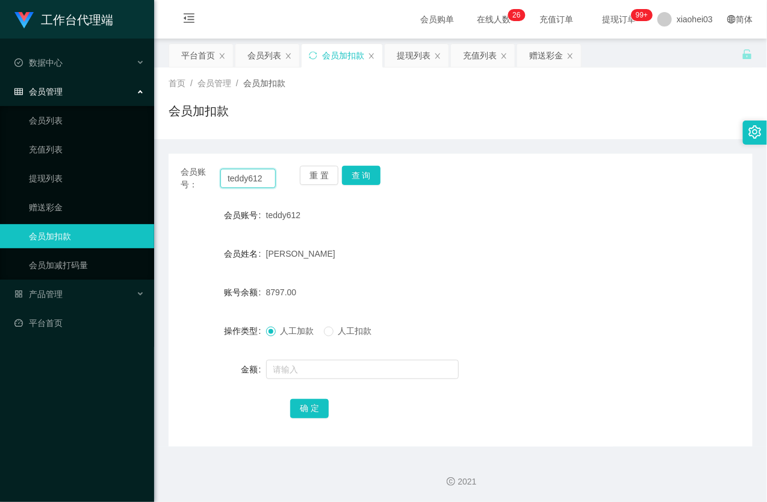
click at [237, 172] on input "teddy612" at bounding box center [247, 178] width 55 height 19
paste input "m2122002z"
type input "m2122002z"
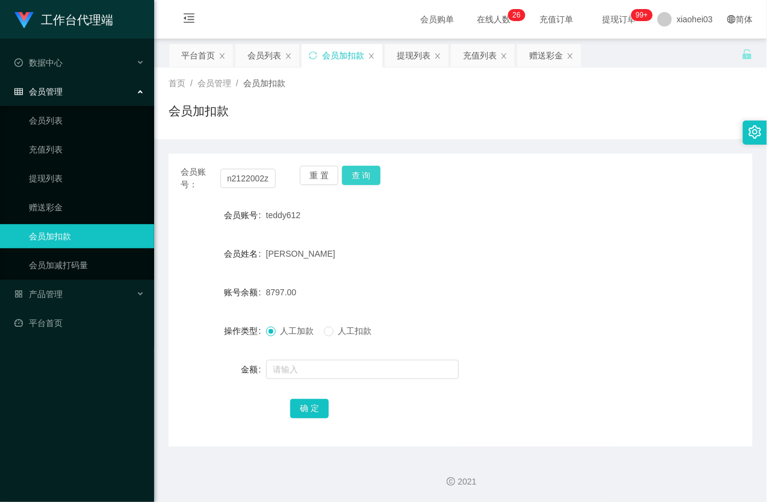
scroll to position [0, 0]
click at [369, 170] on button "查 询" at bounding box center [361, 175] width 39 height 19
click at [369, 170] on div "重 置 查 询" at bounding box center [347, 178] width 95 height 25
click at [369, 170] on button "查 询" at bounding box center [361, 175] width 39 height 19
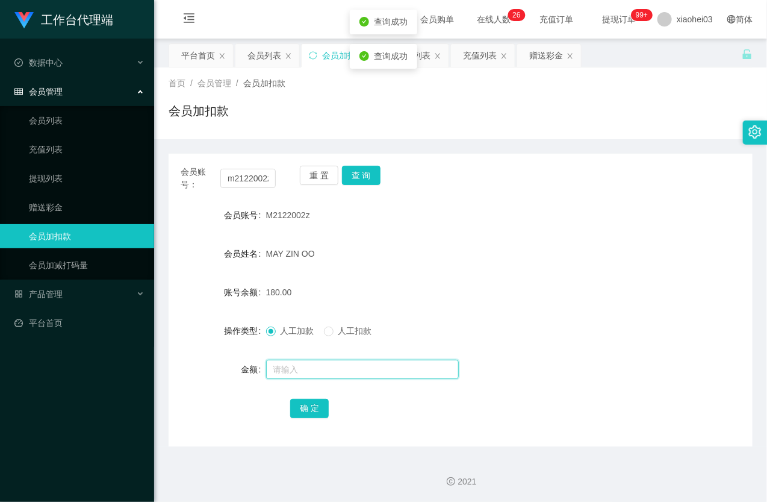
click at [352, 368] on input "text" at bounding box center [362, 368] width 193 height 19
type input "8"
click at [323, 400] on button "确 定" at bounding box center [309, 408] width 39 height 19
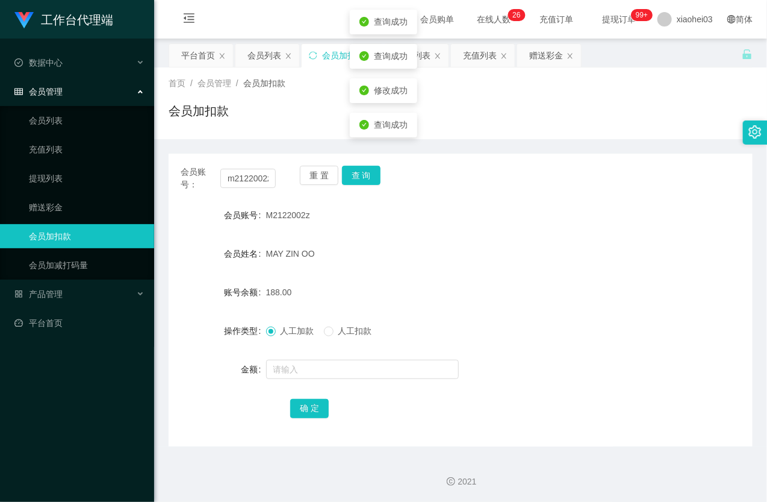
click at [422, 302] on div "188.00" at bounding box center [436, 292] width 341 height 24
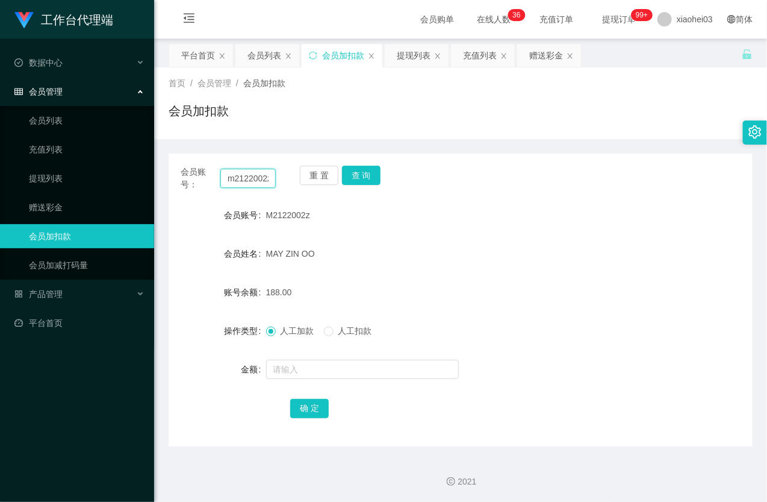
click at [247, 183] on input "m2122002z" at bounding box center [247, 178] width 55 height 19
paste input "text"
type input "m2122002z"
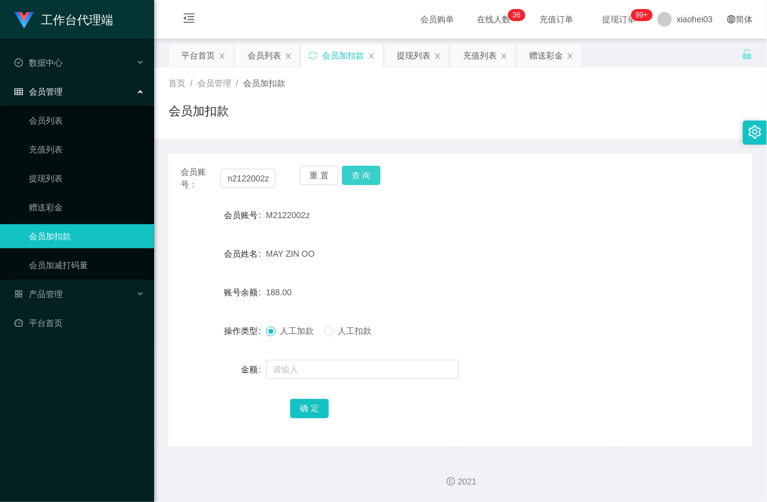
click at [370, 181] on button "查 询" at bounding box center [361, 175] width 39 height 19
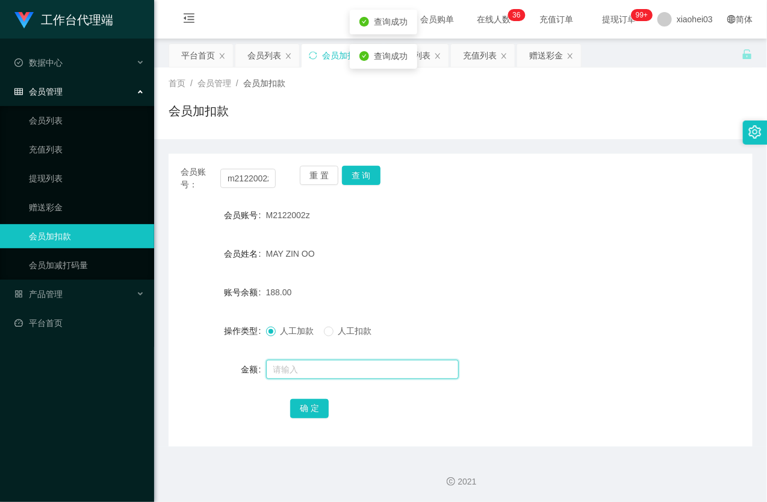
click at [358, 364] on input "text" at bounding box center [362, 368] width 193 height 19
type input "8"
click at [314, 418] on div "确 定" at bounding box center [460, 408] width 341 height 24
click at [315, 409] on button "确 定" at bounding box center [309, 408] width 39 height 19
drag, startPoint x: 468, startPoint y: 257, endPoint x: 334, endPoint y: 222, distance: 138.9
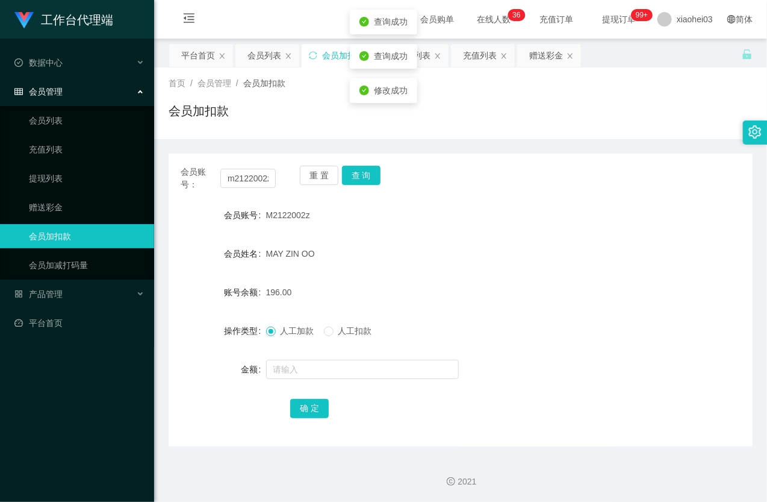
click at [465, 256] on div "MAY ZIN OO" at bounding box center [436, 253] width 341 height 24
click at [61, 172] on link "提现列表" at bounding box center [87, 178] width 116 height 24
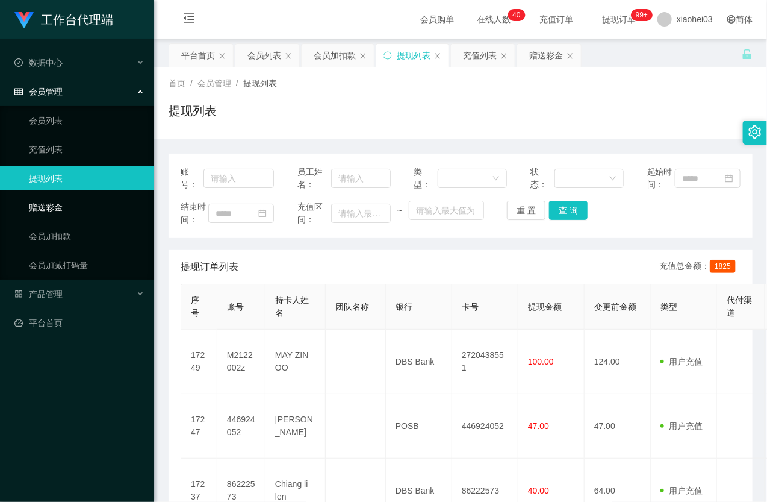
click at [69, 219] on link "赠送彩金" at bounding box center [87, 207] width 116 height 24
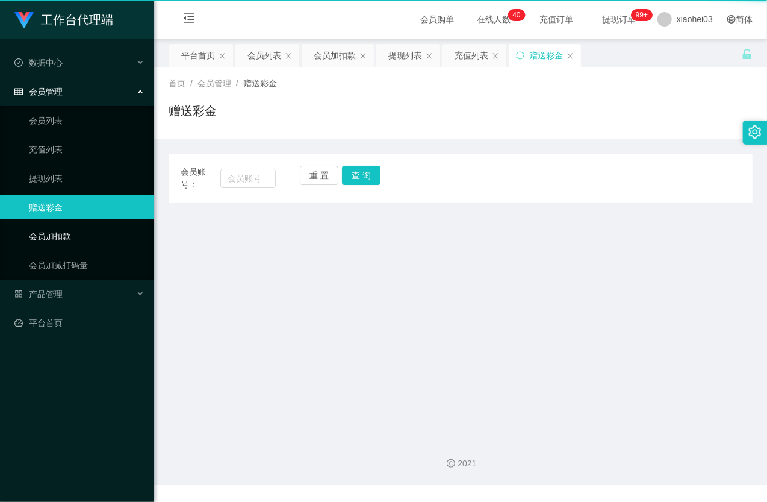
drag, startPoint x: 68, startPoint y: 232, endPoint x: 86, endPoint y: 226, distance: 19.0
click at [69, 232] on link "会员加扣款" at bounding box center [87, 236] width 116 height 24
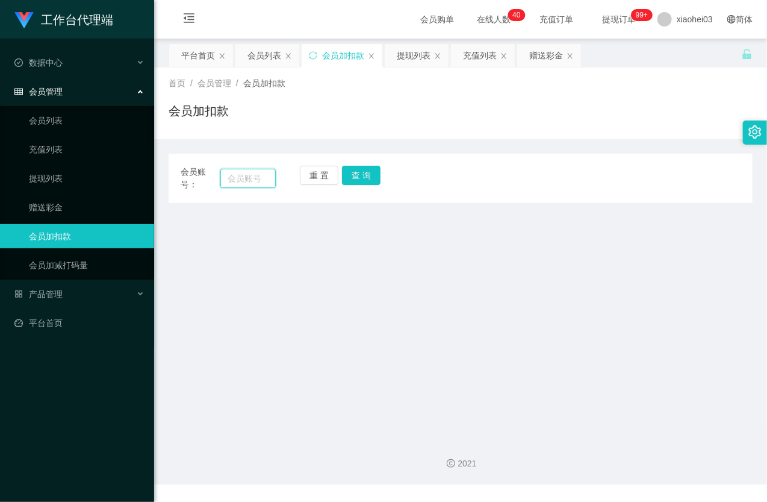
click at [242, 182] on input "text" at bounding box center [247, 178] width 55 height 19
paste input "m2122002z"
type input "m2122002z"
click at [371, 179] on button "查 询" at bounding box center [361, 175] width 39 height 19
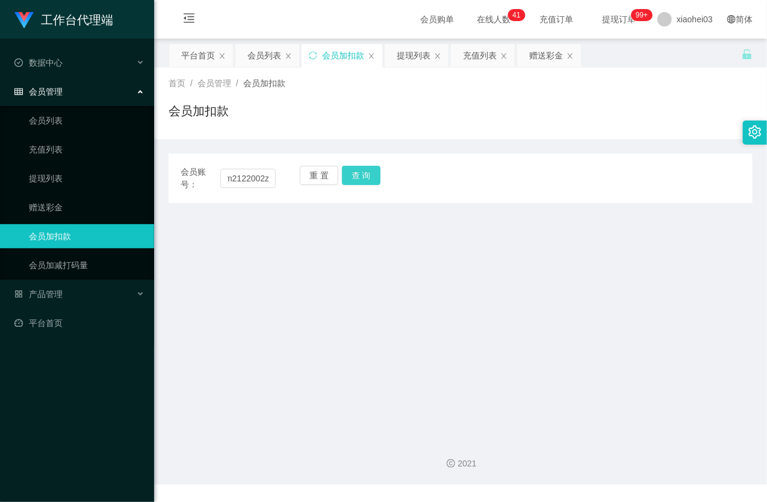
scroll to position [0, 0]
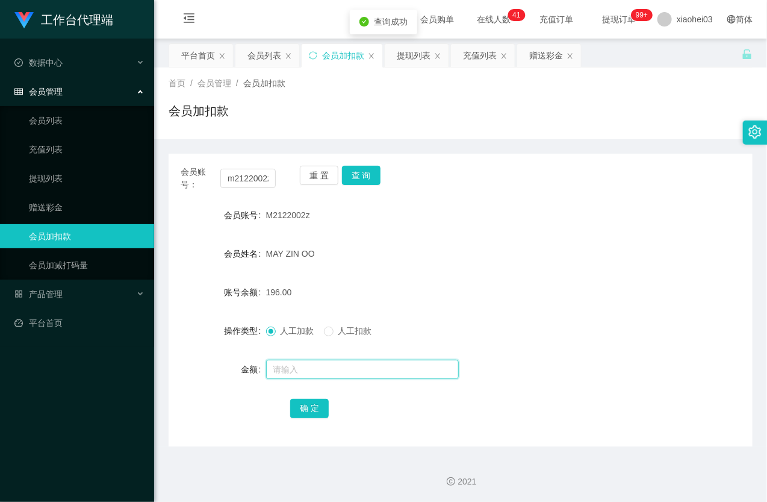
click at [290, 365] on input "text" at bounding box center [362, 368] width 193 height 19
type input "8"
click at [317, 408] on button "确 定" at bounding box center [309, 408] width 39 height 19
click at [472, 289] on div "204.00" at bounding box center [436, 292] width 341 height 24
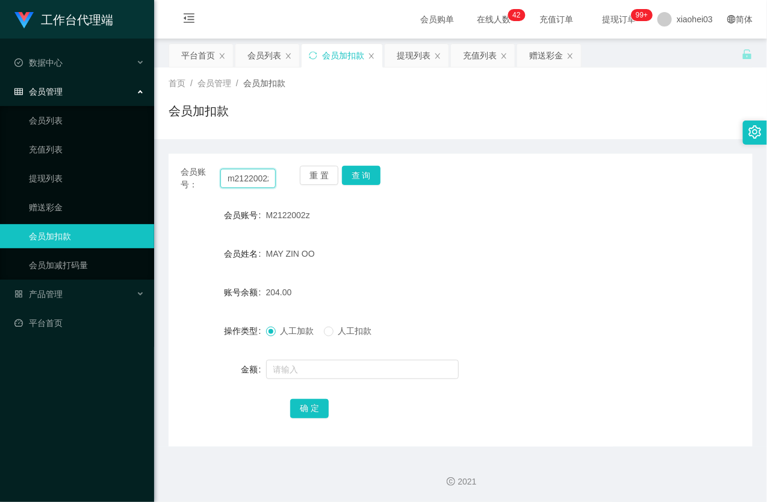
click at [254, 173] on input "m2122002z" at bounding box center [247, 178] width 55 height 19
click at [381, 179] on div "重 置 查 询" at bounding box center [347, 178] width 95 height 25
click at [368, 172] on button "查 询" at bounding box center [361, 175] width 39 height 19
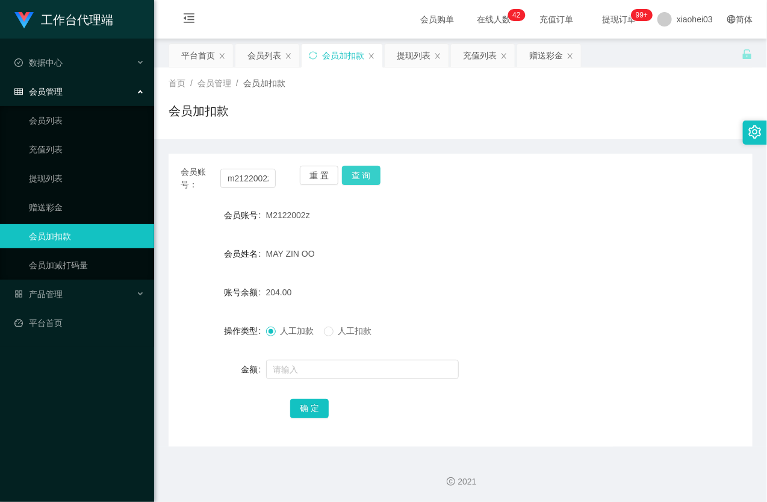
click at [368, 169] on div "重 置 查 询" at bounding box center [347, 178] width 95 height 25
click at [368, 169] on button "查 询" at bounding box center [361, 175] width 39 height 19
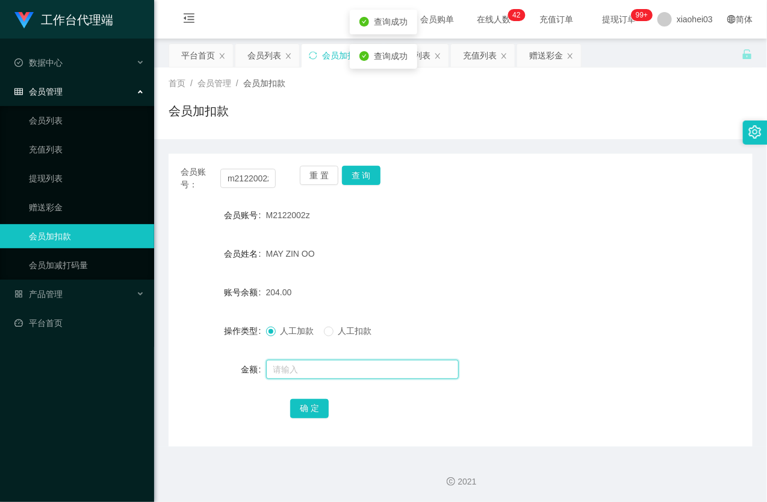
click at [340, 353] on form "会员账号 M2122002z 会员姓名 MAY ZIN OO 账号余额 204.00 操作类型 人工加款 人工扣款 金额 确 定" at bounding box center [461, 311] width 584 height 217
type input "8"
drag, startPoint x: 305, startPoint y: 406, endPoint x: 373, endPoint y: 371, distance: 76.7
click at [305, 406] on button "确 定" at bounding box center [309, 408] width 39 height 19
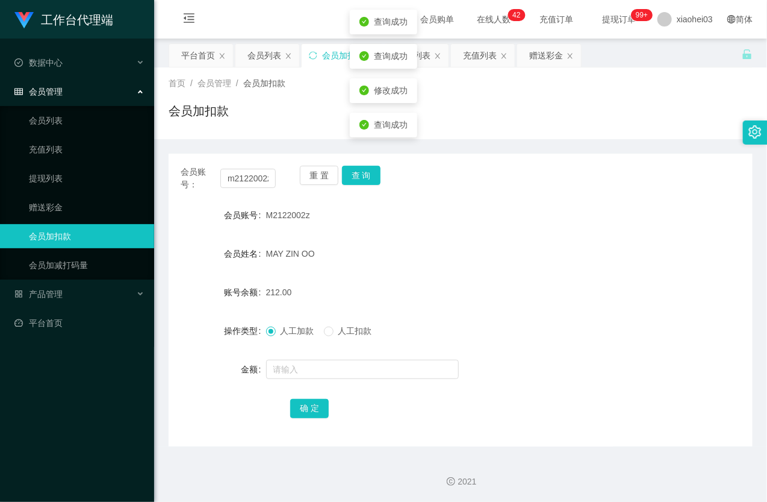
drag, startPoint x: 542, startPoint y: 284, endPoint x: 612, endPoint y: 79, distance: 216.3
click at [544, 280] on div "212.00" at bounding box center [436, 292] width 341 height 24
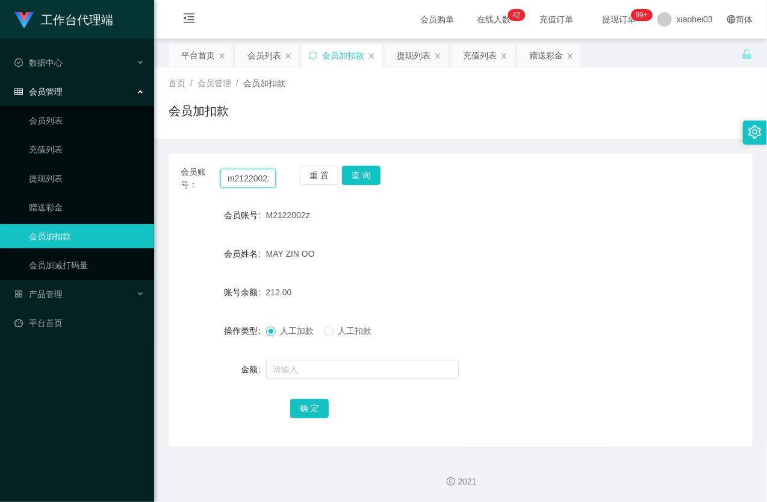
click at [243, 175] on input "m2122002z" at bounding box center [247, 178] width 55 height 19
drag, startPoint x: 243, startPoint y: 175, endPoint x: 255, endPoint y: 179, distance: 13.1
click at [243, 175] on input "m2122002z" at bounding box center [247, 178] width 55 height 19
paste input "teddy612"
type input "teddy612"
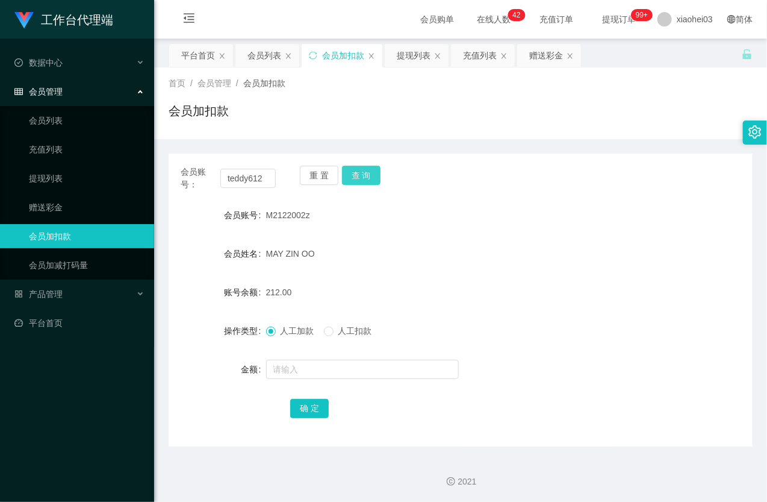
click at [364, 182] on button "查 询" at bounding box center [361, 175] width 39 height 19
click at [364, 182] on div "重 置 查 询" at bounding box center [347, 178] width 95 height 25
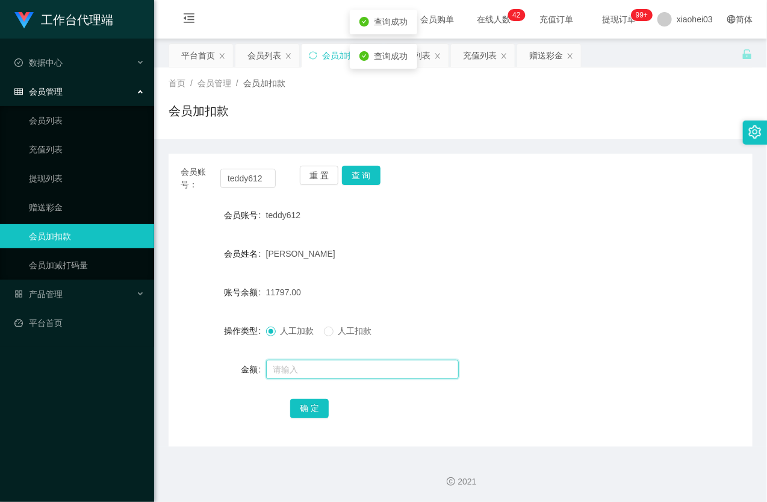
click at [331, 371] on input "text" at bounding box center [362, 368] width 193 height 19
type input "15000"
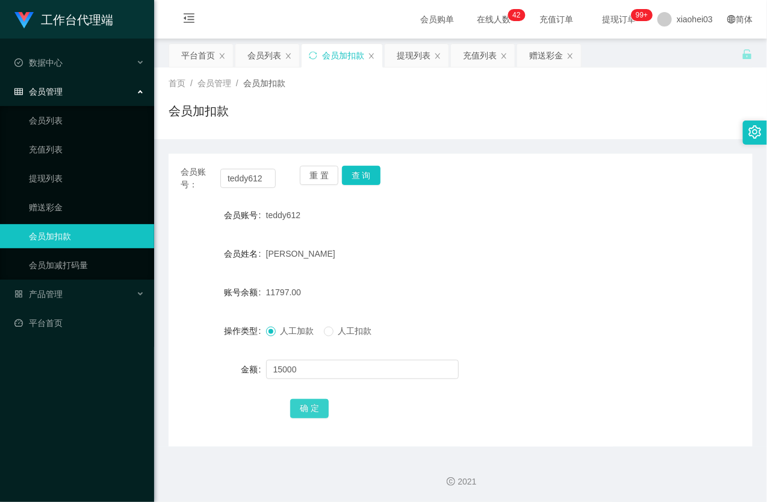
click at [305, 409] on button "确 定" at bounding box center [309, 408] width 39 height 19
click at [396, 250] on div "[PERSON_NAME]" at bounding box center [436, 253] width 341 height 24
click at [366, 172] on button "查 询" at bounding box center [361, 175] width 39 height 19
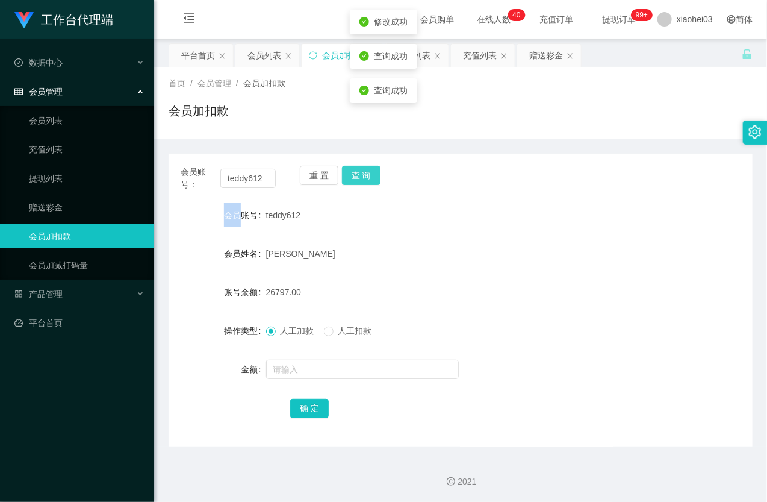
click at [366, 172] on div "重 置 查 询" at bounding box center [347, 178] width 95 height 25
click at [366, 172] on button "查 询" at bounding box center [361, 175] width 39 height 19
click at [262, 178] on input "teddy612" at bounding box center [247, 178] width 55 height 19
click at [502, 243] on div "[PERSON_NAME]" at bounding box center [436, 253] width 341 height 24
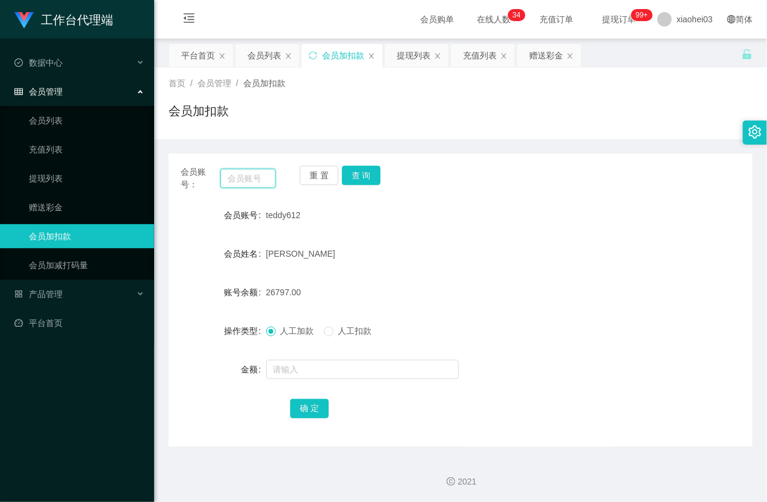
click at [251, 175] on input "text" at bounding box center [247, 178] width 55 height 19
paste input "m2122002z"
type input "m2122002z"
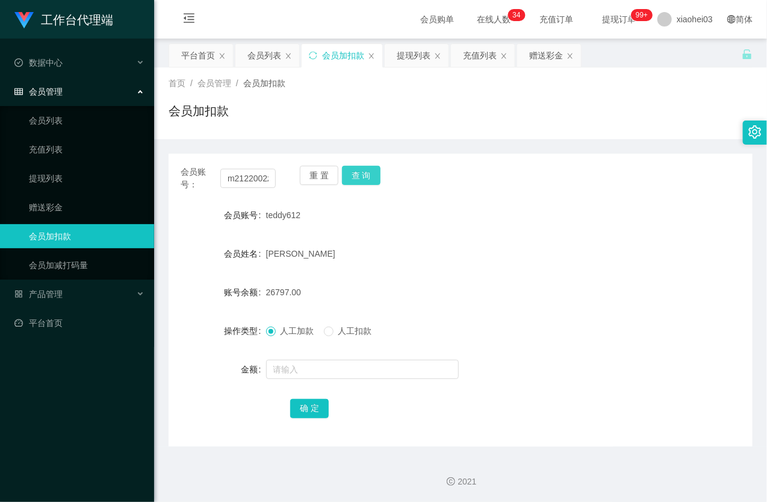
click at [353, 178] on button "查 询" at bounding box center [361, 175] width 39 height 19
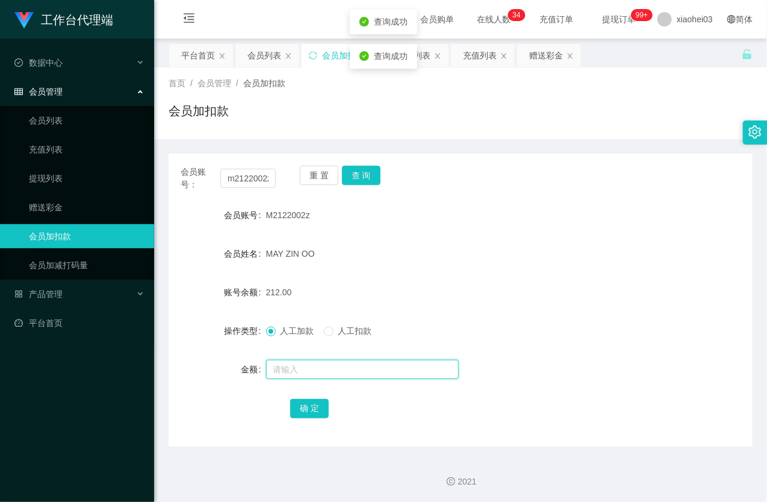
click at [309, 365] on input "text" at bounding box center [362, 368] width 193 height 19
type input "8"
click at [308, 405] on button "确 定" at bounding box center [309, 408] width 39 height 19
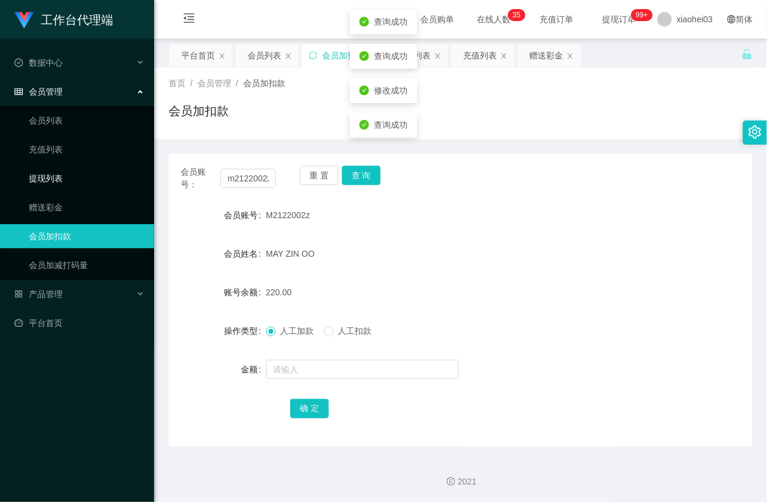
drag, startPoint x: 61, startPoint y: 182, endPoint x: 52, endPoint y: 135, distance: 47.1
click at [61, 181] on link "提现列表" at bounding box center [87, 178] width 116 height 24
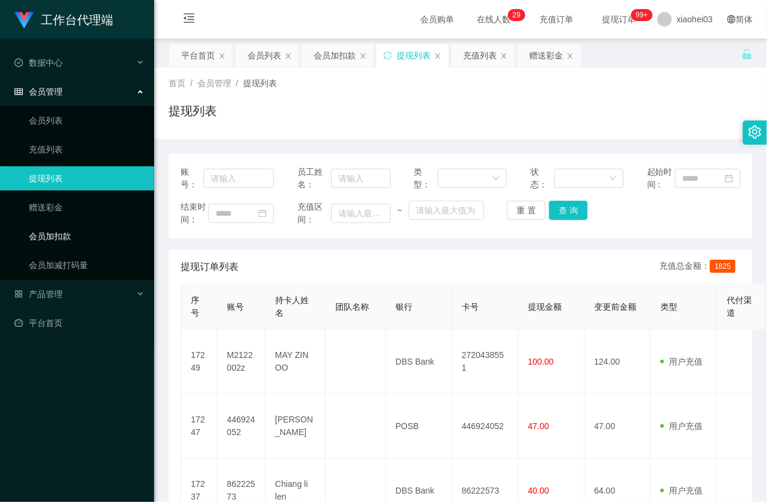
click at [53, 239] on link "会员加扣款" at bounding box center [87, 236] width 116 height 24
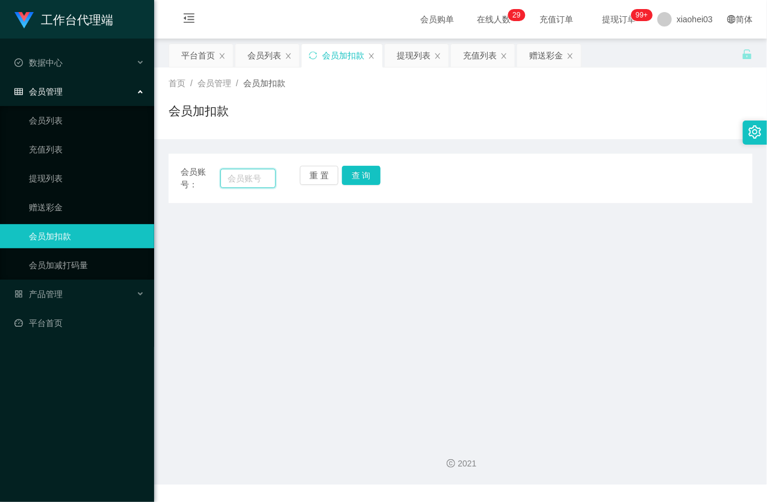
click at [230, 181] on input "text" at bounding box center [247, 178] width 55 height 19
paste input "lam04how"
click at [364, 170] on button "查 询" at bounding box center [361, 175] width 39 height 19
click at [364, 170] on div "重 置 查 询" at bounding box center [347, 178] width 95 height 25
click at [364, 175] on button "查 询" at bounding box center [361, 175] width 39 height 19
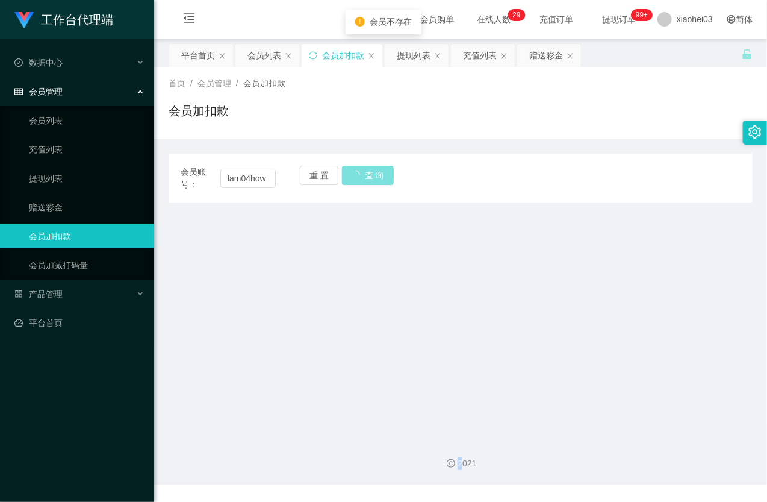
click at [364, 175] on div "重 置 查 询" at bounding box center [347, 178] width 95 height 25
click at [364, 175] on button "查 询" at bounding box center [361, 175] width 39 height 19
click at [364, 175] on button "查 询" at bounding box center [368, 175] width 52 height 19
click at [364, 175] on button "查 询" at bounding box center [361, 175] width 39 height 19
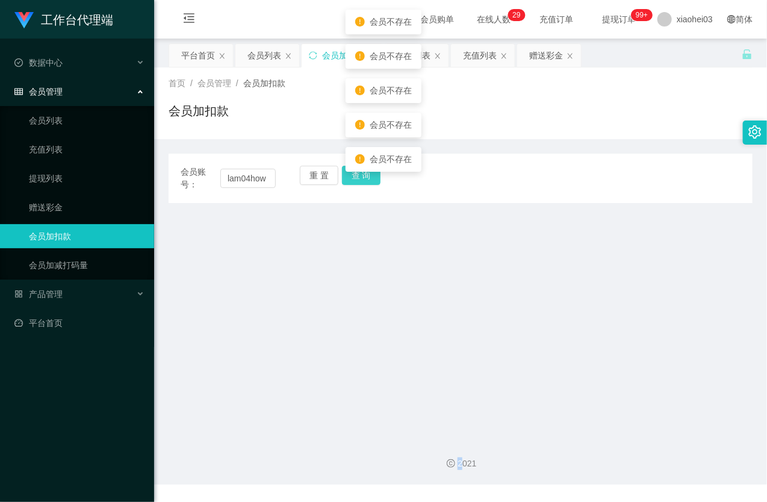
click at [364, 175] on button "查 询" at bounding box center [361, 175] width 39 height 19
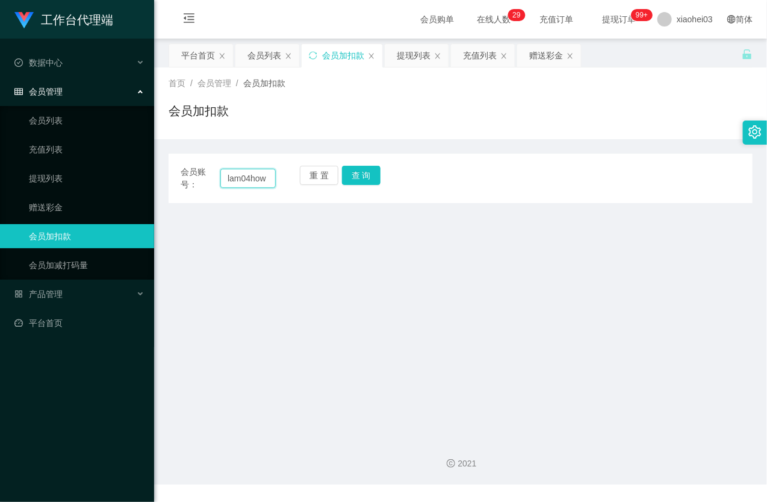
drag, startPoint x: 230, startPoint y: 175, endPoint x: 185, endPoint y: 149, distance: 51.5
click at [188, 151] on div "会员账号： lam04how 重 置 查 询 会员账号 会员姓名 账号余额 操作类型 人工加款 人工扣款 金额 确 定" at bounding box center [461, 171] width 584 height 64
type input "Iam04how"
click at [366, 170] on button "查 询" at bounding box center [361, 175] width 39 height 19
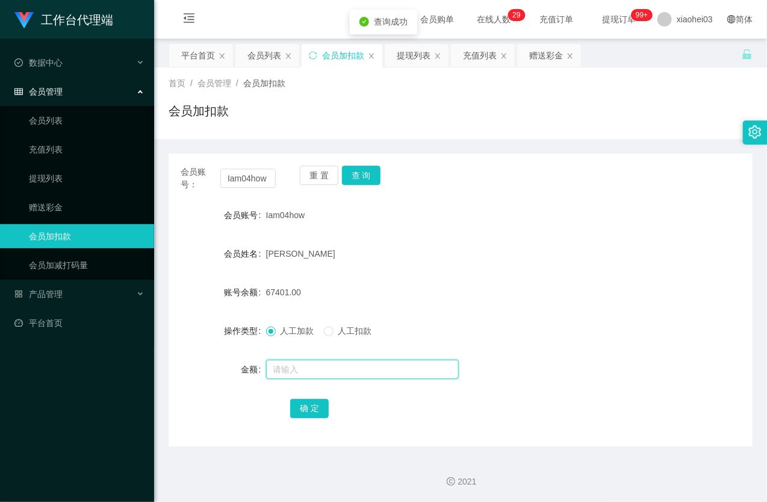
click at [319, 371] on input "text" at bounding box center [362, 368] width 193 height 19
click at [247, 175] on input "Iam04how" at bounding box center [247, 178] width 55 height 19
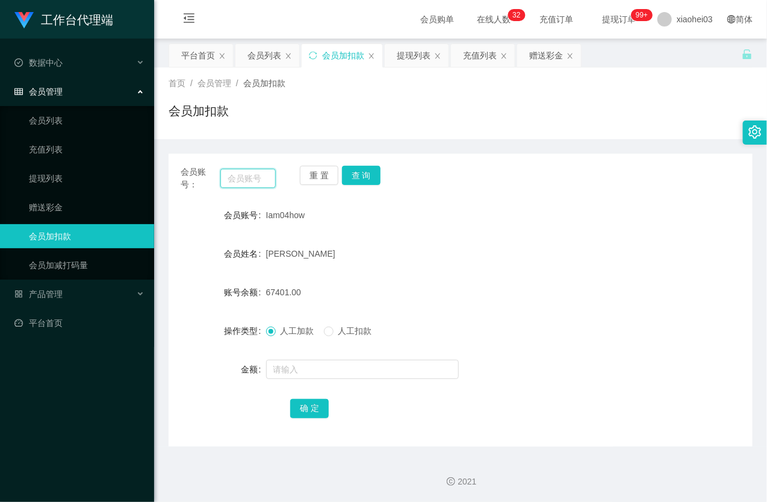
paste input "Iam04how"
type input "Iam04how"
click at [358, 169] on button "查 询" at bounding box center [361, 175] width 39 height 19
click at [300, 364] on input "text" at bounding box center [362, 368] width 193 height 19
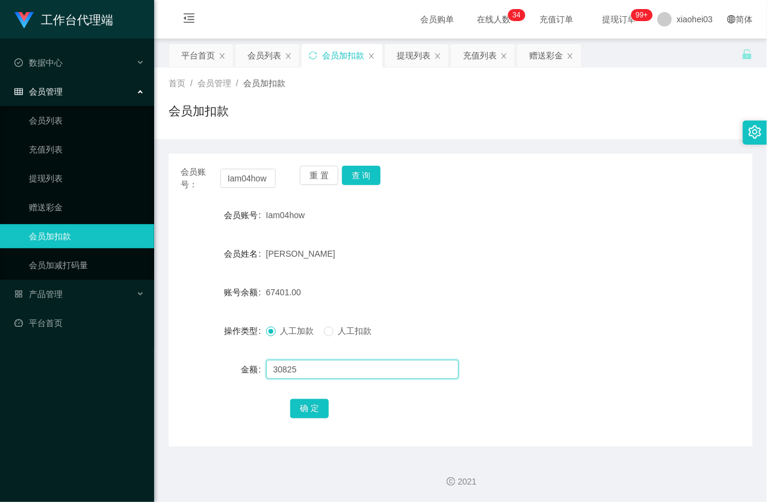
click at [314, 369] on input "30825" at bounding box center [362, 368] width 193 height 19
click at [323, 365] on input "30825" at bounding box center [362, 368] width 193 height 19
type input "30825"
click at [364, 368] on input "30825" at bounding box center [362, 368] width 193 height 19
click at [305, 407] on button "确 定" at bounding box center [309, 408] width 39 height 19
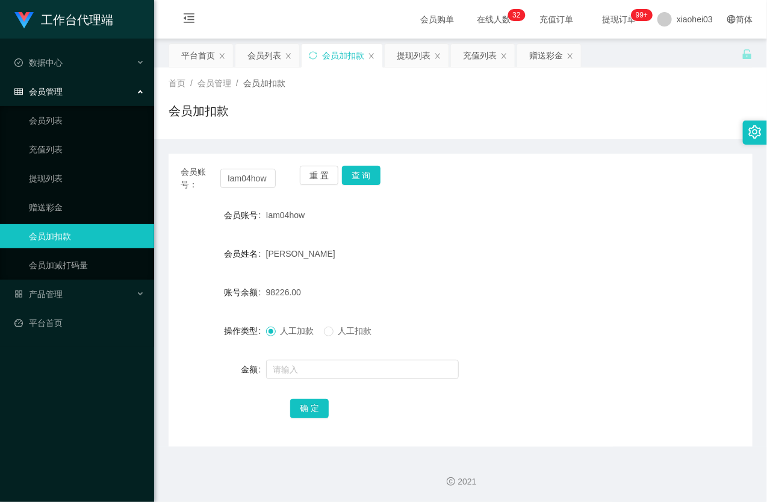
click at [554, 262] on div "[PERSON_NAME]" at bounding box center [436, 253] width 341 height 24
click at [560, 221] on div "Iam04how" at bounding box center [436, 215] width 341 height 24
click at [249, 173] on input "Iam04how" at bounding box center [247, 178] width 55 height 19
paste input "m2122002z"
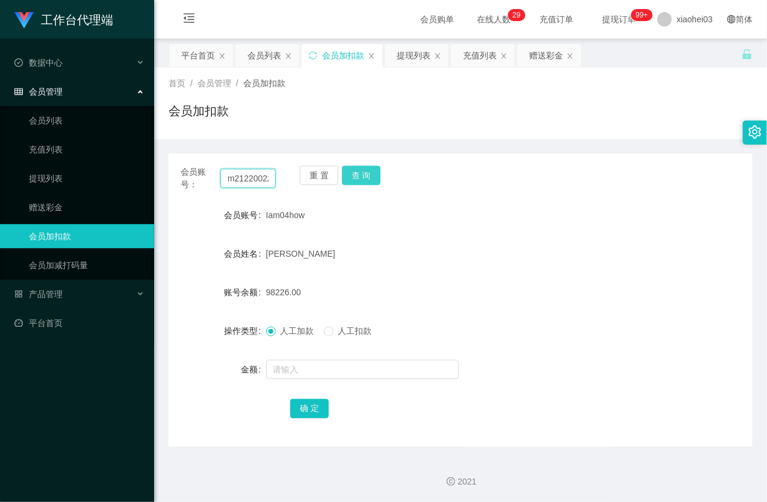
scroll to position [0, 2]
type input "m2122002z"
click at [361, 173] on button "查 询" at bounding box center [361, 175] width 39 height 19
click at [361, 173] on div "重 置 查 询" at bounding box center [347, 178] width 95 height 25
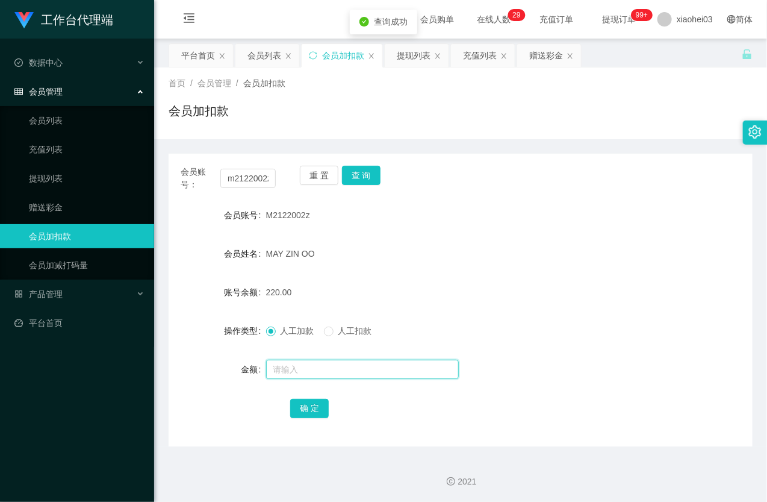
click at [315, 374] on input "text" at bounding box center [362, 368] width 193 height 19
type input "8"
click at [312, 408] on button "确 定" at bounding box center [309, 408] width 39 height 19
click at [380, 245] on div "MAY ZIN OO" at bounding box center [436, 253] width 341 height 24
click at [358, 178] on button "查 询" at bounding box center [361, 175] width 39 height 19
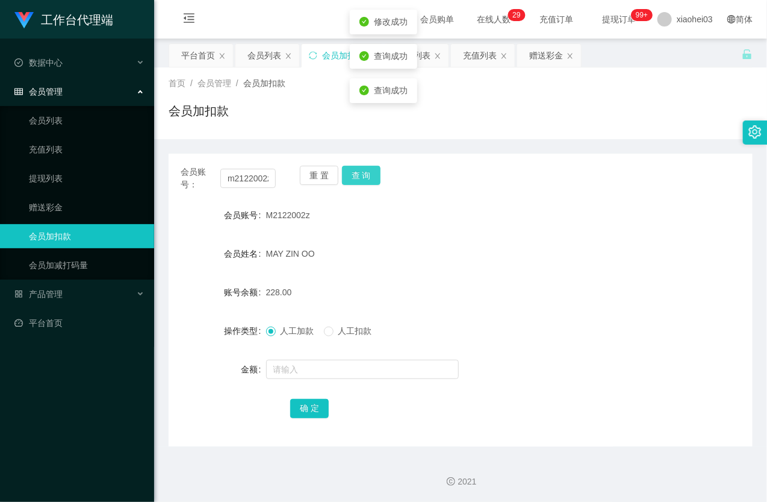
click at [358, 178] on button "查 询" at bounding box center [361, 175] width 39 height 19
click at [621, 190] on div "会员账号： m2122002z 重 置 查 询" at bounding box center [461, 178] width 584 height 25
click at [55, 152] on link "充值列表" at bounding box center [87, 149] width 116 height 24
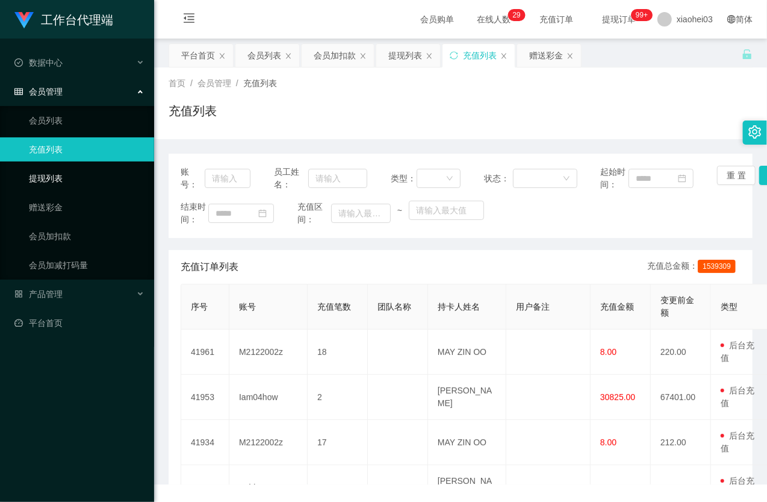
click at [51, 172] on link "提现列表" at bounding box center [87, 178] width 116 height 24
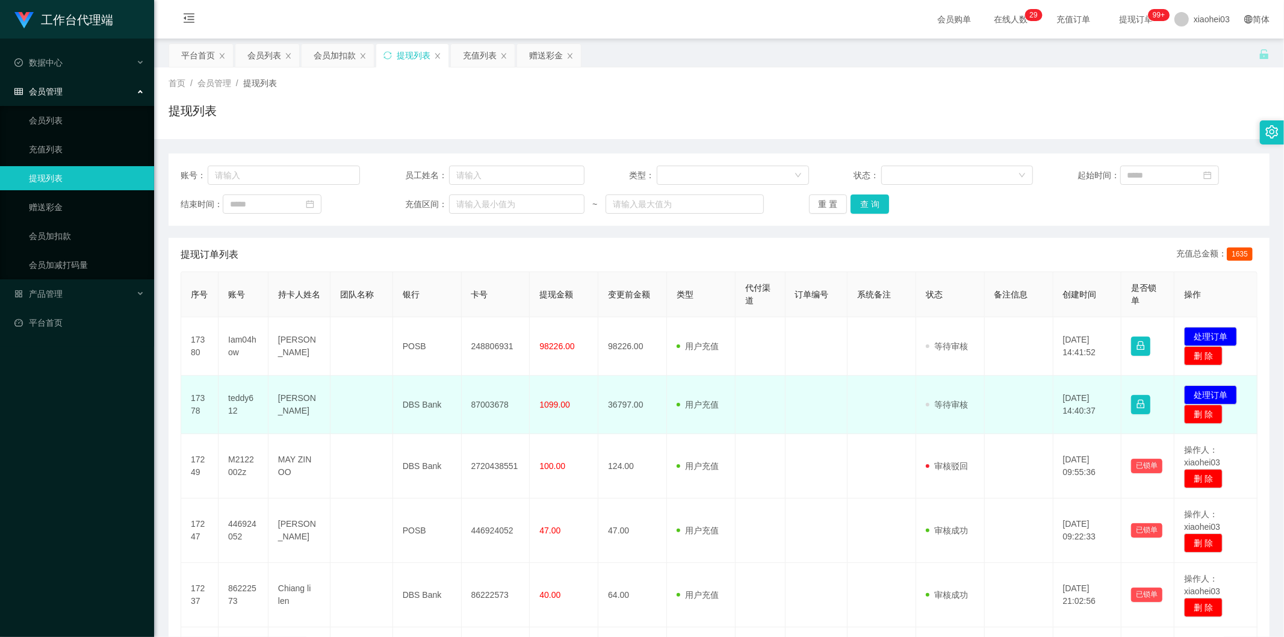
click at [234, 396] on td "teddy612" at bounding box center [244, 405] width 50 height 58
copy td "teddy612"
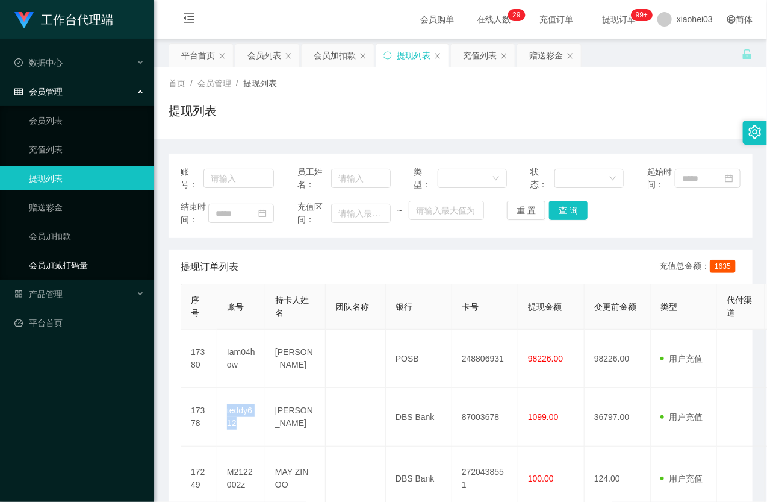
click at [80, 254] on link "会员加减打码量" at bounding box center [87, 265] width 116 height 24
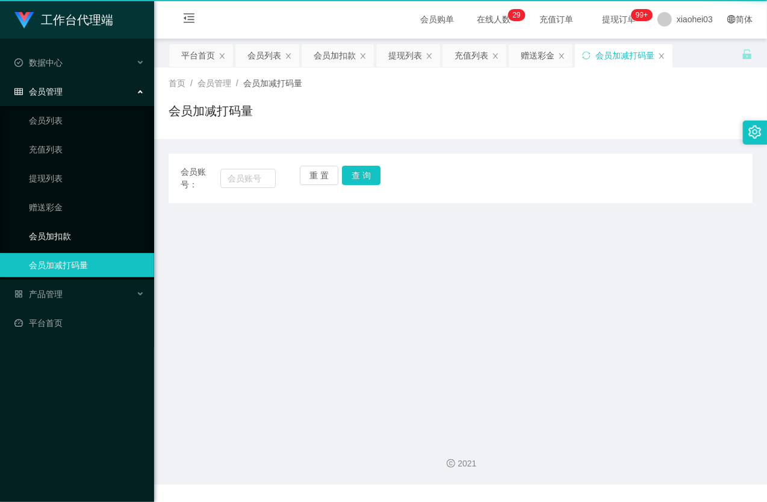
click at [69, 237] on link "会员加扣款" at bounding box center [87, 236] width 116 height 24
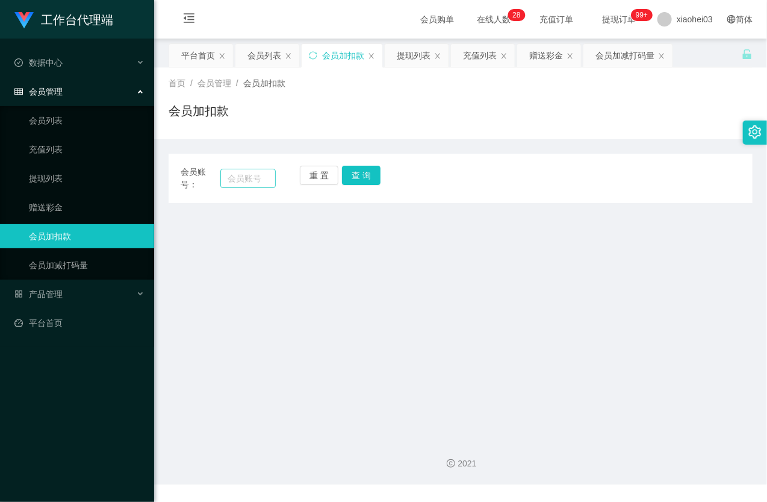
drag, startPoint x: 266, startPoint y: 167, endPoint x: 257, endPoint y: 175, distance: 12.0
click at [266, 169] on div "会员账号：" at bounding box center [228, 178] width 95 height 25
drag, startPoint x: 256, startPoint y: 175, endPoint x: 287, endPoint y: 169, distance: 30.8
click at [256, 176] on input "text" at bounding box center [247, 178] width 55 height 19
click at [237, 175] on input "text" at bounding box center [247, 178] width 55 height 19
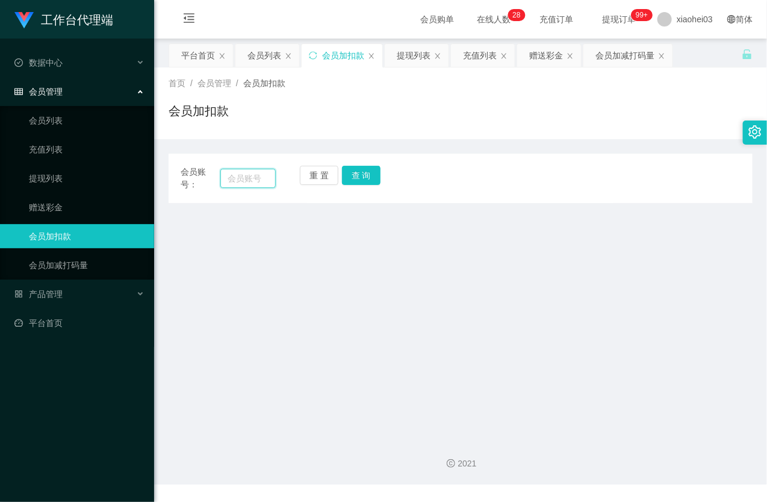
paste input "m2122002z"
type input "m2122002z"
click at [363, 176] on button "查 询" at bounding box center [361, 175] width 39 height 19
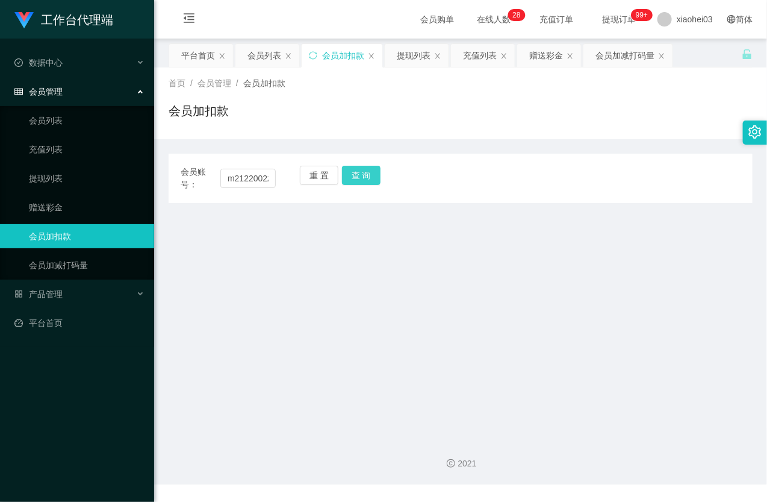
click at [363, 176] on button "查 询" at bounding box center [361, 175] width 39 height 19
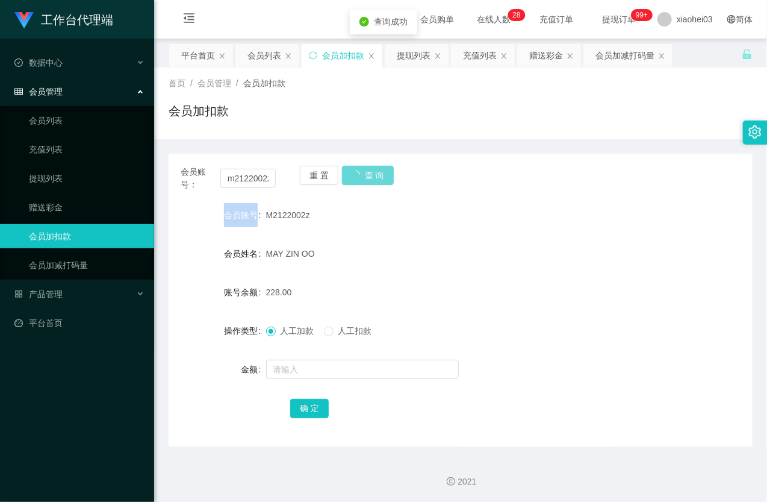
drag, startPoint x: 363, startPoint y: 176, endPoint x: 382, endPoint y: 249, distance: 75.4
click at [363, 182] on div "重 置 查 询" at bounding box center [347, 178] width 95 height 25
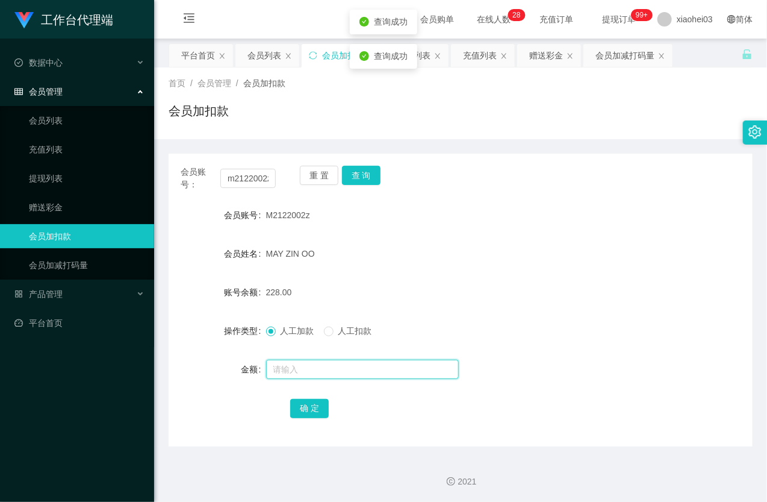
click at [332, 371] on input "text" at bounding box center [362, 368] width 193 height 19
type input "8"
click at [305, 408] on button "确 定" at bounding box center [309, 408] width 39 height 19
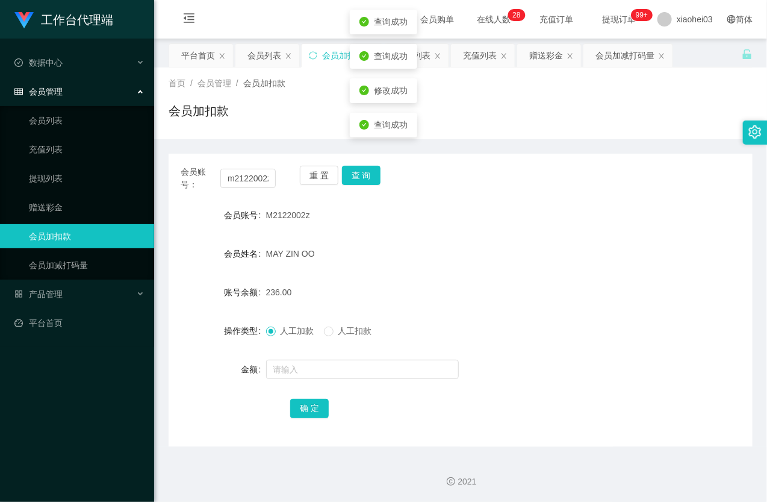
drag, startPoint x: 412, startPoint y: 296, endPoint x: 563, endPoint y: 136, distance: 219.3
click at [416, 295] on div "236.00" at bounding box center [436, 292] width 341 height 24
click at [69, 175] on link "提现列表" at bounding box center [87, 178] width 116 height 24
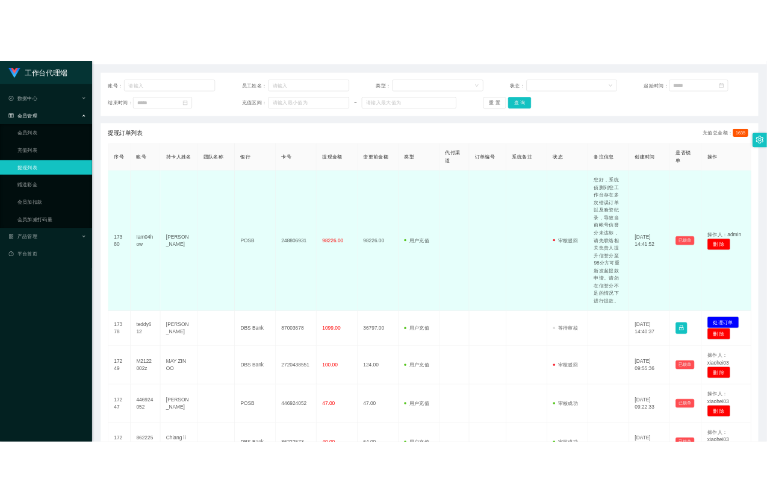
scroll to position [200, 0]
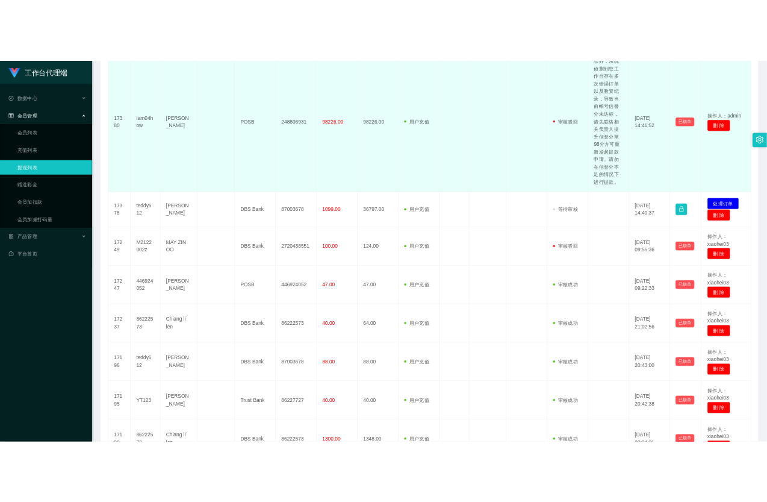
scroll to position [334, 0]
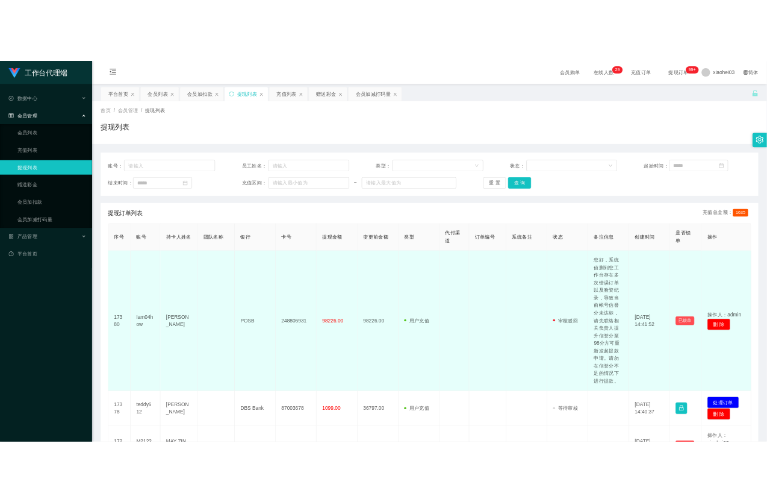
scroll to position [134, 0]
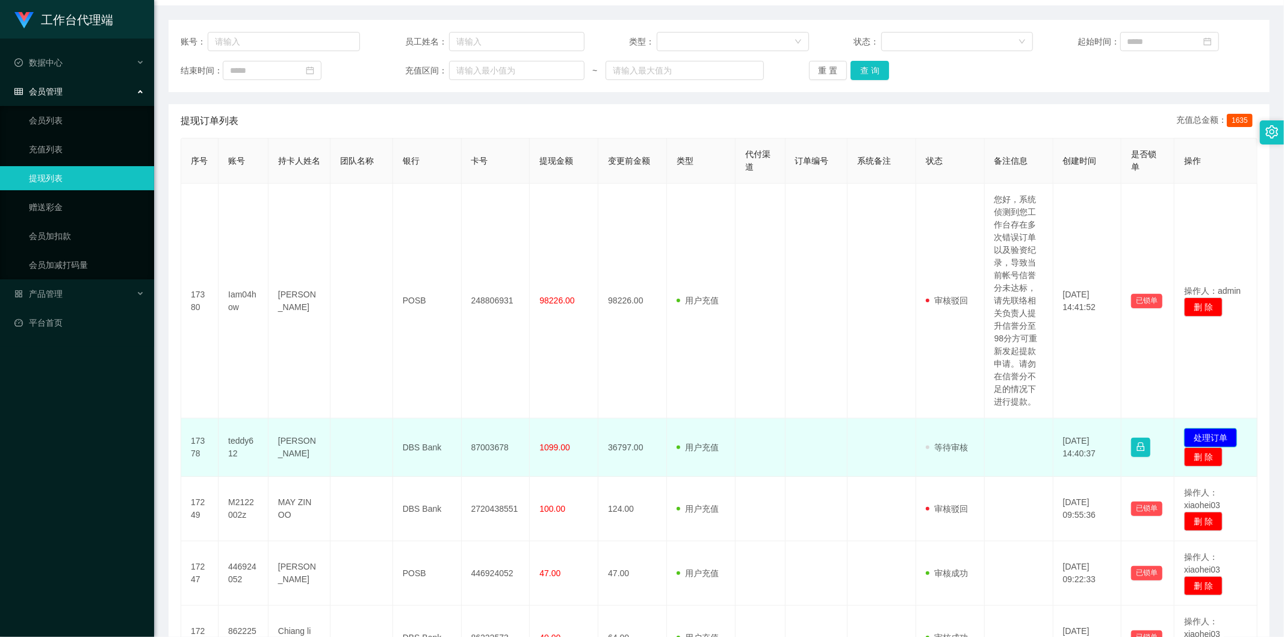
click at [1193, 430] on button "处理订单" at bounding box center [1210, 437] width 53 height 19
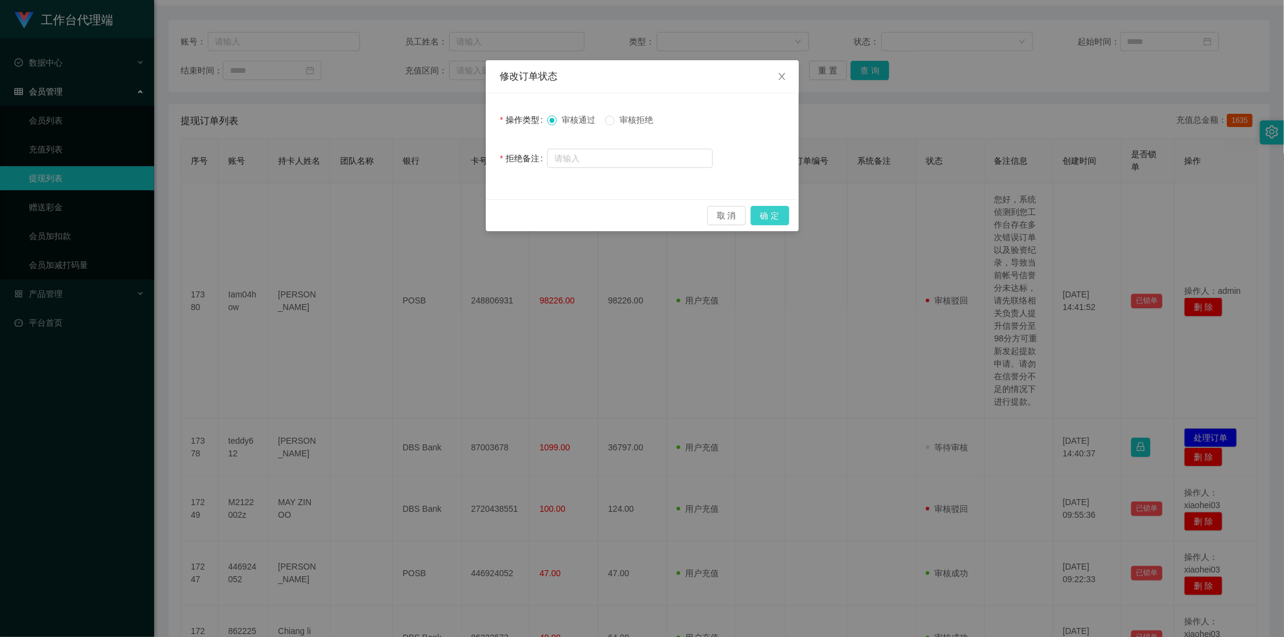
click at [767, 213] on button "确 定" at bounding box center [770, 215] width 39 height 19
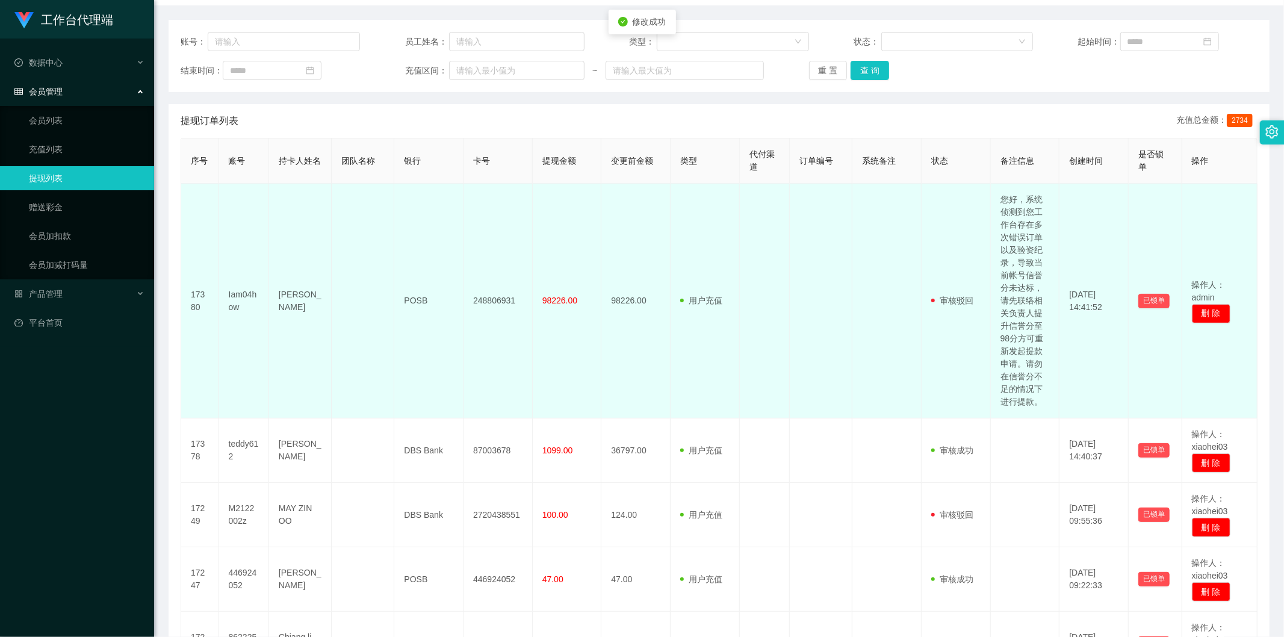
click at [748, 405] on td at bounding box center [765, 301] width 50 height 235
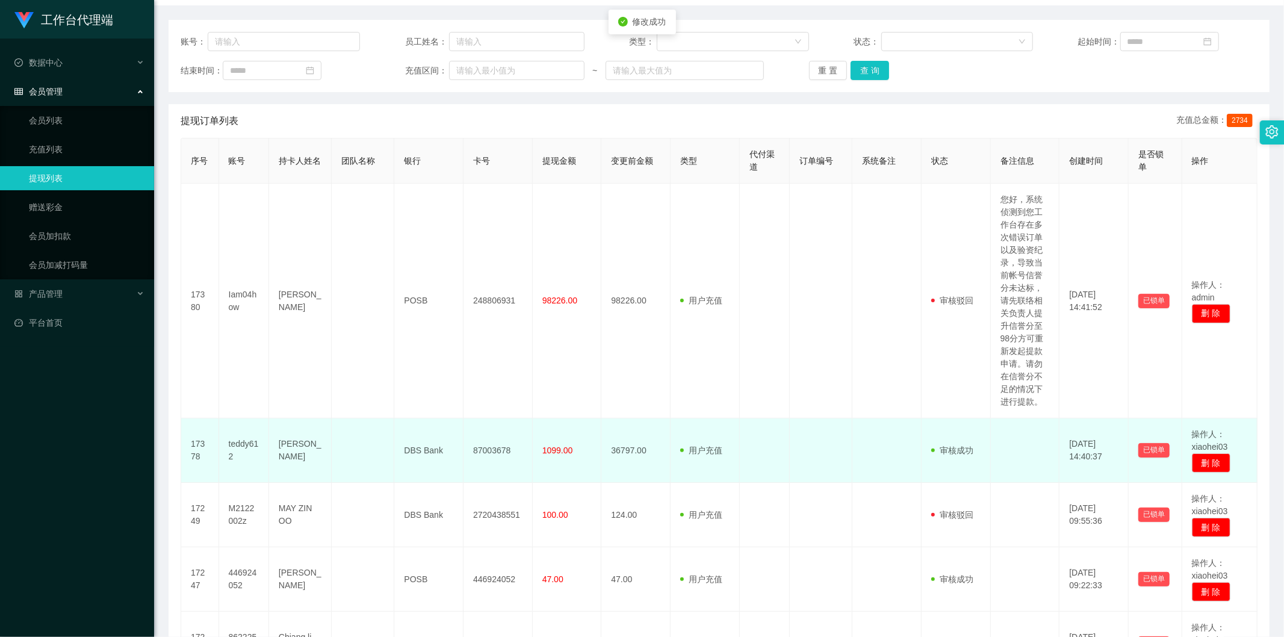
click at [671, 446] on td "用户充值 人工扣款" at bounding box center [705, 450] width 69 height 64
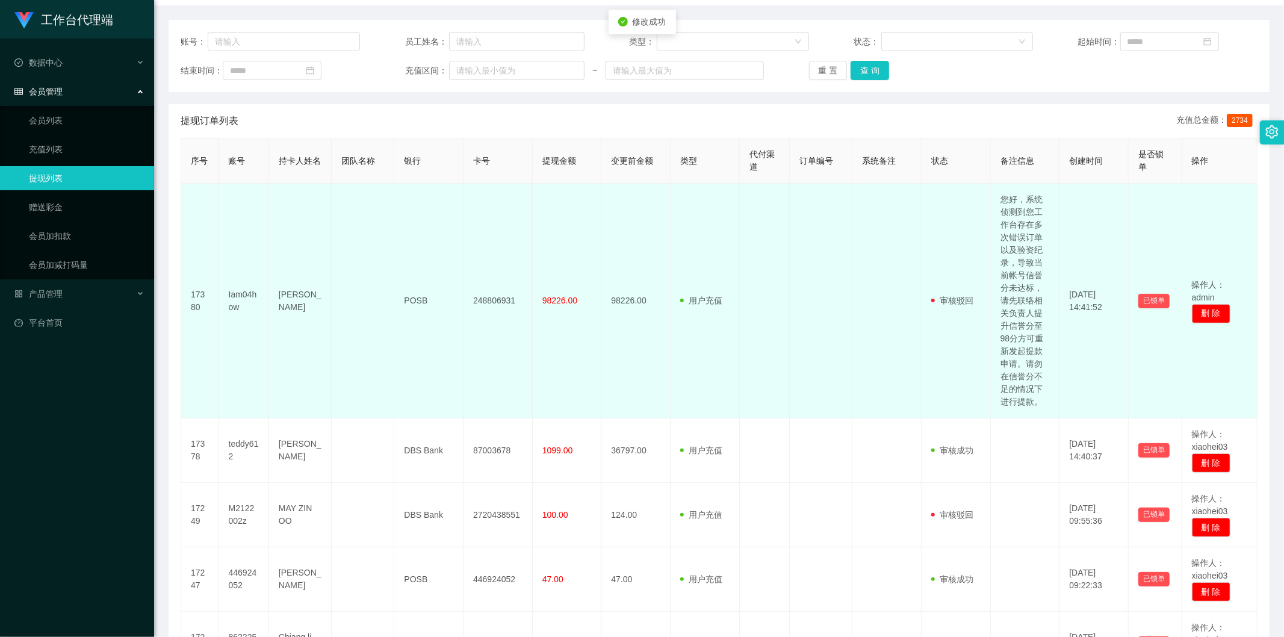
click at [657, 366] on td "98226.00" at bounding box center [635, 301] width 69 height 235
drag, startPoint x: 750, startPoint y: 285, endPoint x: 766, endPoint y: 271, distance: 20.9
click at [751, 285] on td at bounding box center [765, 301] width 50 height 235
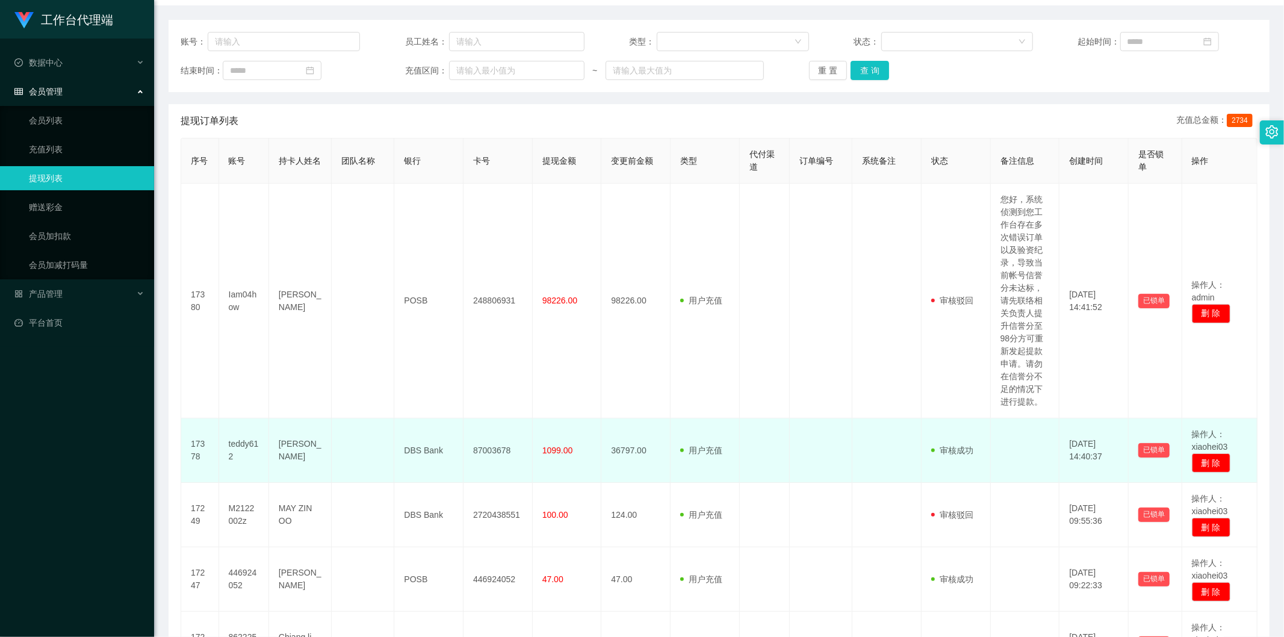
click at [539, 453] on td "1099.00" at bounding box center [567, 450] width 69 height 64
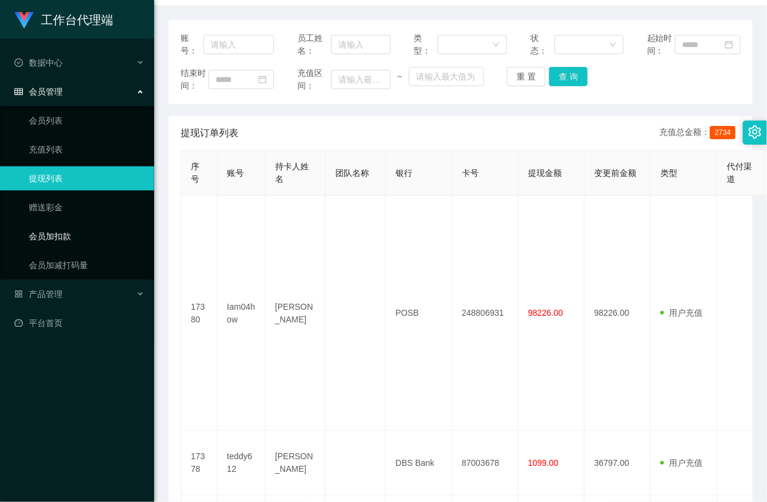
click at [53, 240] on link "会员加扣款" at bounding box center [87, 236] width 116 height 24
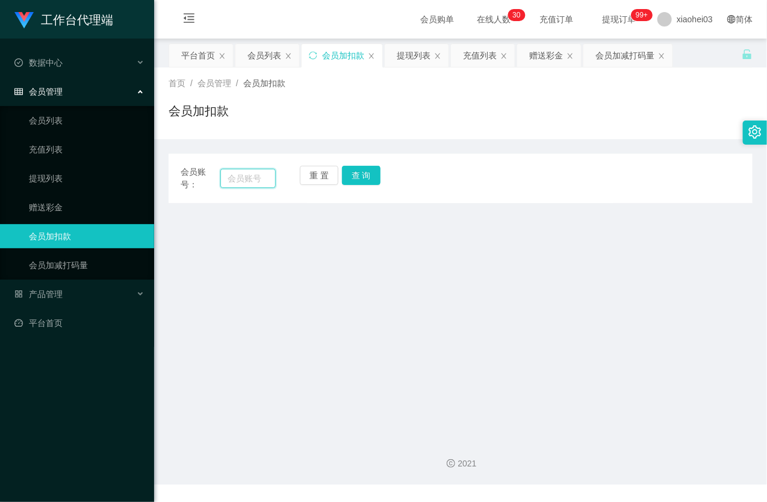
paste input "m2122002z"
type input "m2122002z"
click at [363, 169] on button "查 询" at bounding box center [361, 175] width 39 height 19
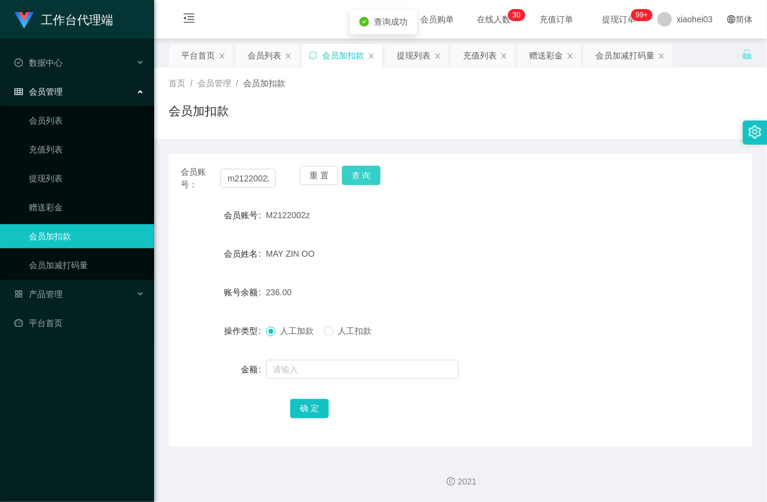
drag, startPoint x: 363, startPoint y: 169, endPoint x: 356, endPoint y: 249, distance: 80.4
click at [363, 170] on button "查 询" at bounding box center [361, 175] width 39 height 19
click at [302, 374] on input "text" at bounding box center [362, 368] width 193 height 19
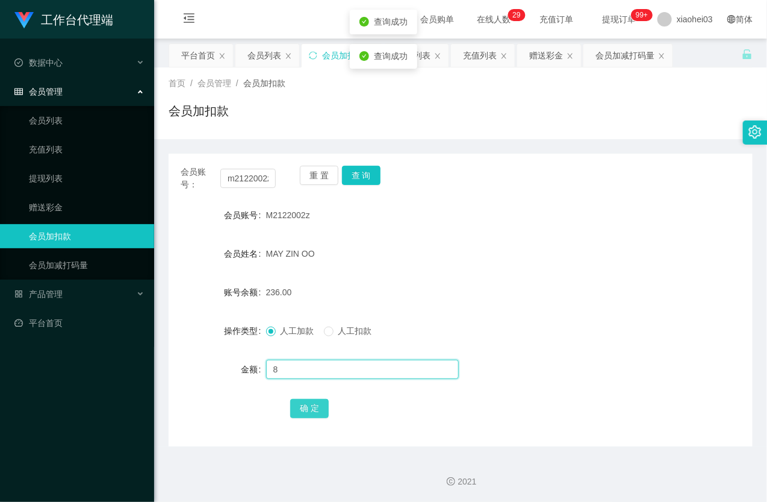
type input "8"
click at [314, 402] on button "确 定" at bounding box center [309, 408] width 39 height 19
click at [477, 265] on div "MAY ZIN OO" at bounding box center [436, 253] width 341 height 24
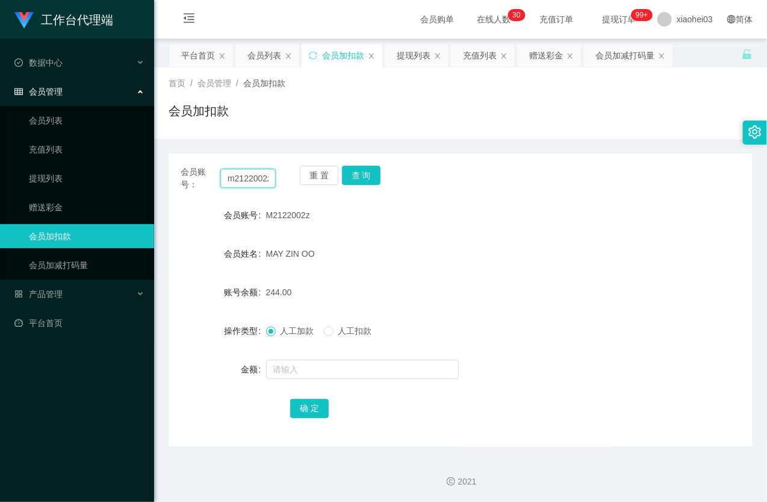
click at [246, 182] on input "m2122002z" at bounding box center [247, 178] width 55 height 19
click at [368, 173] on button "查 询" at bounding box center [361, 175] width 39 height 19
click at [368, 173] on div "重 置 查 询" at bounding box center [347, 178] width 95 height 25
click at [302, 382] on form "会员账号 M2122002z 会员姓名 MAY ZIN OO 账号余额 244.00 操作类型 人工加款 人工扣款 金额 确 定" at bounding box center [461, 311] width 584 height 217
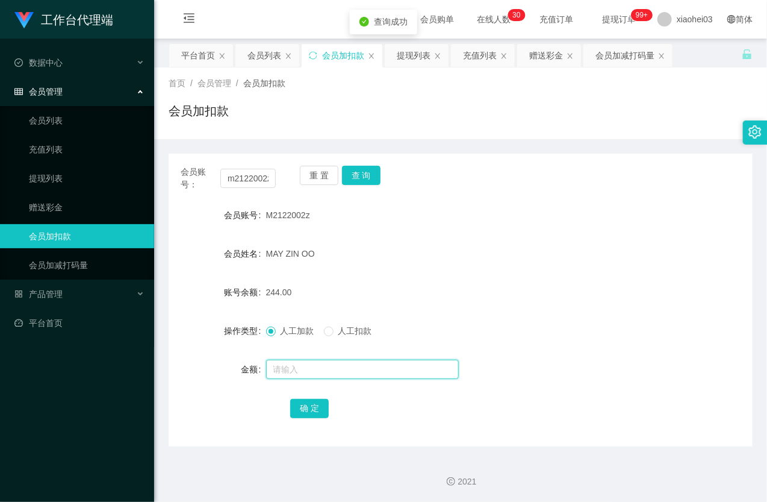
click at [301, 374] on input "text" at bounding box center [362, 368] width 193 height 19
type input "8"
drag, startPoint x: 302, startPoint y: 420, endPoint x: 305, endPoint y: 413, distance: 7.6
click at [302, 420] on div "会员账号： m2122002z 重 置 查 询 会员账号 M2122002z 会员姓名 MAY ZIN OO 账号余额 244.00 操作类型 人工加款 人工…" at bounding box center [461, 300] width 584 height 293
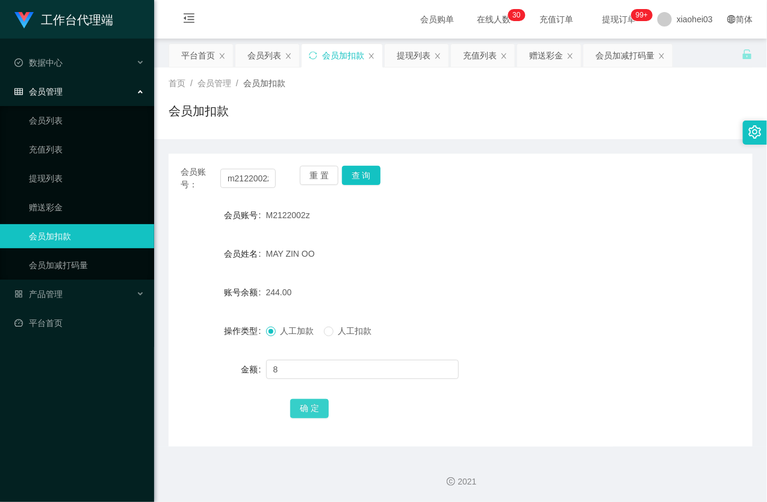
click at [307, 410] on button "确 定" at bounding box center [309, 408] width 39 height 19
drag, startPoint x: 450, startPoint y: 258, endPoint x: 456, endPoint y: 255, distance: 6.5
click at [452, 258] on div "MAY ZIN OO" at bounding box center [436, 253] width 341 height 24
drag, startPoint x: 459, startPoint y: 253, endPoint x: 635, endPoint y: 76, distance: 249.0
click at [494, 229] on form "会员账号 M2122002z 会员姓名 MAY ZIN OO 账号余额 252.00 操作类型 人工加款 人工扣款 金额 确 定" at bounding box center [461, 311] width 584 height 217
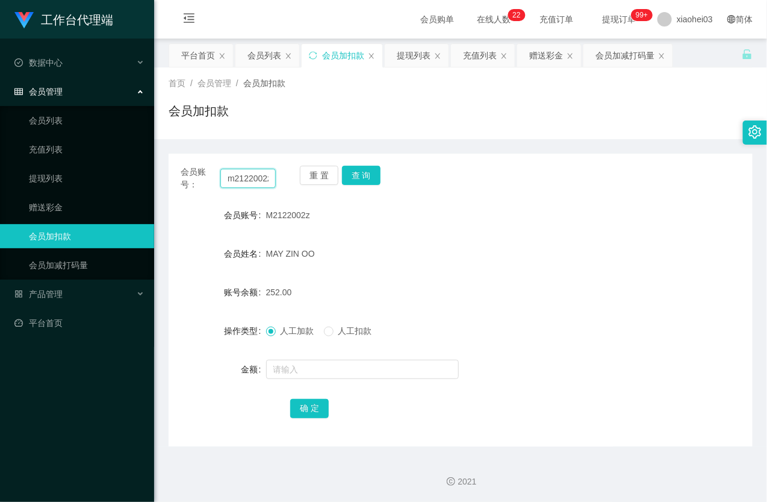
click at [254, 170] on input "m2122002z" at bounding box center [247, 178] width 55 height 19
click at [253, 175] on input "m2122002z" at bounding box center [247, 178] width 55 height 19
paste input "teddy612"
type input "teddy612"
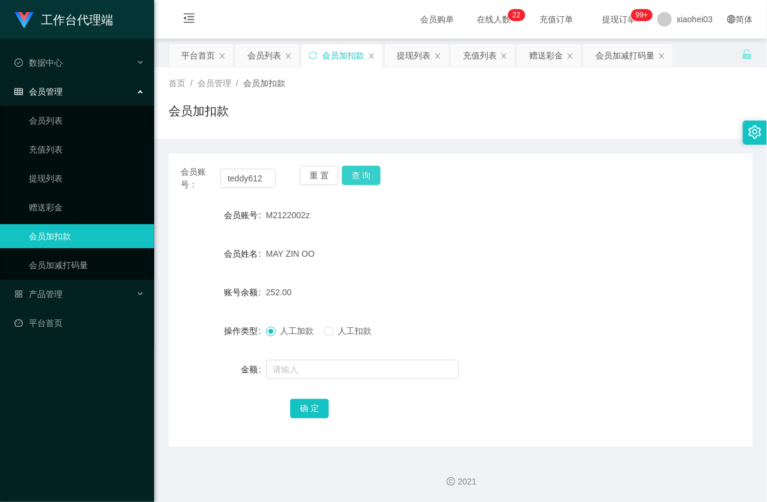
click at [371, 178] on button "查 询" at bounding box center [361, 175] width 39 height 19
click at [371, 178] on div "重 置 查 询" at bounding box center [347, 178] width 95 height 25
click at [371, 178] on button "查 询" at bounding box center [361, 175] width 39 height 19
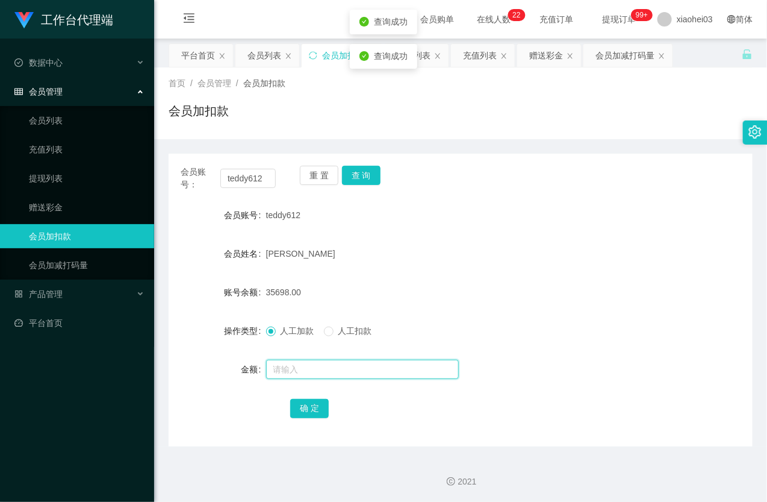
click at [360, 367] on input "text" at bounding box center [362, 368] width 193 height 19
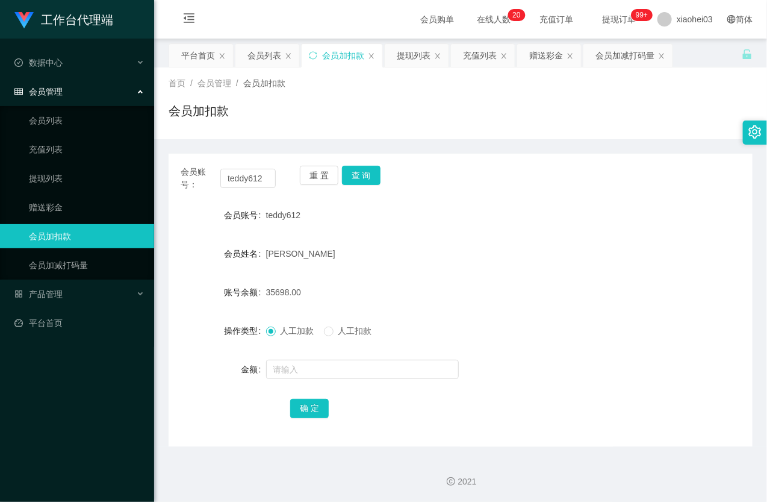
click at [295, 358] on div at bounding box center [436, 369] width 341 height 24
click at [309, 366] on input "text" at bounding box center [362, 368] width 193 height 19
paste input "39928"
type input "39928"
click at [316, 403] on button "确 定" at bounding box center [309, 408] width 39 height 19
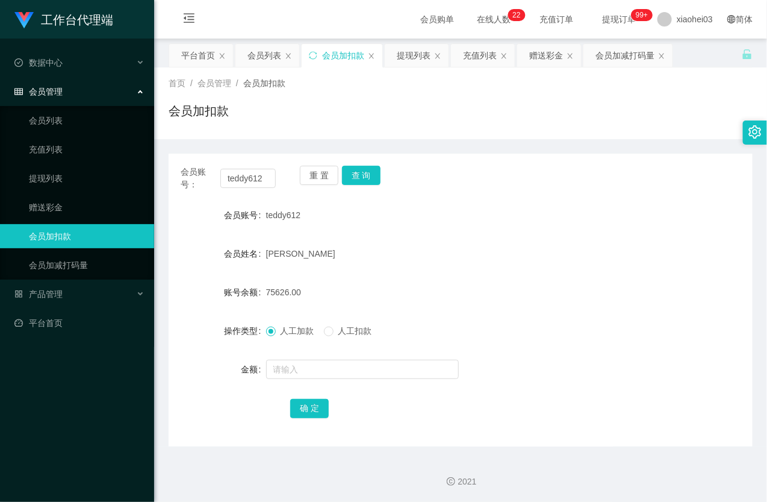
click at [472, 270] on form "会员账号 teddy612 会员姓名 Wang Pan 账号余额 75626.00 操作类型 人工加款 人工扣款 金额 确 定" at bounding box center [461, 311] width 584 height 217
click at [256, 179] on input "teddy612" at bounding box center [247, 178] width 55 height 19
paste input "m2122002z"
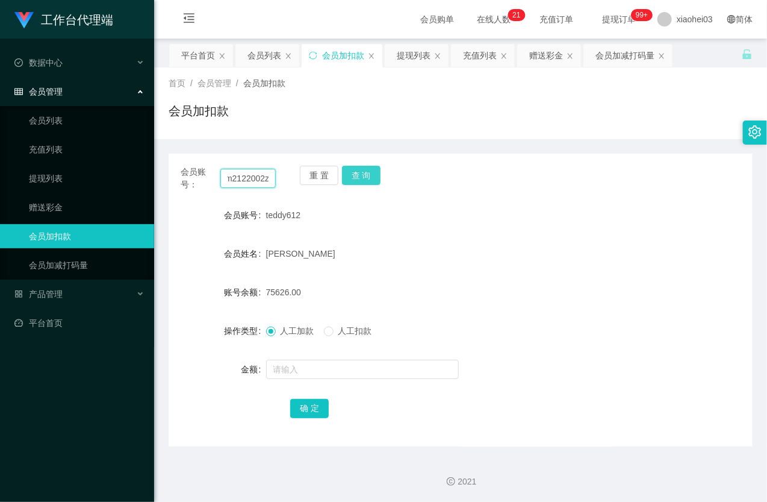
type input "m2122002z"
click at [361, 178] on button "查 询" at bounding box center [361, 175] width 39 height 19
click at [361, 178] on div "重 置 查 询" at bounding box center [347, 178] width 95 height 25
drag, startPoint x: 361, startPoint y: 178, endPoint x: 367, endPoint y: 220, distance: 42.6
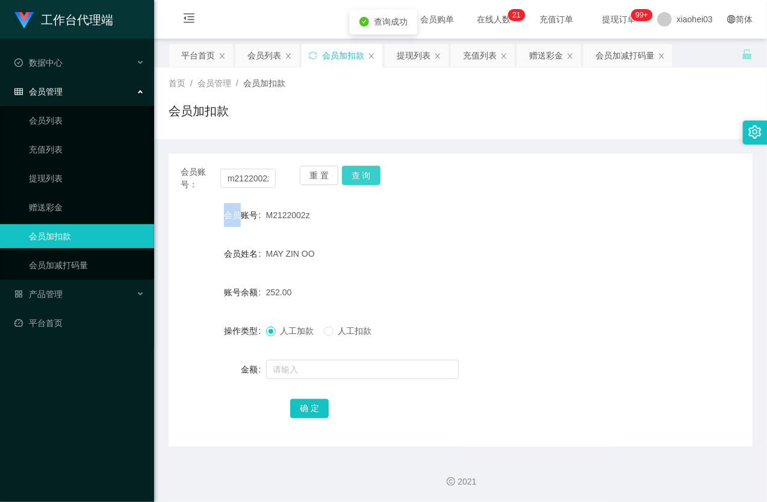
click at [362, 179] on button "查 询" at bounding box center [361, 175] width 39 height 19
click at [319, 379] on div at bounding box center [436, 369] width 341 height 24
click at [324, 371] on input "text" at bounding box center [362, 368] width 193 height 19
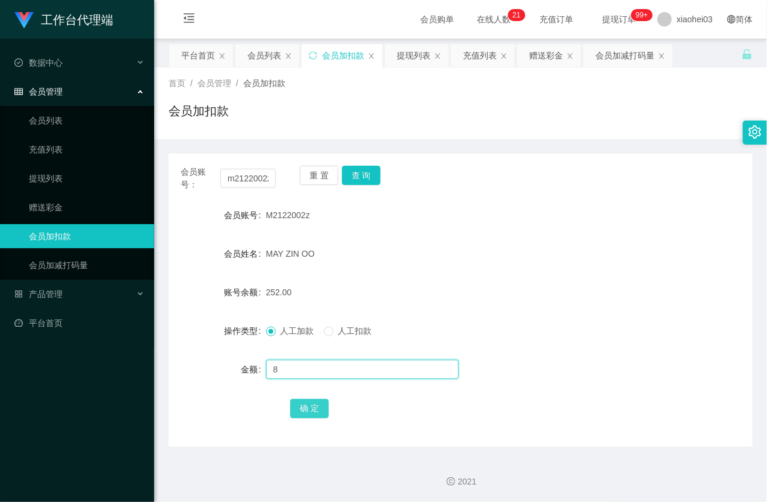
type input "8"
click at [316, 406] on button "确 定" at bounding box center [309, 408] width 39 height 19
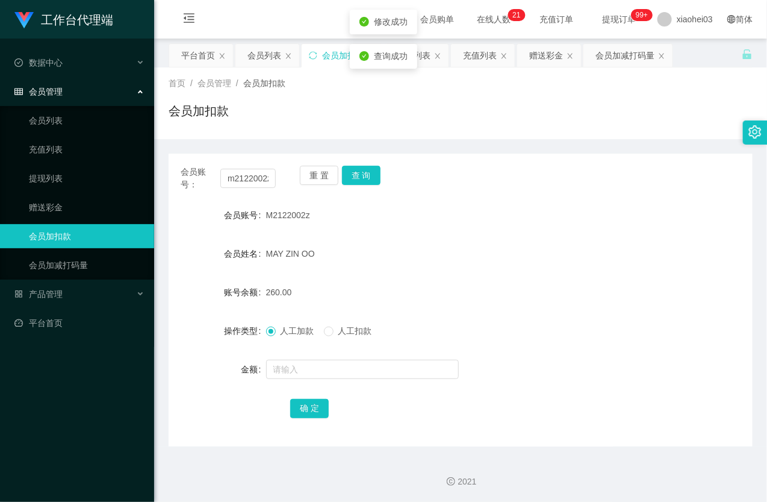
click at [523, 260] on div "MAY ZIN OO" at bounding box center [436, 253] width 341 height 24
click at [58, 175] on link "提现列表" at bounding box center [87, 178] width 116 height 24
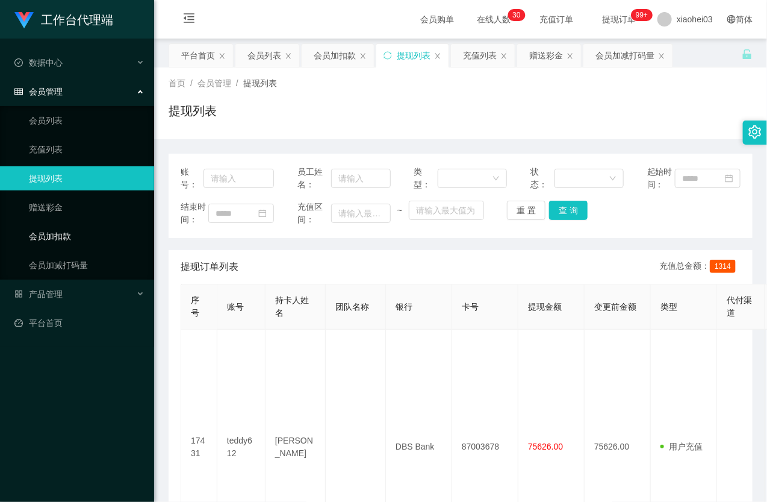
click at [63, 237] on link "会员加扣款" at bounding box center [87, 236] width 116 height 24
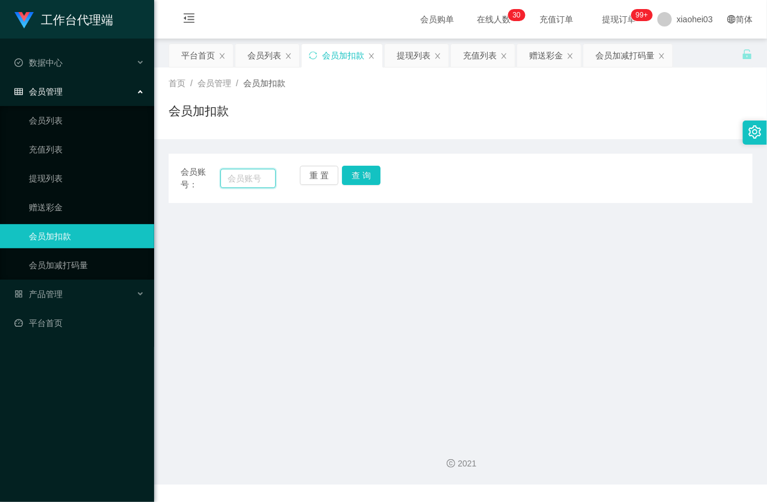
click at [247, 179] on input "text" at bounding box center [247, 178] width 55 height 19
paste input "m2122002z"
type input "m2122002z"
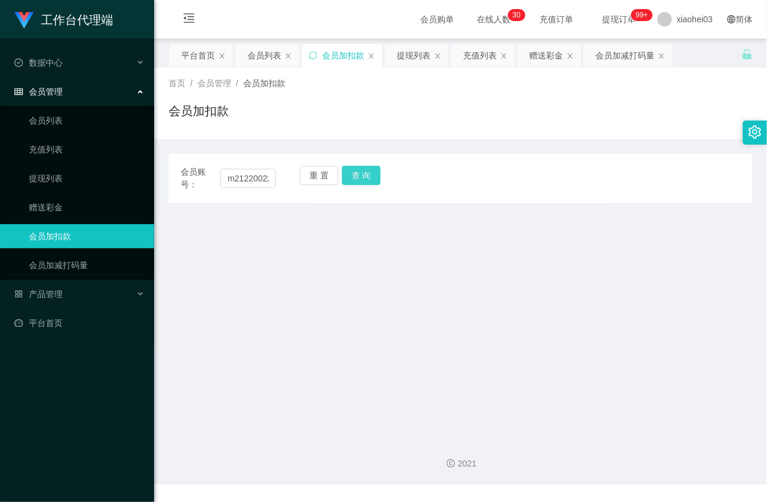
click at [362, 179] on button "查 询" at bounding box center [361, 175] width 39 height 19
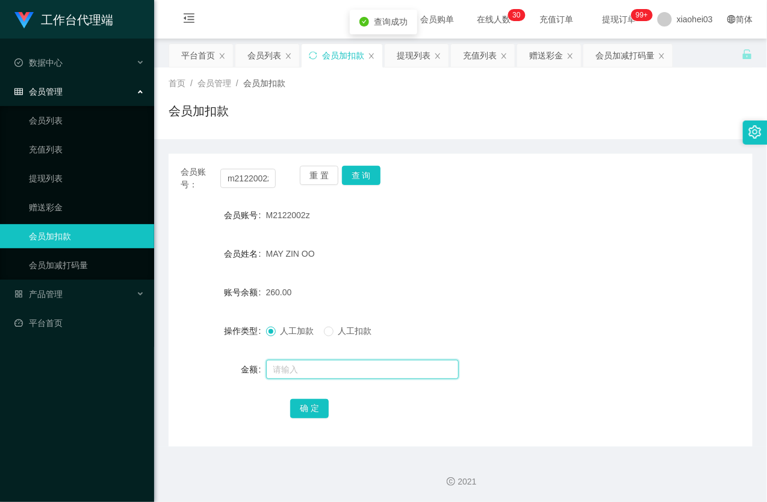
click at [327, 370] on input "text" at bounding box center [362, 368] width 193 height 19
type input "8"
click at [313, 406] on button "确 定" at bounding box center [309, 408] width 39 height 19
click at [462, 275] on form "会员账号 M2122002z 会员姓名 MAY ZIN OO 账号余额 260.00 操作类型 人工加款 人工扣款 金额 确 定" at bounding box center [461, 311] width 584 height 217
click at [51, 176] on link "提现列表" at bounding box center [87, 178] width 116 height 24
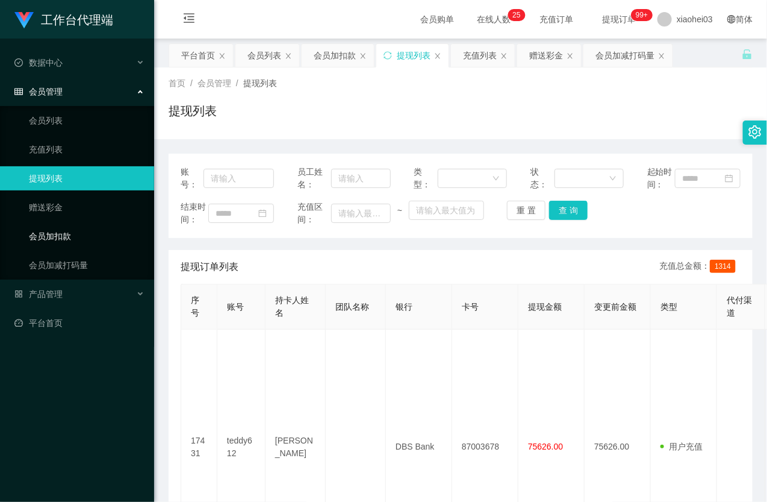
click at [62, 235] on link "会员加扣款" at bounding box center [87, 236] width 116 height 24
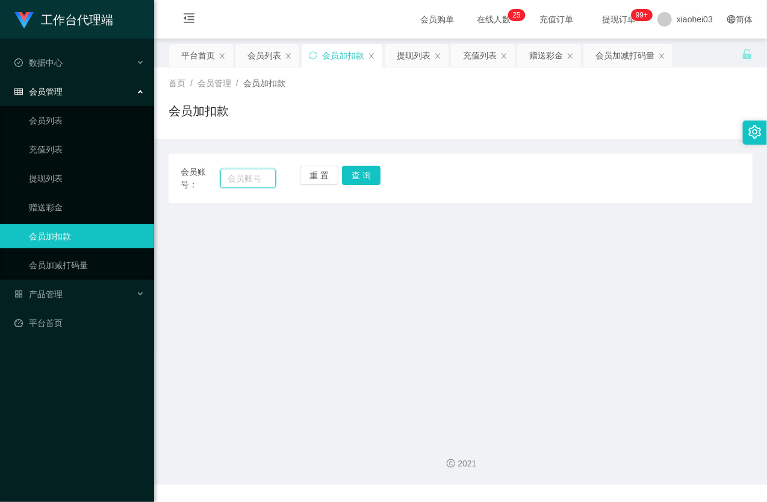
click at [239, 178] on input "text" at bounding box center [247, 178] width 55 height 19
paste input "m2122002z"
type input "m2122002z"
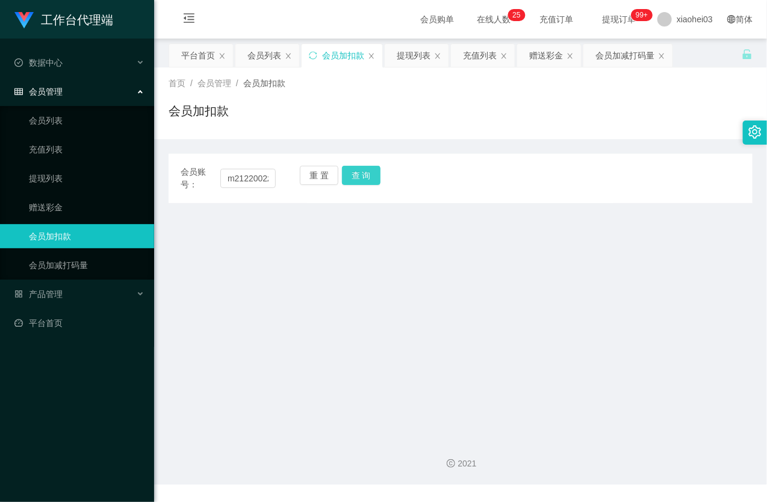
click at [356, 176] on button "查 询" at bounding box center [361, 175] width 39 height 19
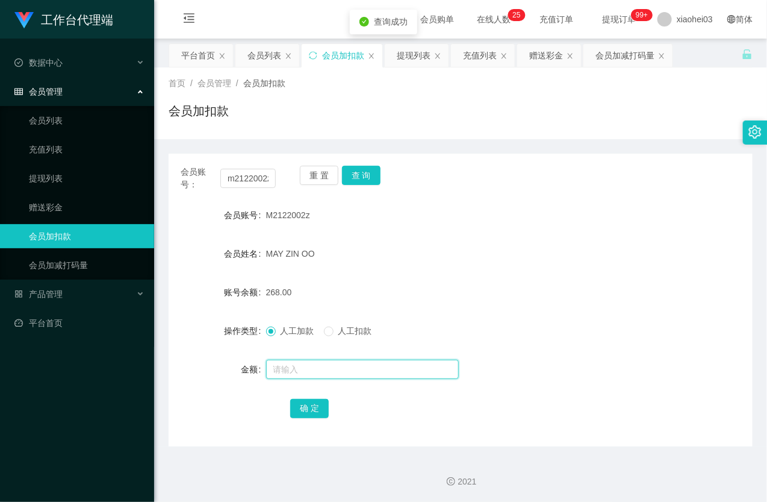
click at [286, 371] on input "text" at bounding box center [362, 368] width 193 height 19
type input "8"
click at [309, 405] on button "确 定" at bounding box center [309, 408] width 39 height 19
click at [477, 214] on div "M2122002z" at bounding box center [436, 215] width 341 height 24
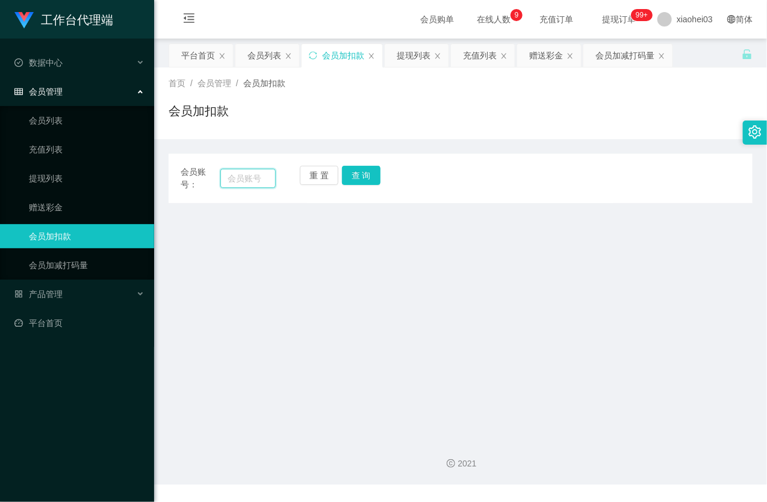
click at [244, 182] on input "text" at bounding box center [247, 178] width 55 height 19
click at [48, 163] on ul "会员列表 充值列表 提现列表 赠送彩金 会员加扣款 会员加减打码量" at bounding box center [77, 192] width 154 height 173
click at [44, 173] on link "提现列表" at bounding box center [87, 178] width 116 height 24
